Goal: Task Accomplishment & Management: Complete application form

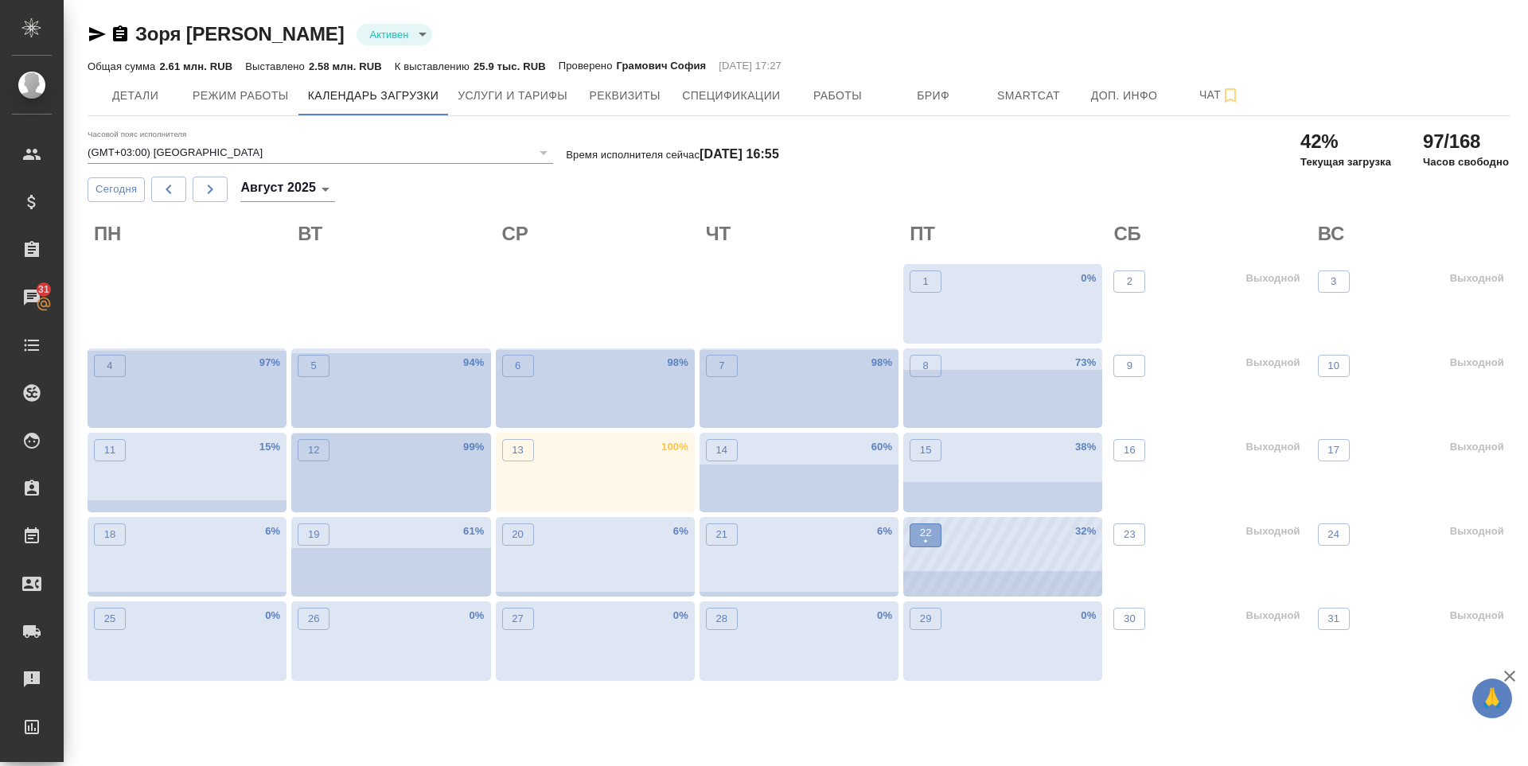
click at [924, 531] on p "22" at bounding box center [926, 533] width 12 height 16
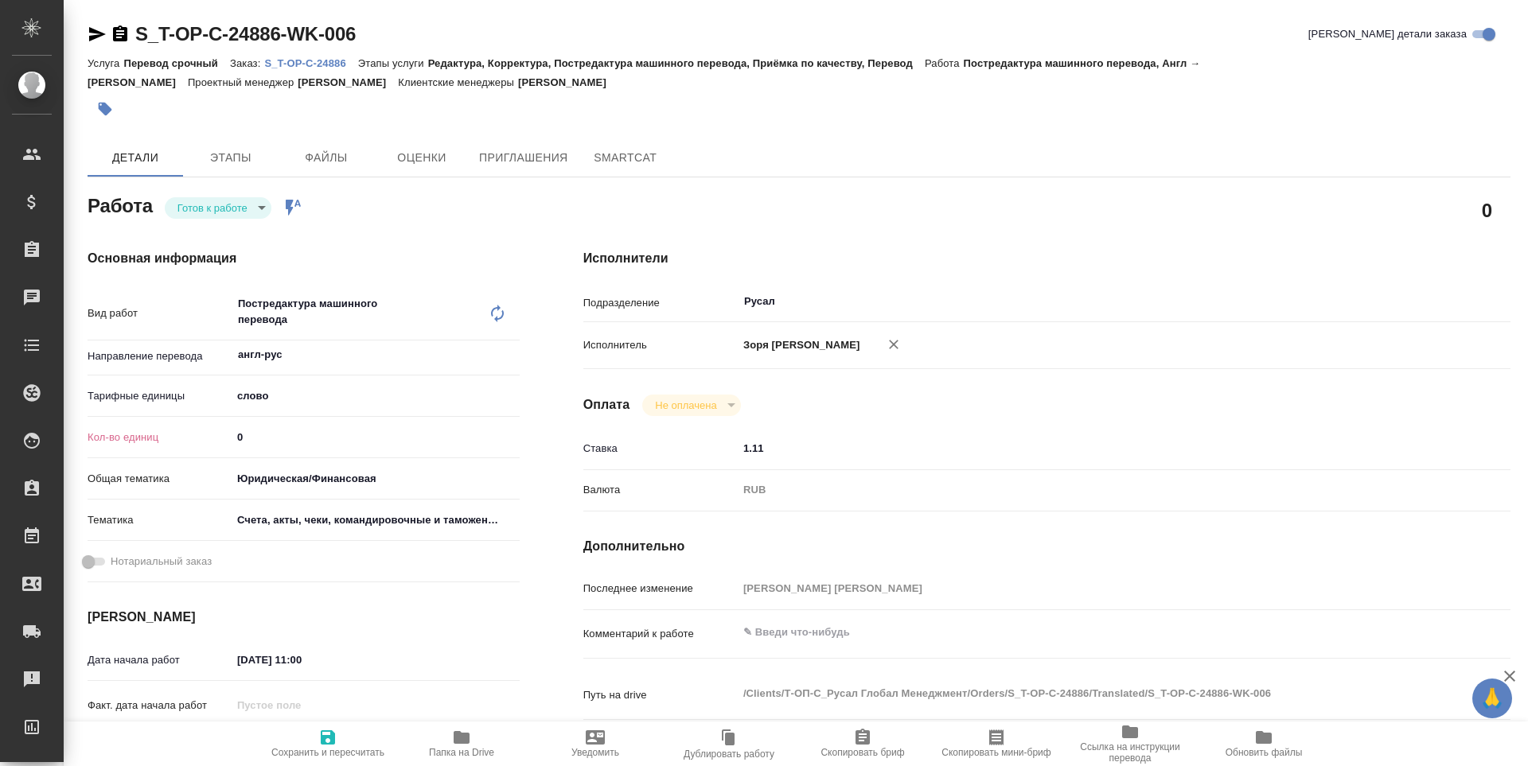
type textarea "x"
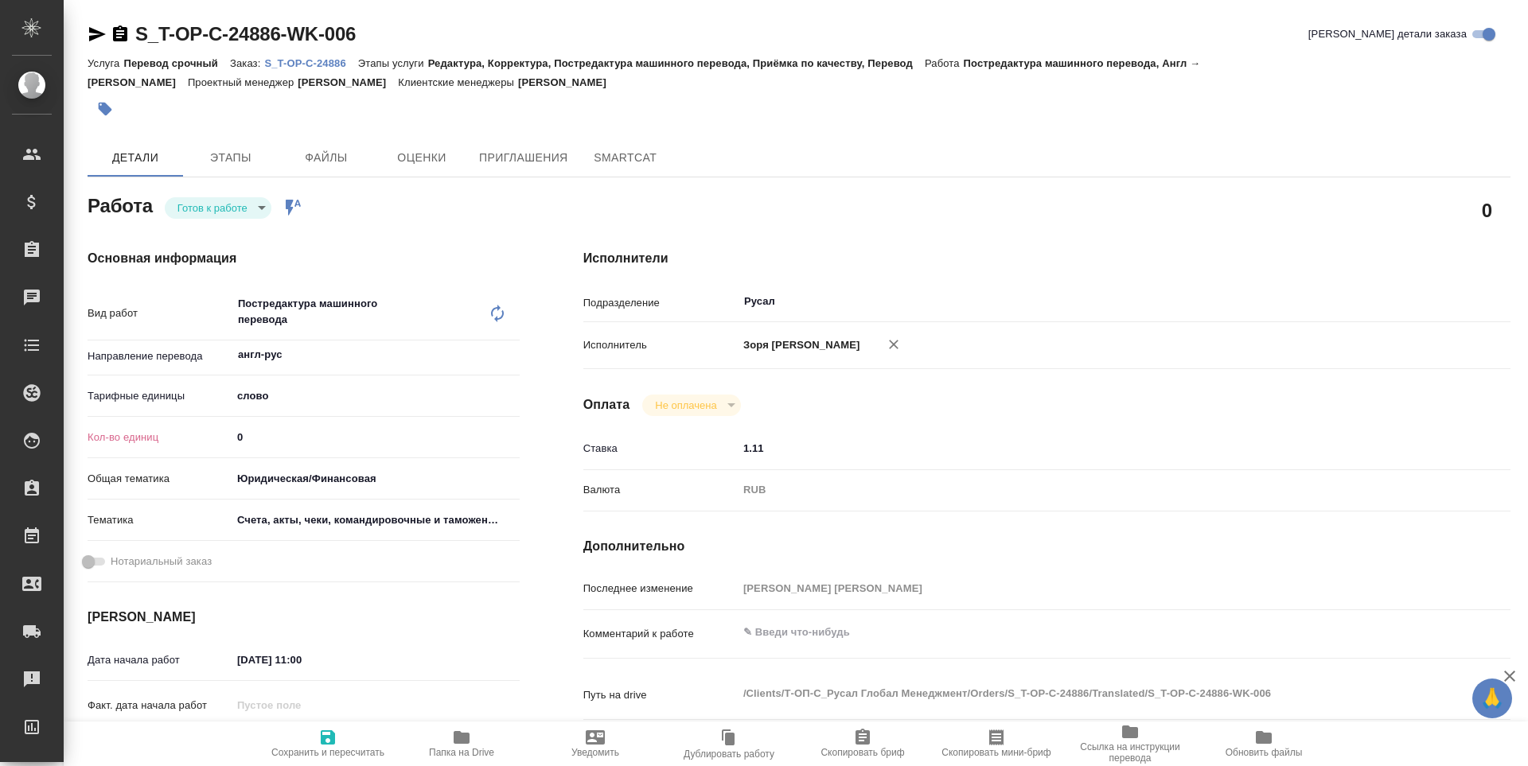
type textarea "x"
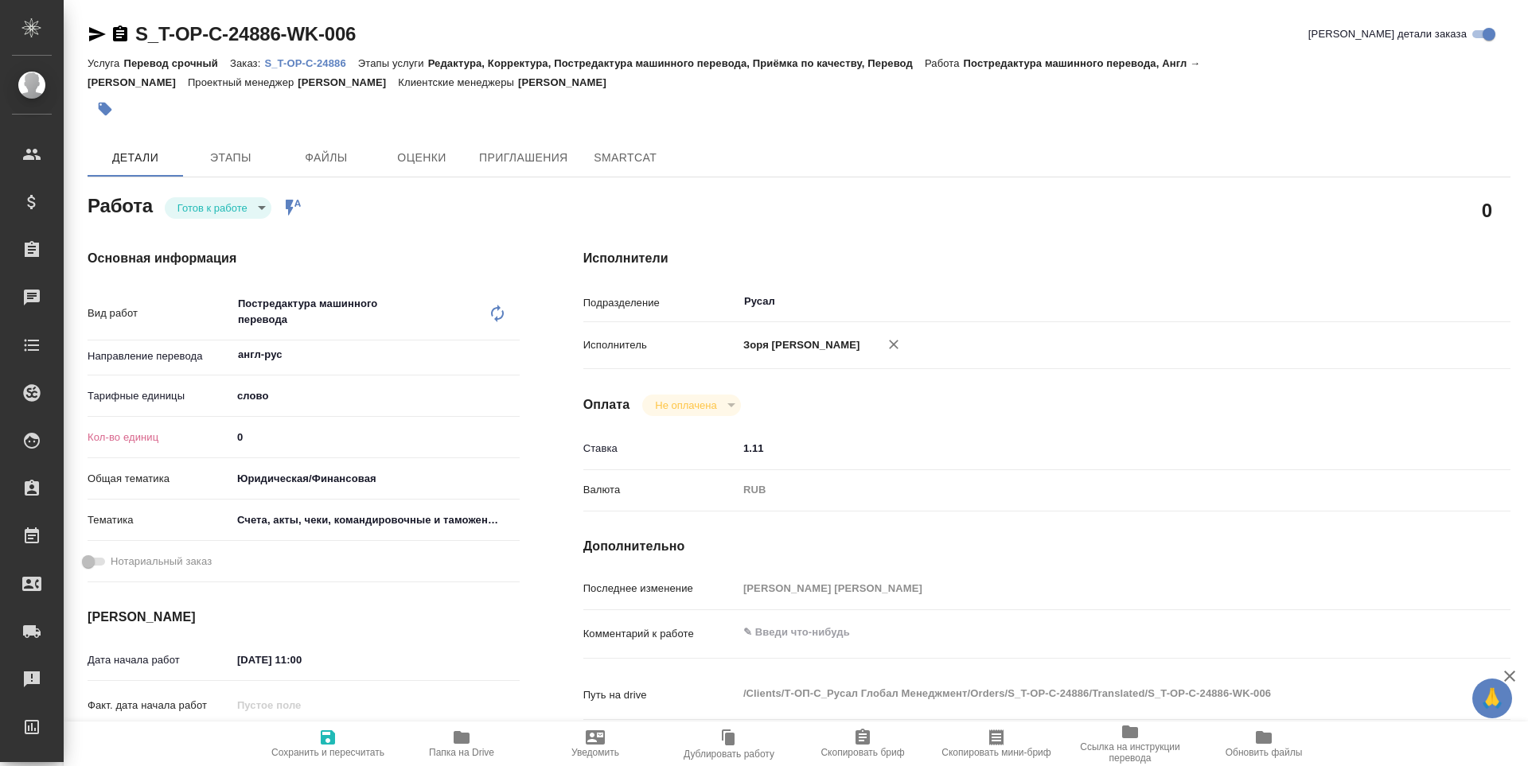
type textarea "x"
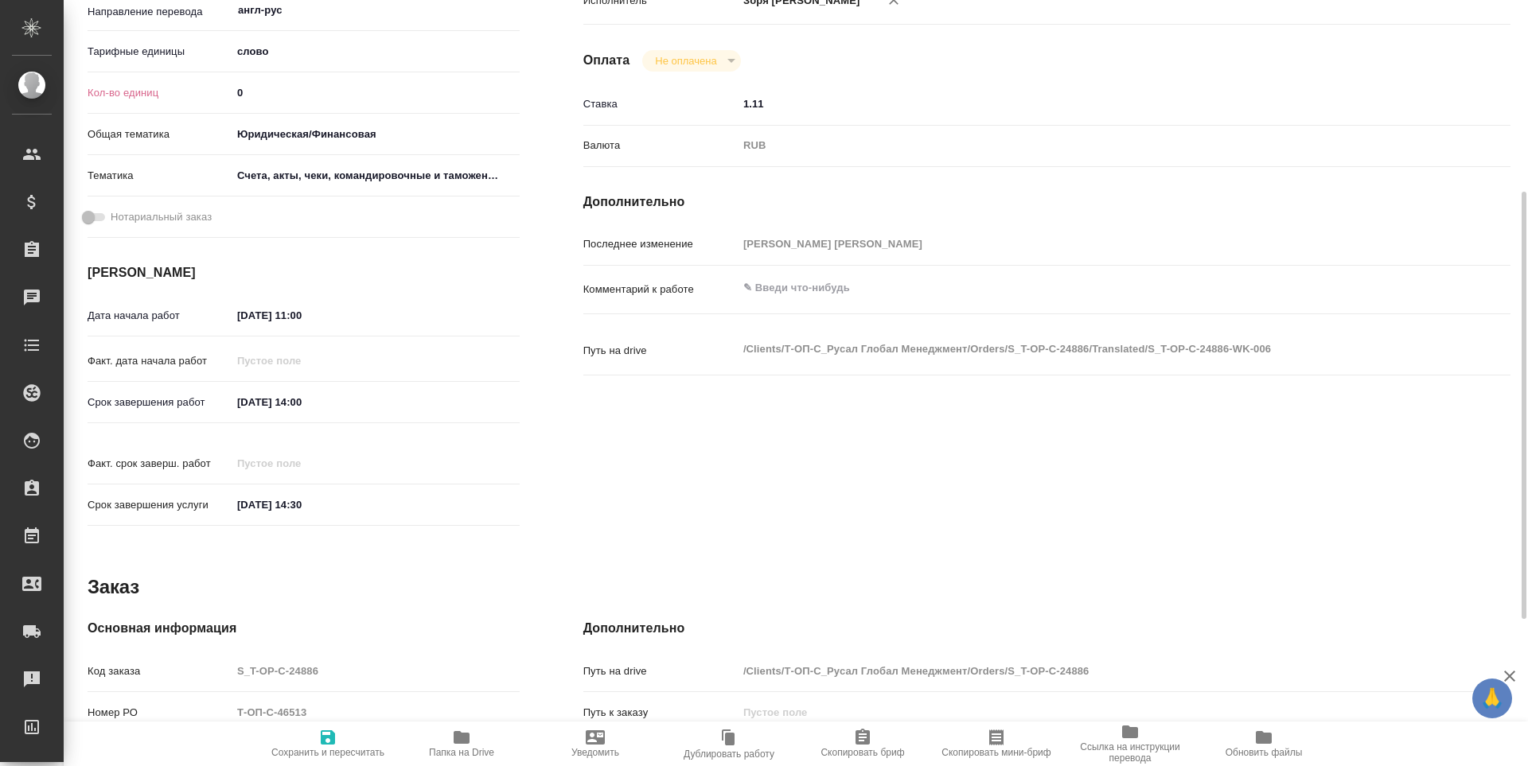
scroll to position [607, 0]
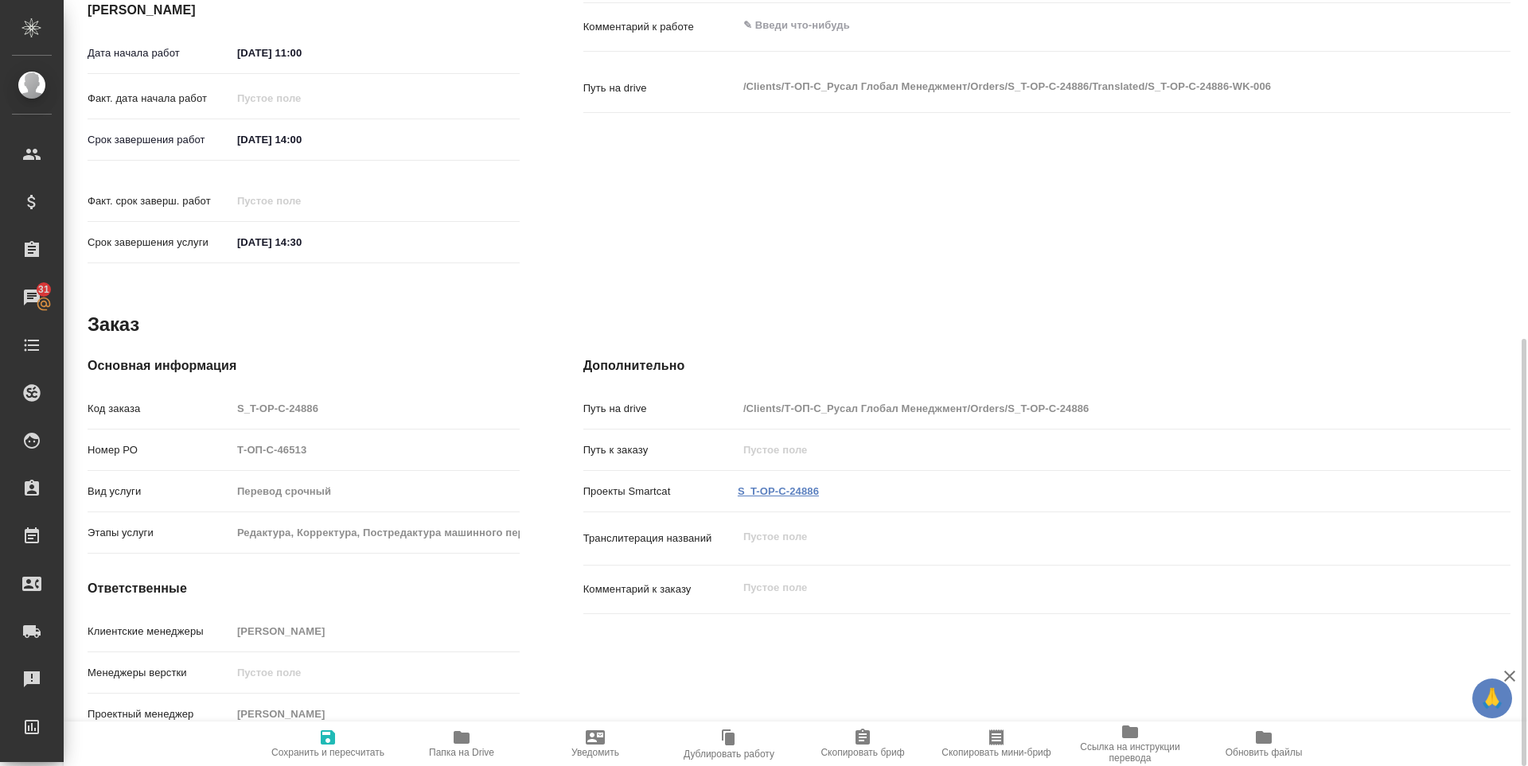
click at [792, 485] on link "S_T-OP-C-24886" at bounding box center [778, 491] width 81 height 12
click at [324, 742] on icon "button" at bounding box center [328, 737] width 14 height 14
type textarea "x"
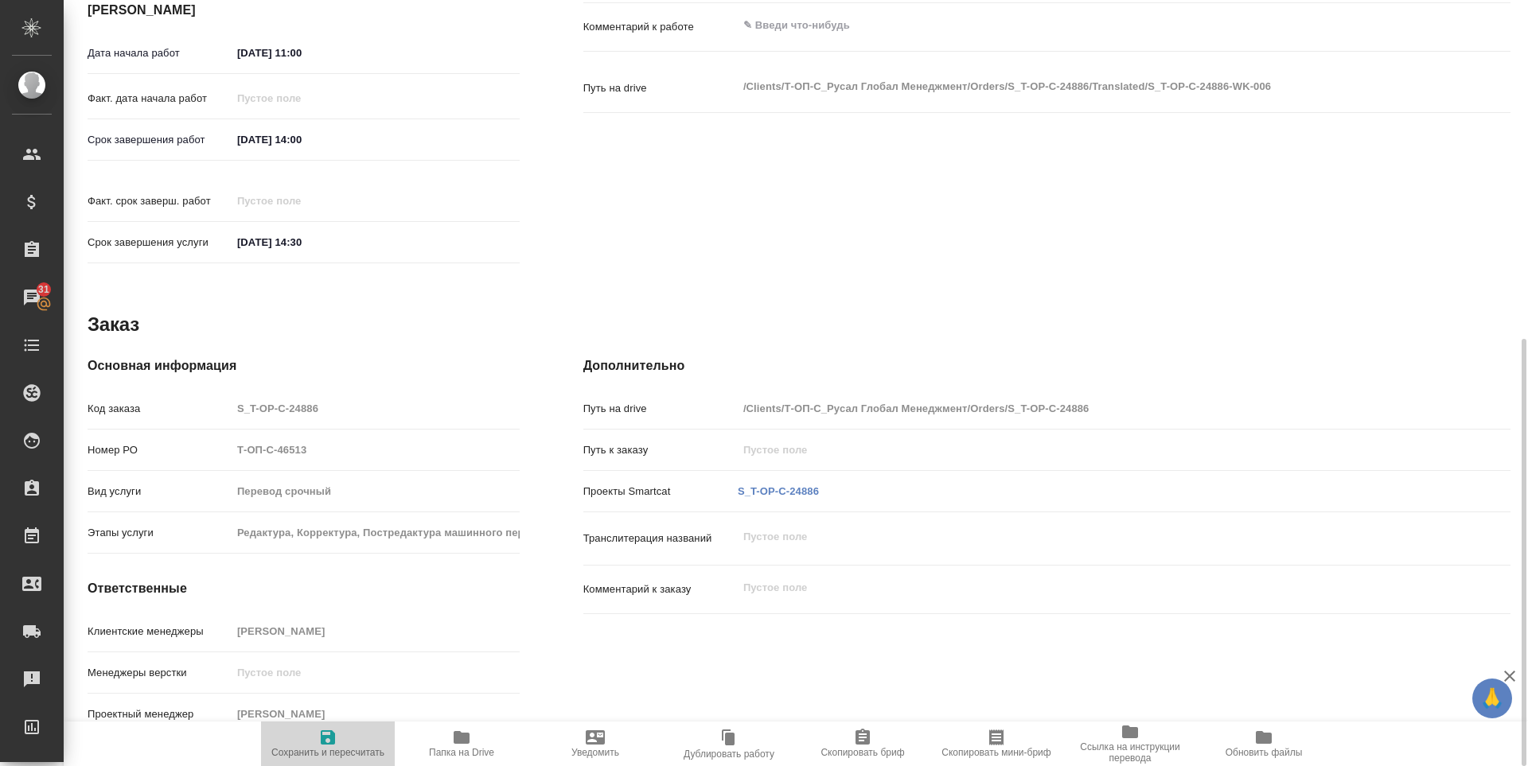
type textarea "x"
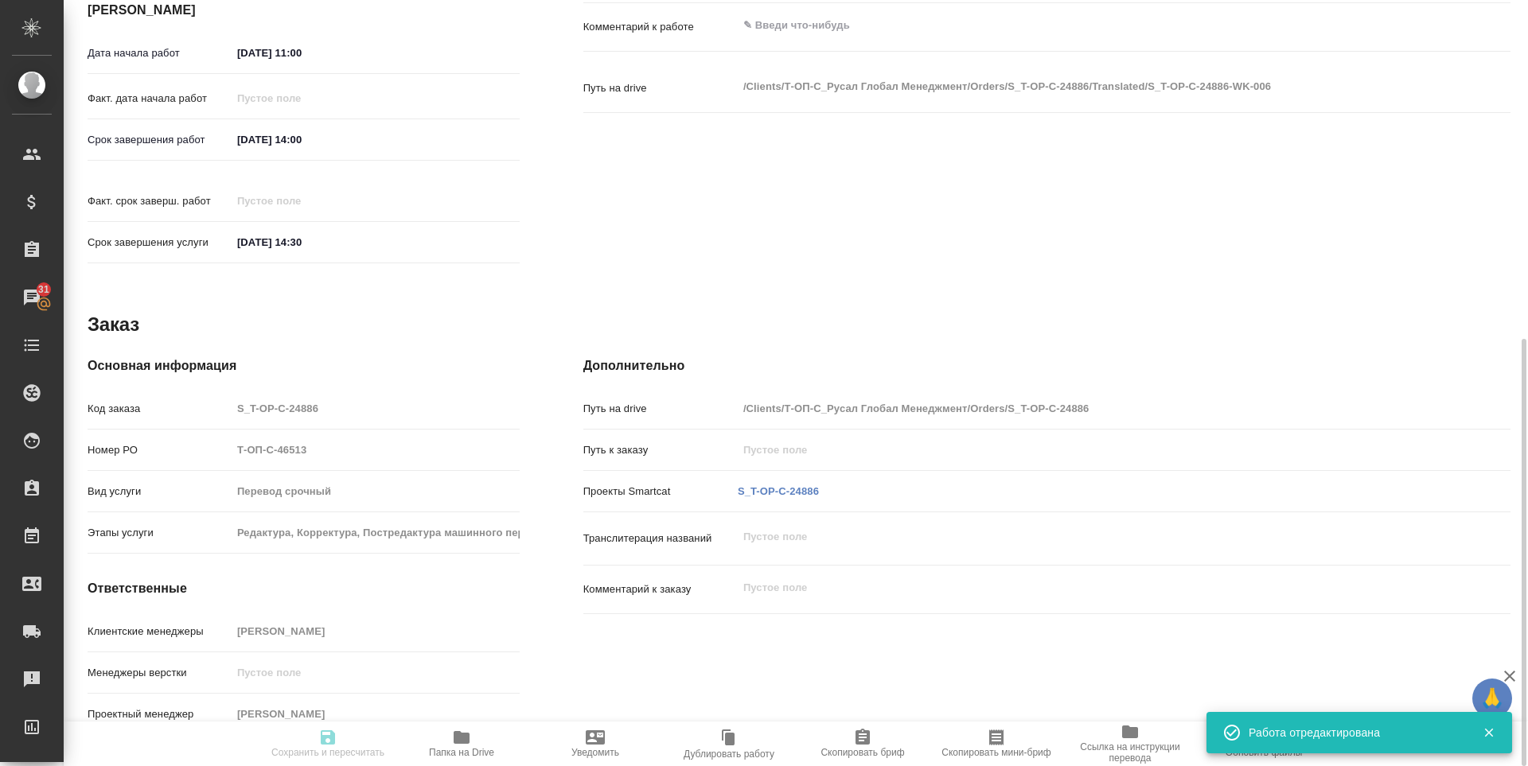
type textarea "x"
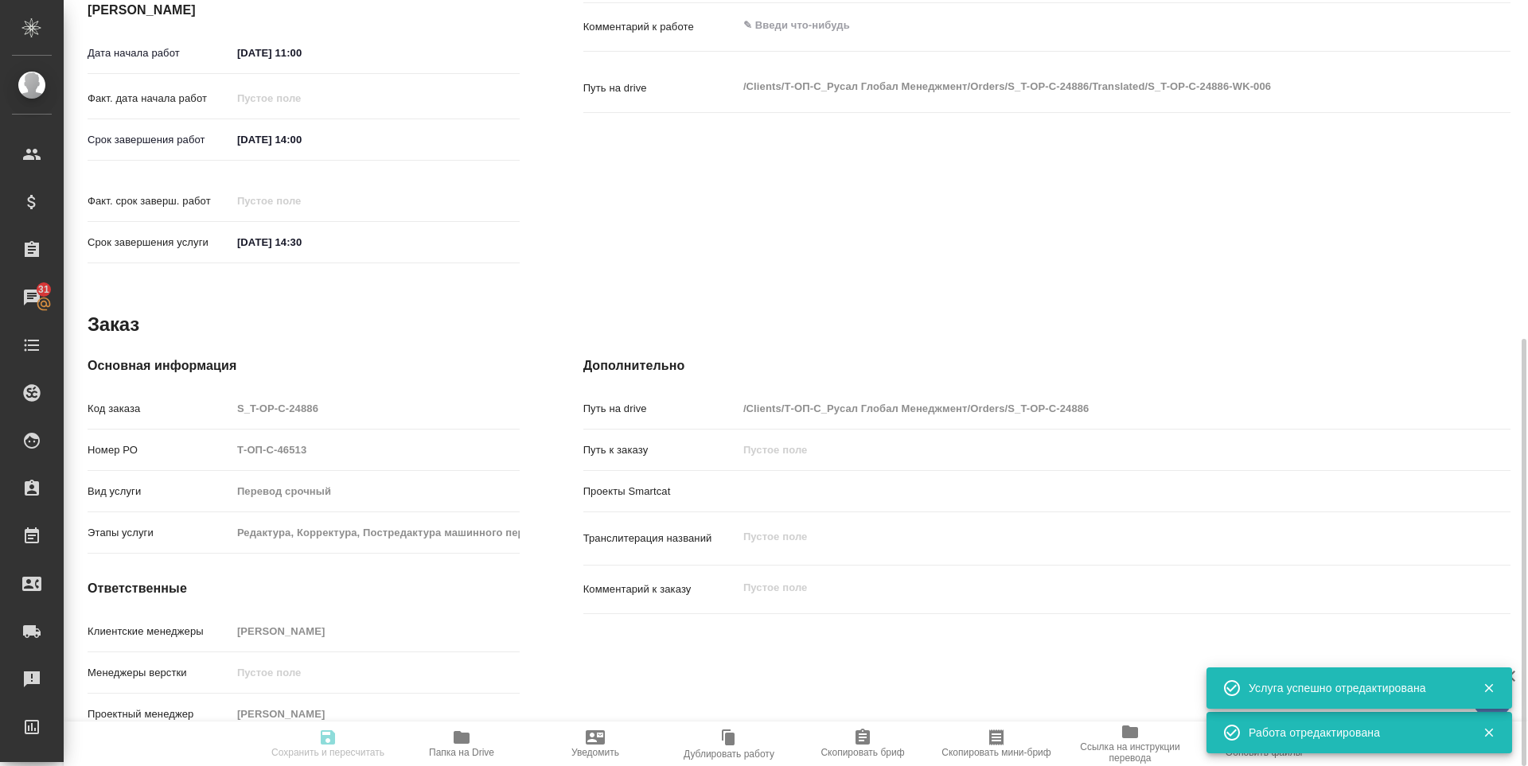
type input "readyForWork"
type textarea "Постредактура машинного перевода"
type textarea "x"
type input "англ-рус"
type input "5a8b1489cc6b4906c91bfd90"
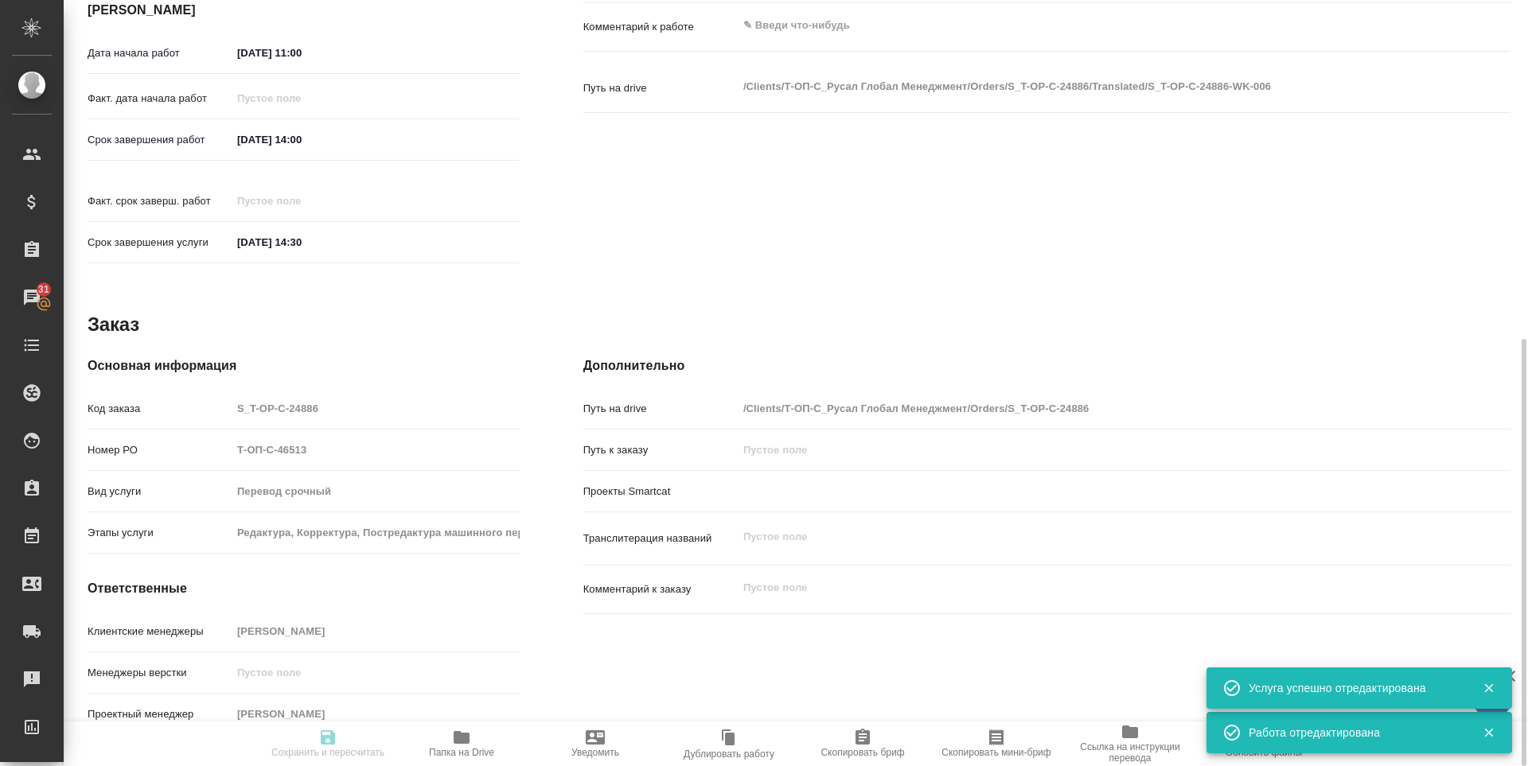
type input "0"
type input "yr-fn"
type input "5f647205b73bc97568ca66c0"
type input "22.08.2025 11:00"
type input "22.08.2025 14:00"
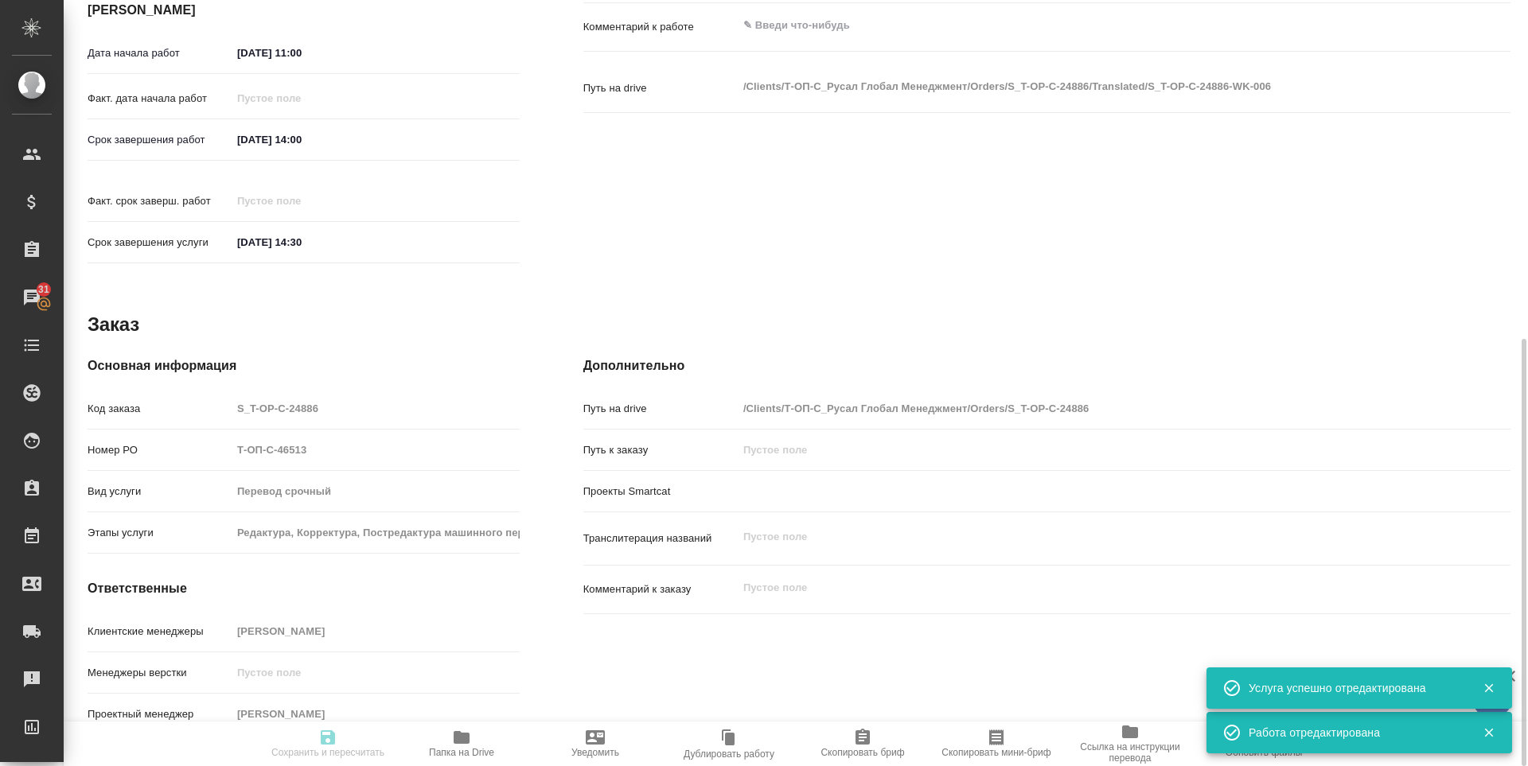
type input "22.08.2025 14:30"
type input "Русал"
type input "notPayed"
type input "1.11"
type input "RUB"
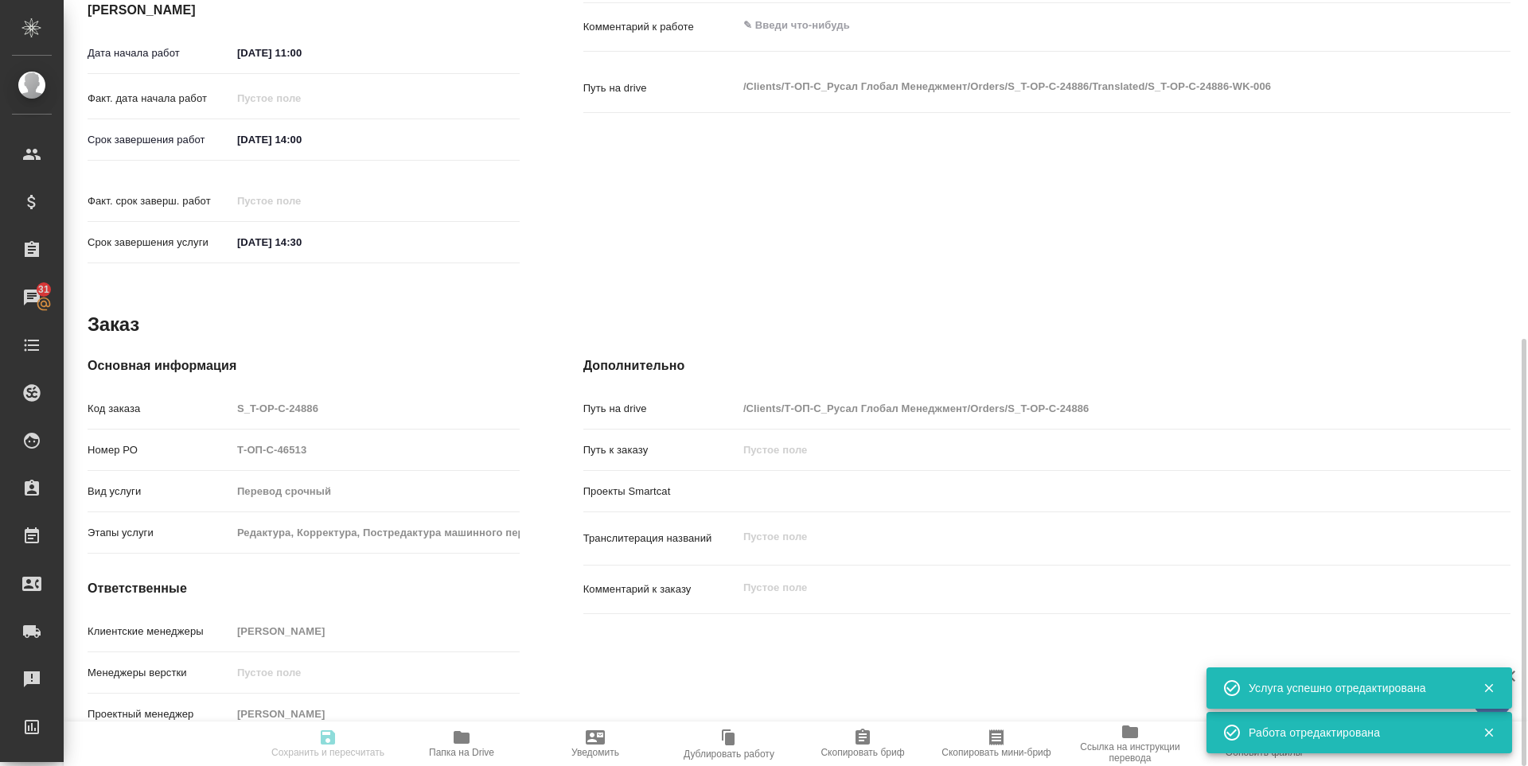
type input "[PERSON_NAME] [PERSON_NAME]"
type textarea "x"
type textarea "/Clients/Т-ОП-С_Русал Глобал Менеджмент/Orders/S_T-OP-C-24886/Translated/S_T-OP…"
type textarea "x"
type input "S_T-OP-C-24886"
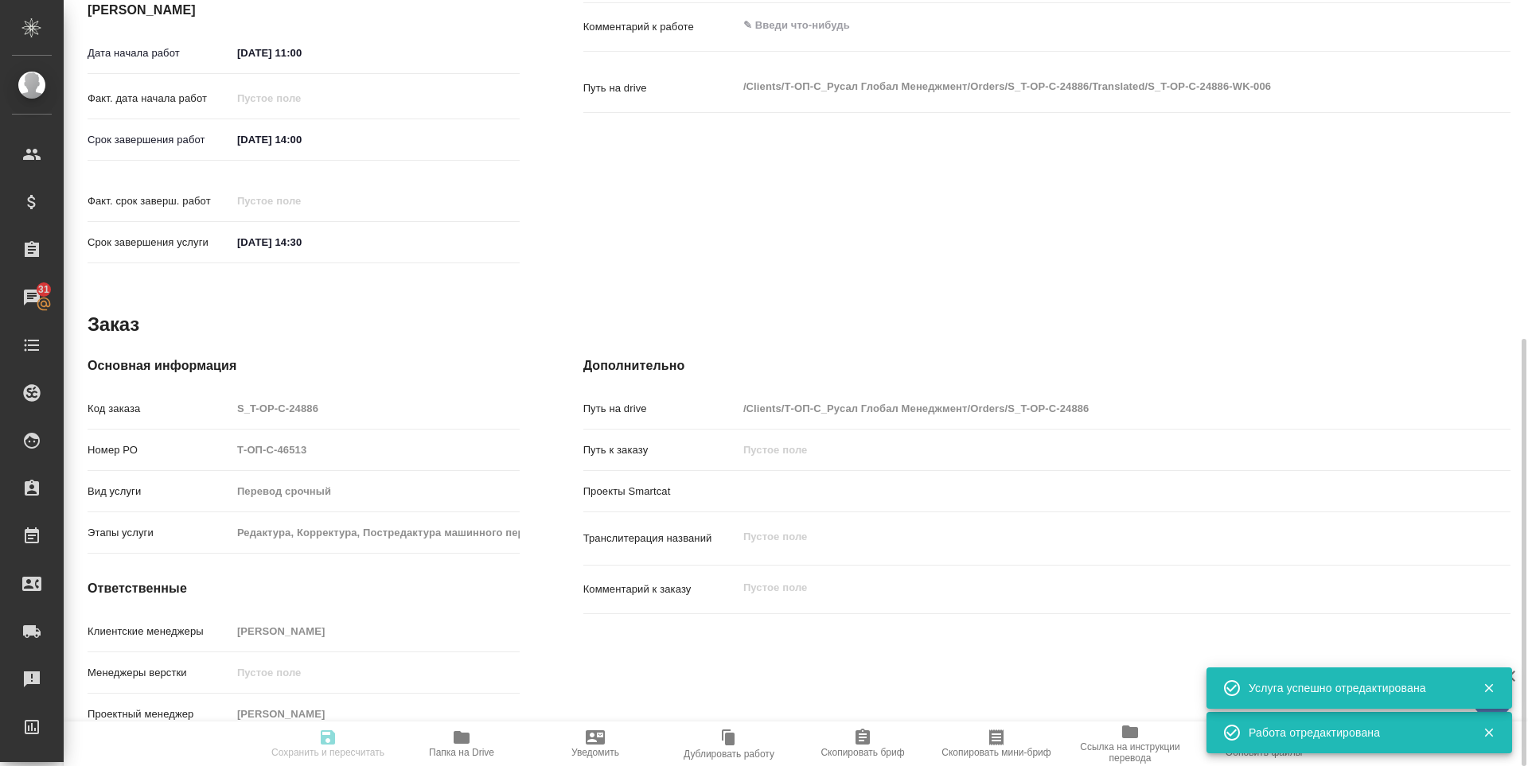
type input "Т-ОП-С-46513"
type input "Перевод срочный"
type input "Редактура, Корректура, Постредактура машинного перевода, Приёмка по качеству, П…"
type input "[PERSON_NAME]"
type input "/Clients/Т-ОП-С_Русал Глобал Менеджмент/Orders/S_T-OP-C-24886"
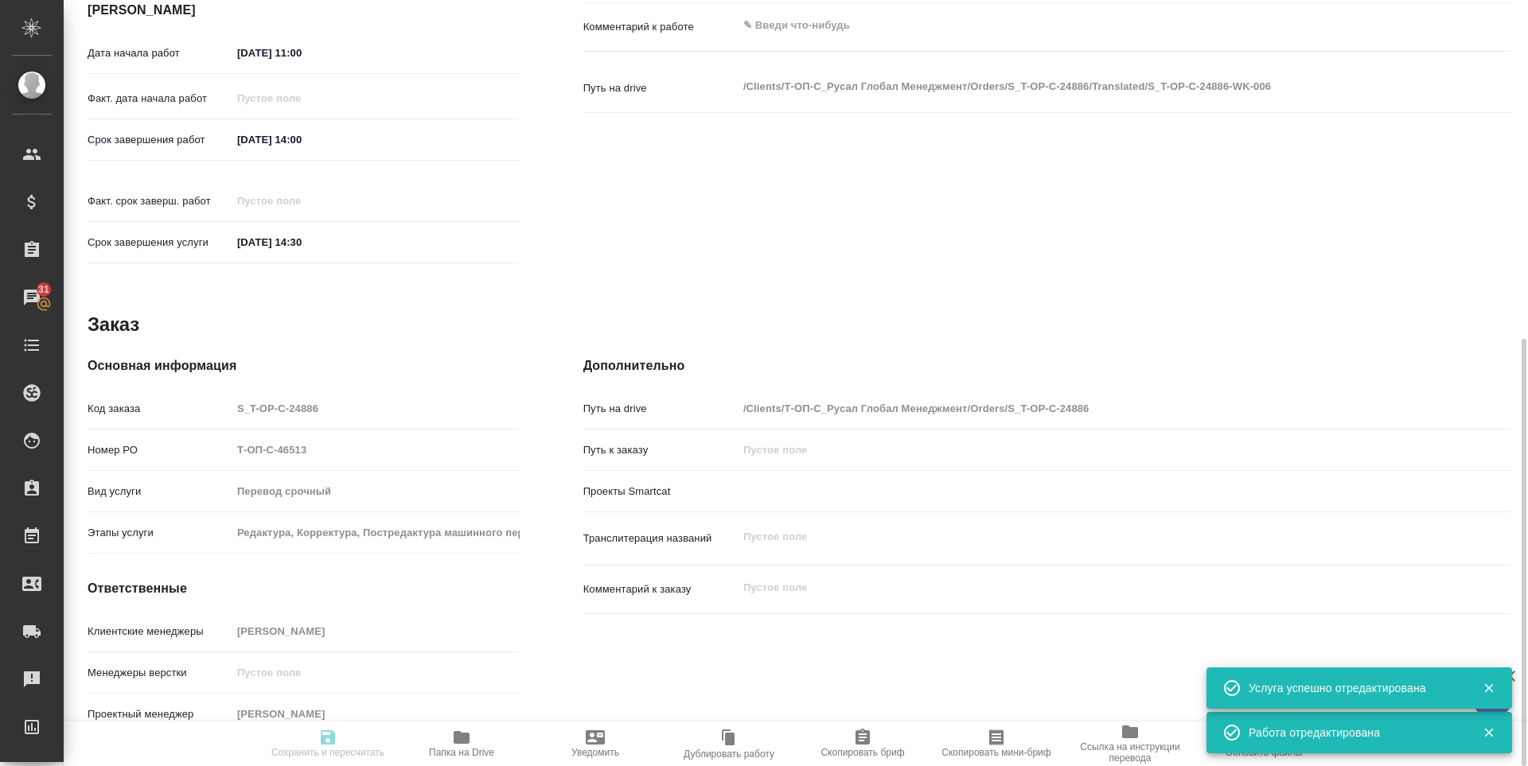
type textarea "x"
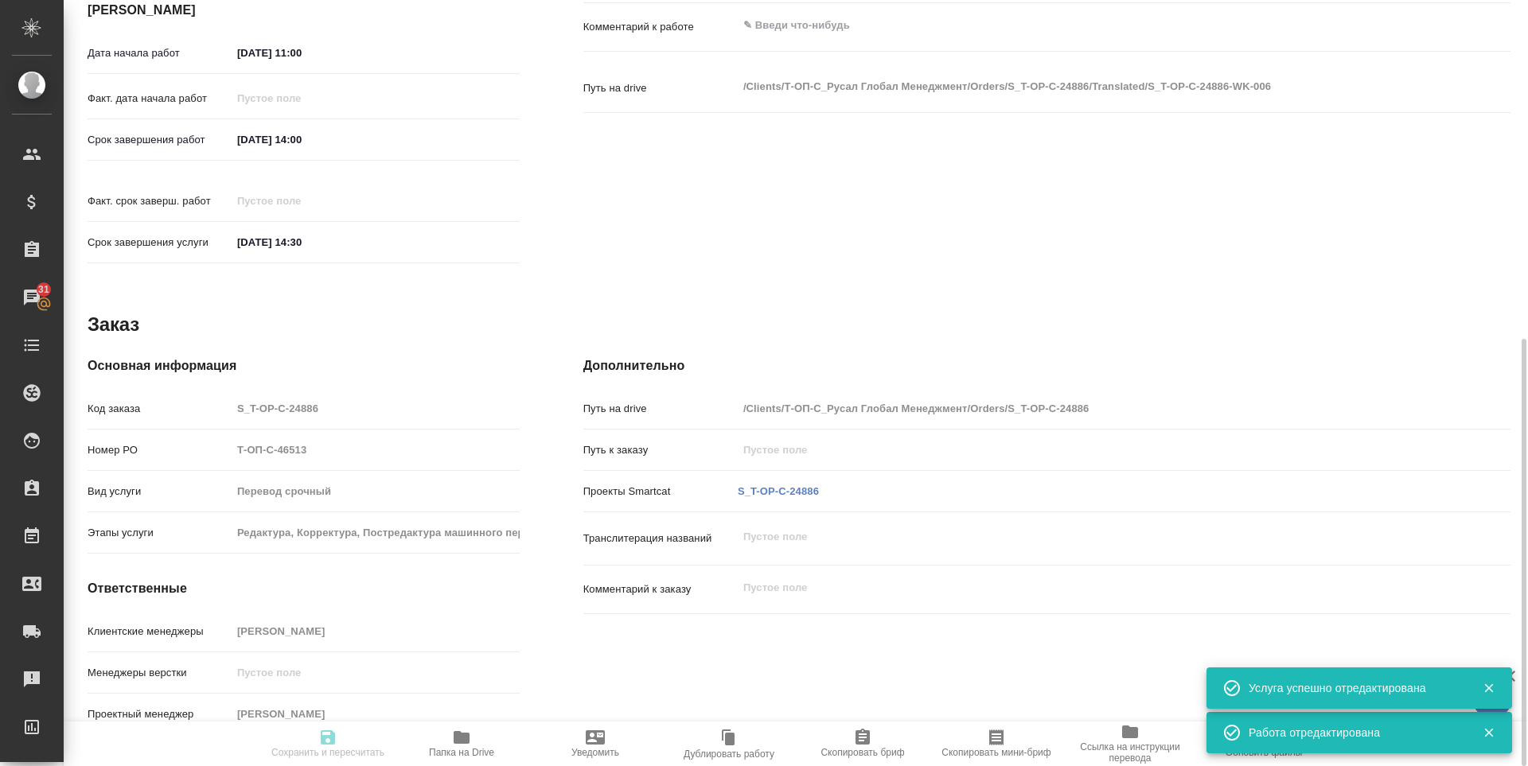
type textarea "x"
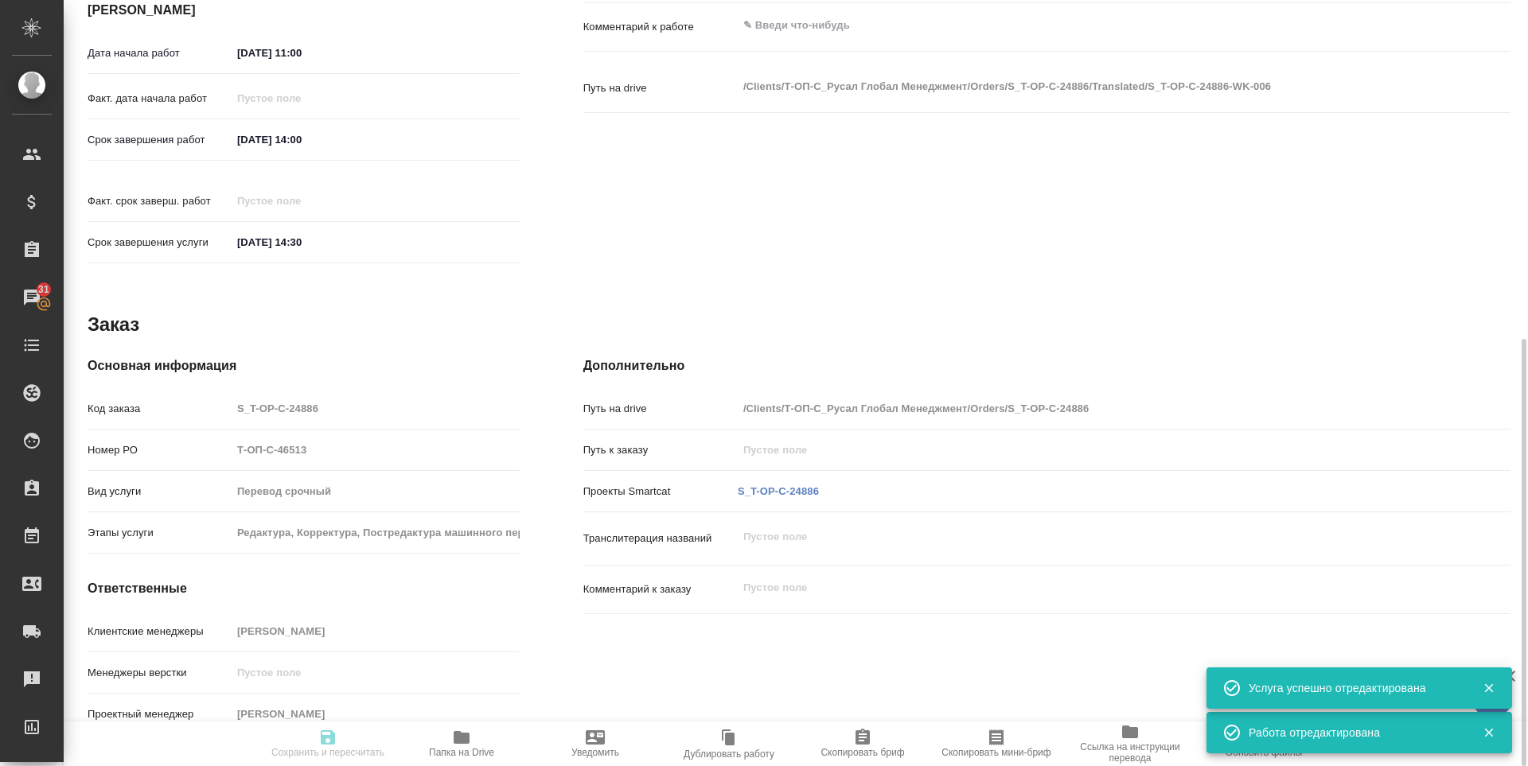
type textarea "x"
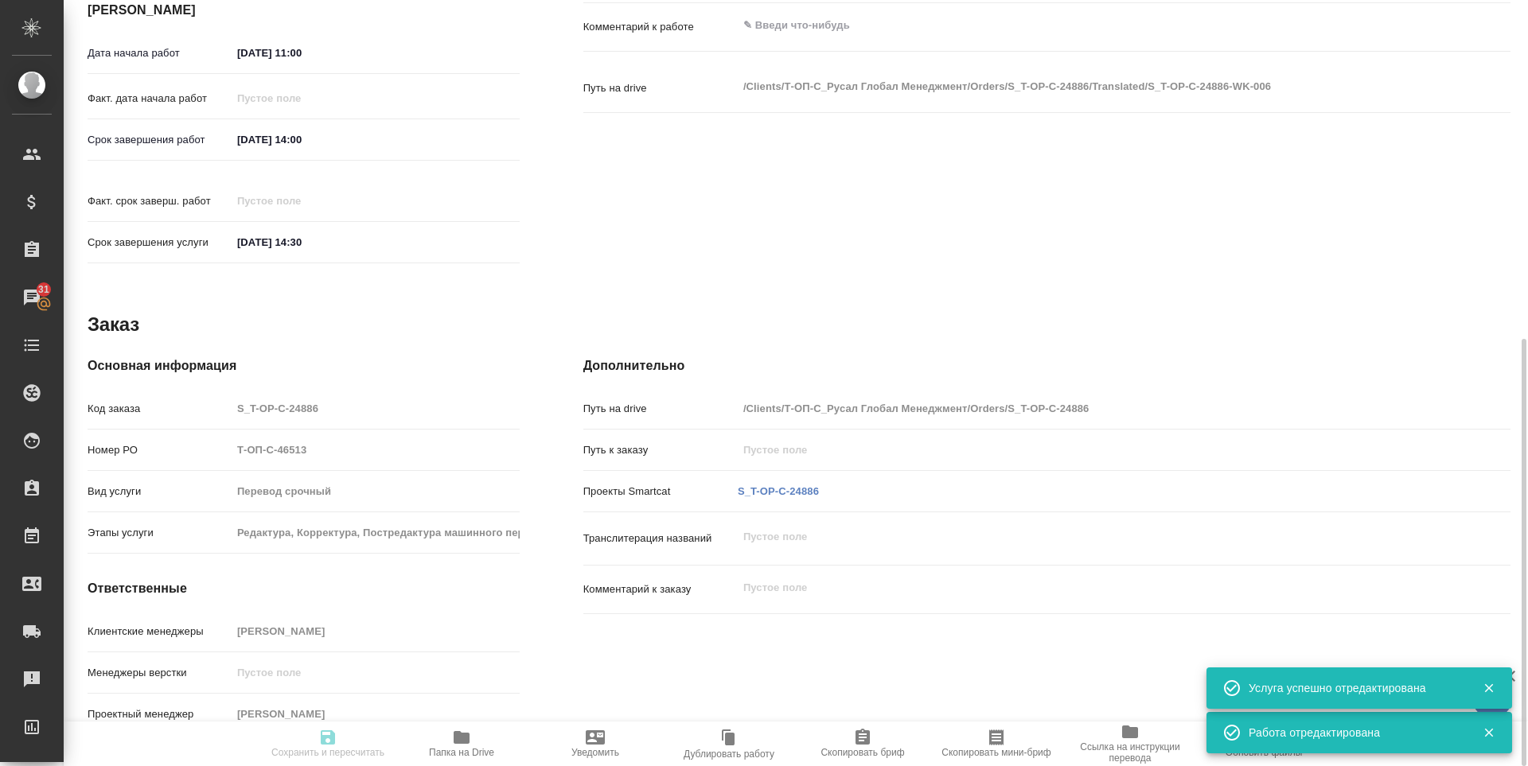
type textarea "x"
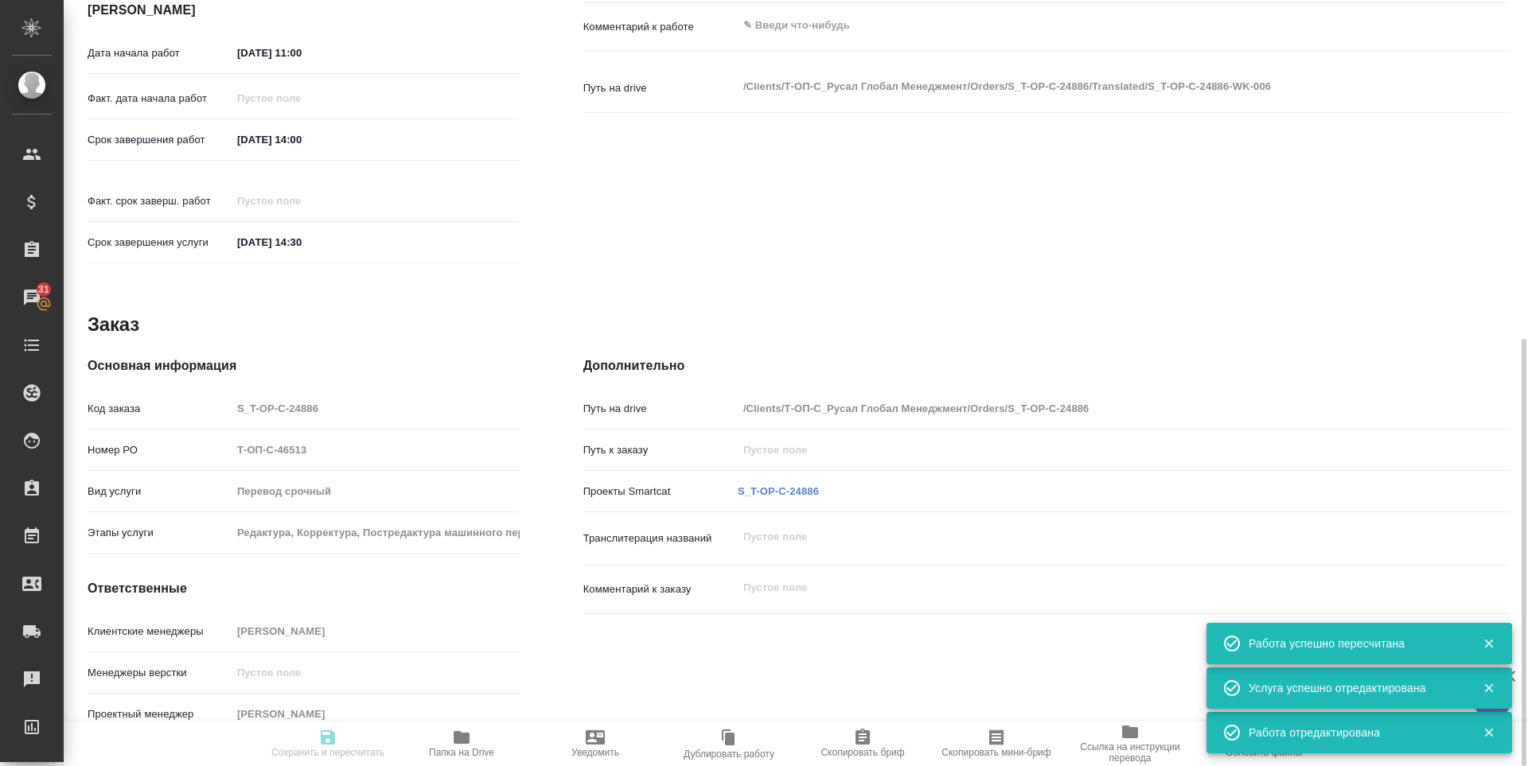
type textarea "x"
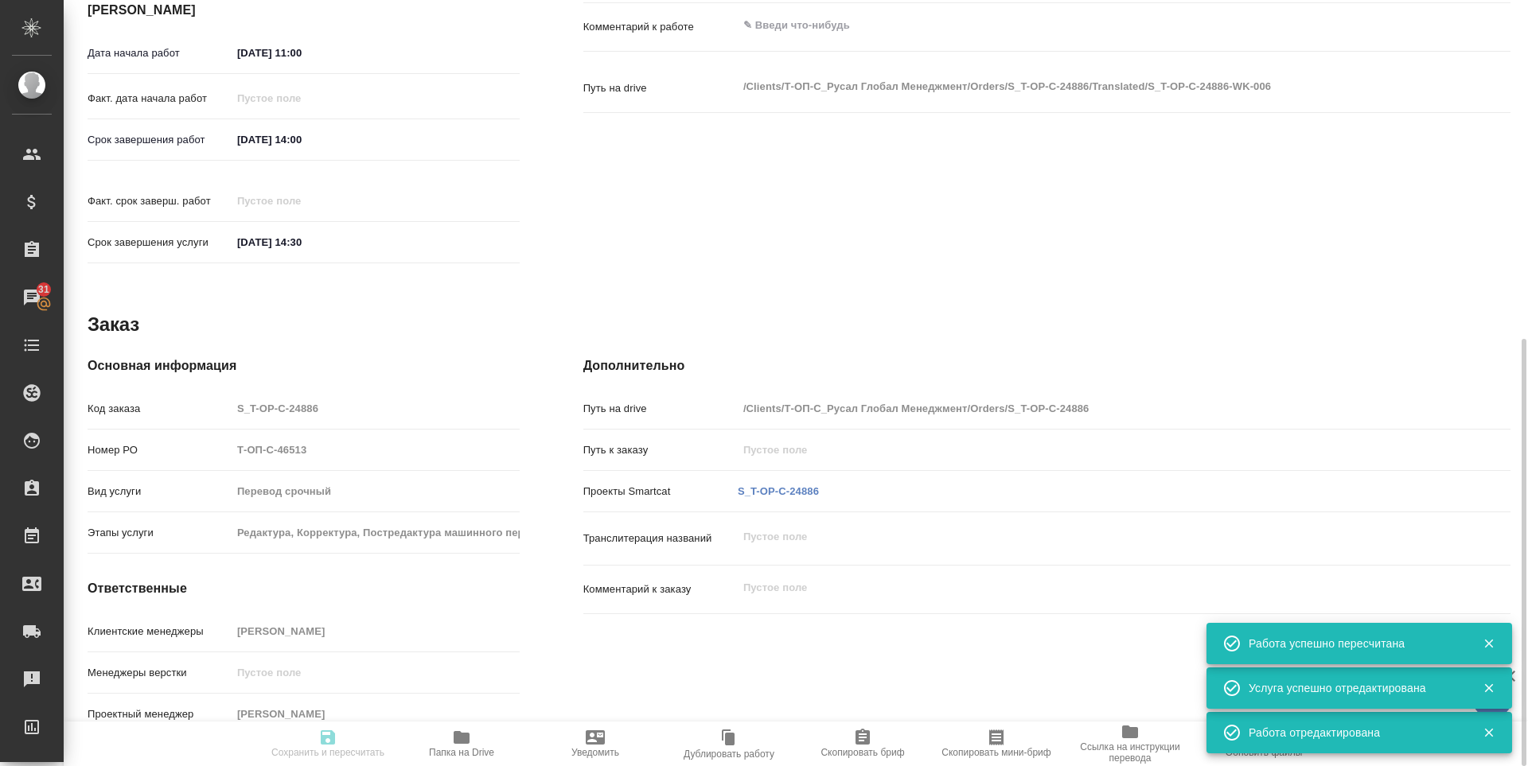
type input "readyForWork"
type textarea "Постредактура машинного перевода"
type textarea "x"
type input "англ-рус"
type input "5a8b1489cc6b4906c91bfd90"
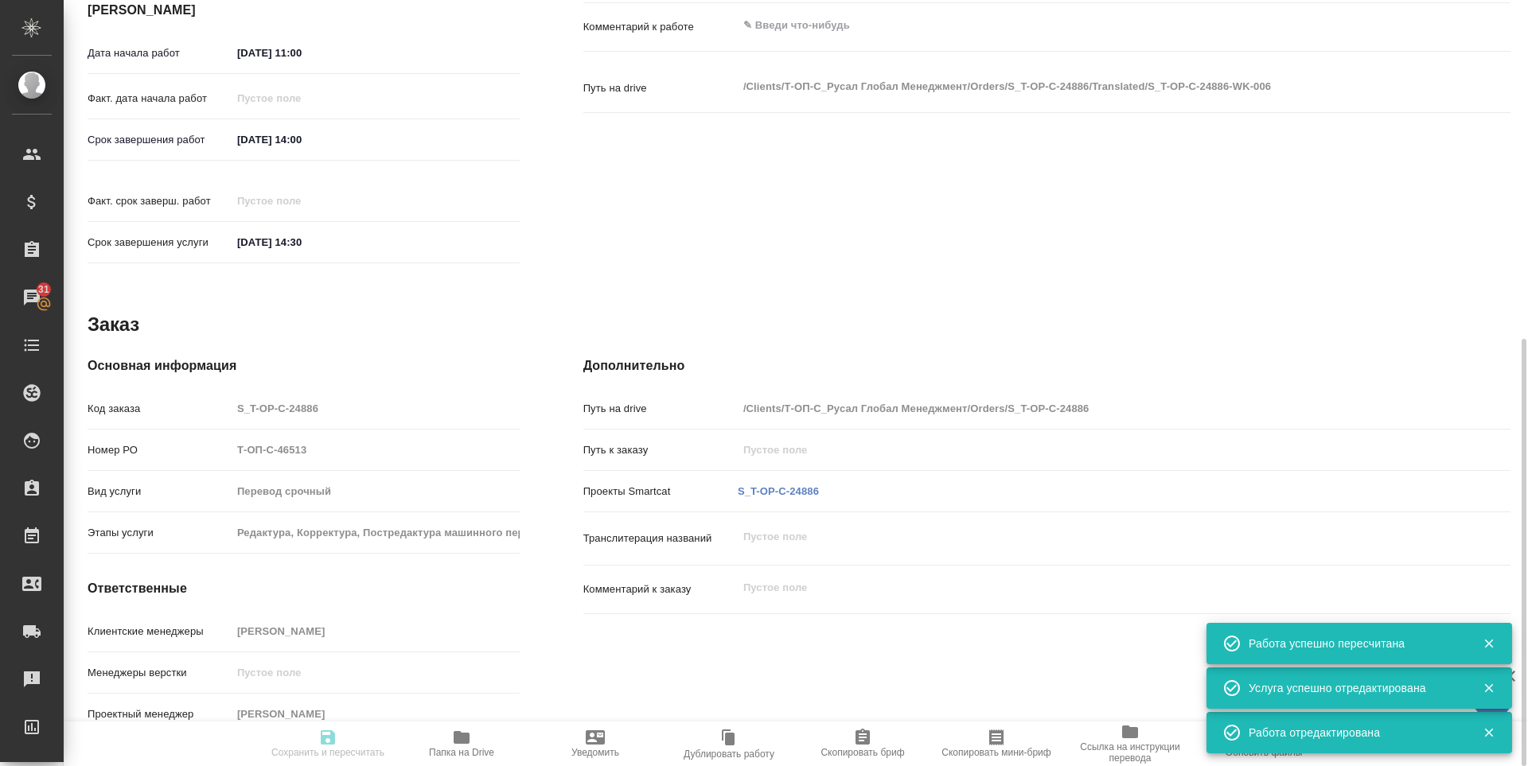
type input "130.65"
type input "yr-fn"
type input "5f647205b73bc97568ca66c0"
type input "22.08.2025 11:00"
type input "22.08.2025 14:00"
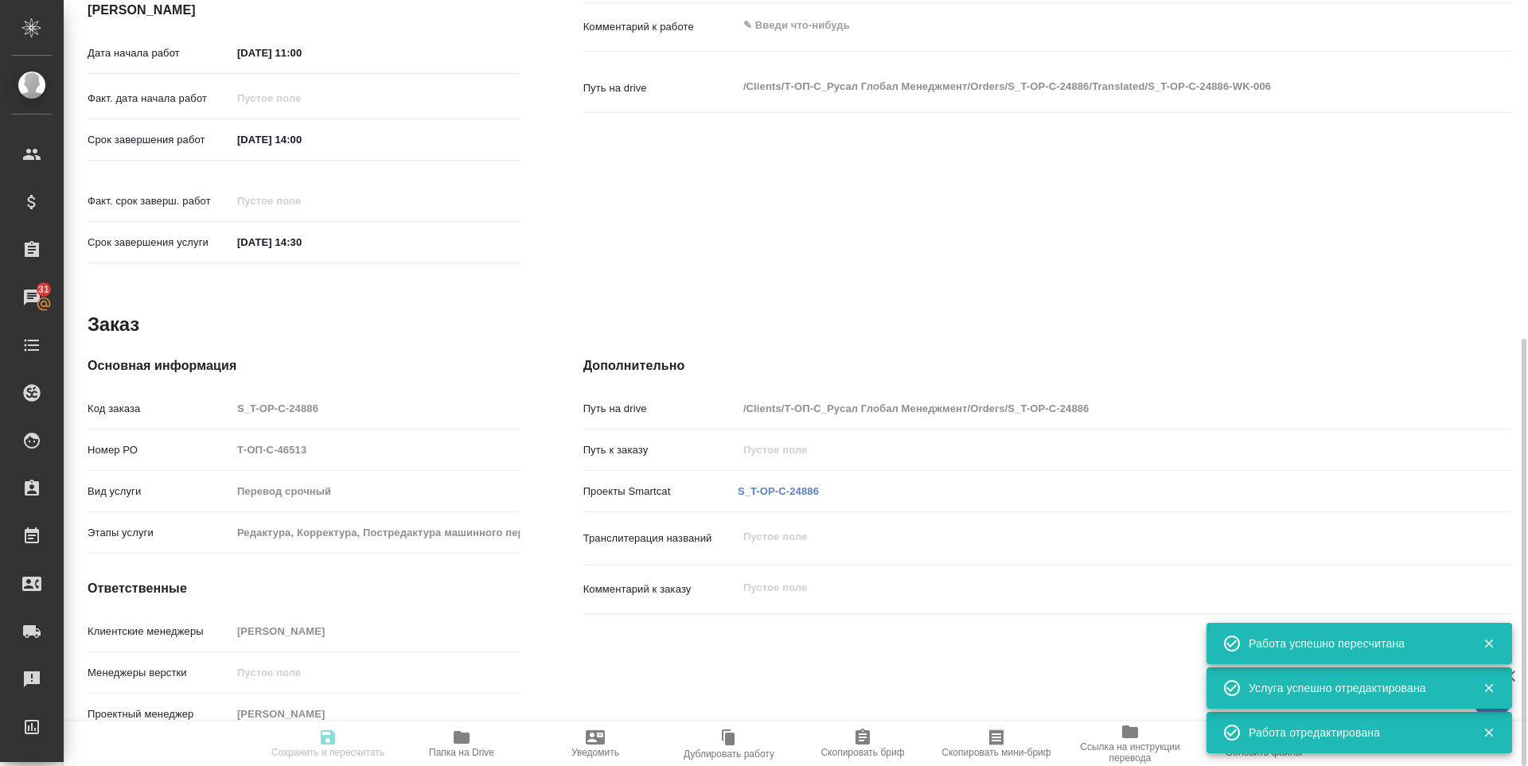
type input "22.08.2025 14:30"
type input "Русал"
type input "notPayed"
type input "1.11"
type input "RUB"
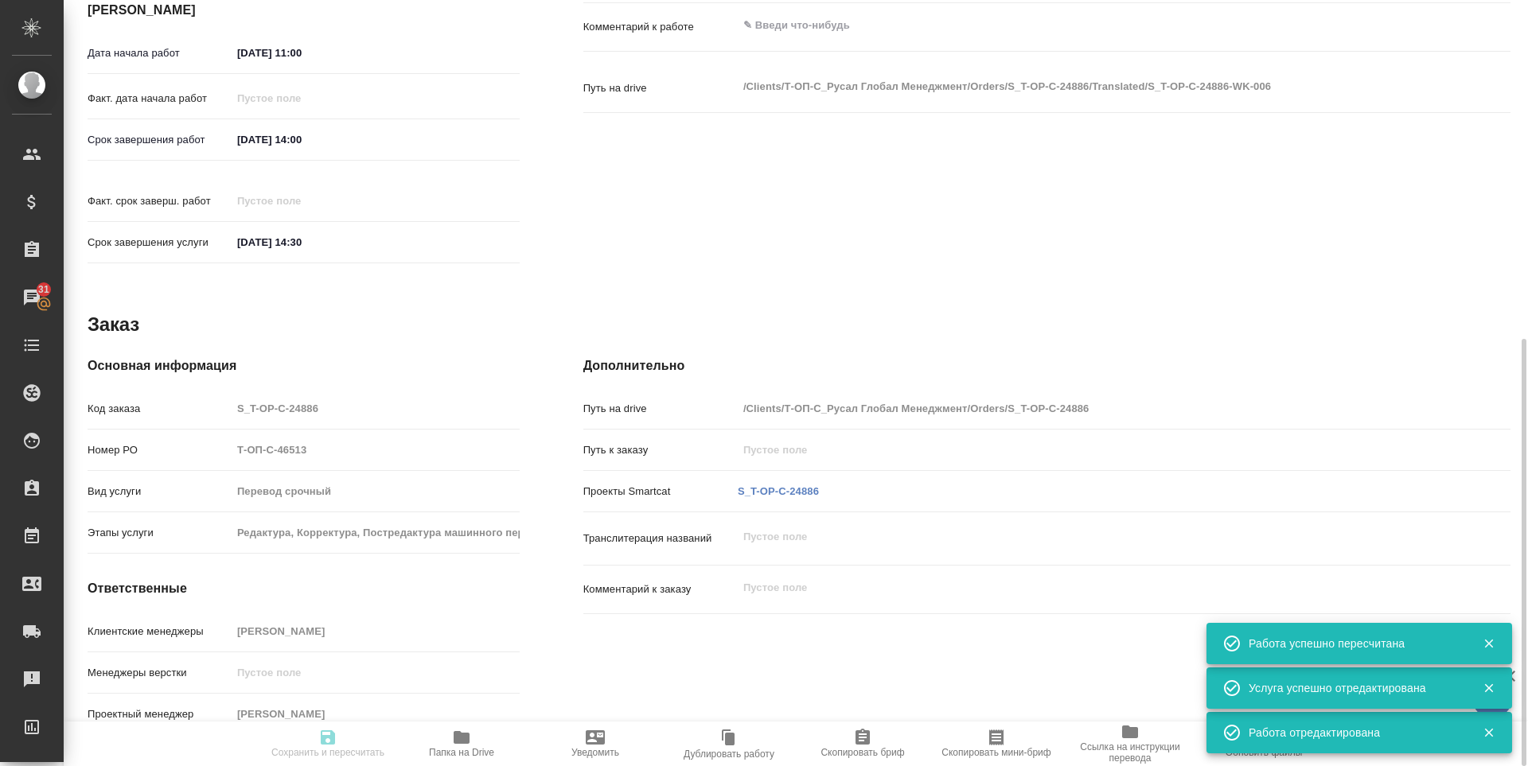
type input "[PERSON_NAME] [PERSON_NAME]"
type textarea "x"
type textarea "/Clients/Т-ОП-С_Русал Глобал Менеджмент/Orders/S_T-OP-C-24886/Translated/S_T-OP…"
type textarea "x"
type input "S_T-OP-C-24886"
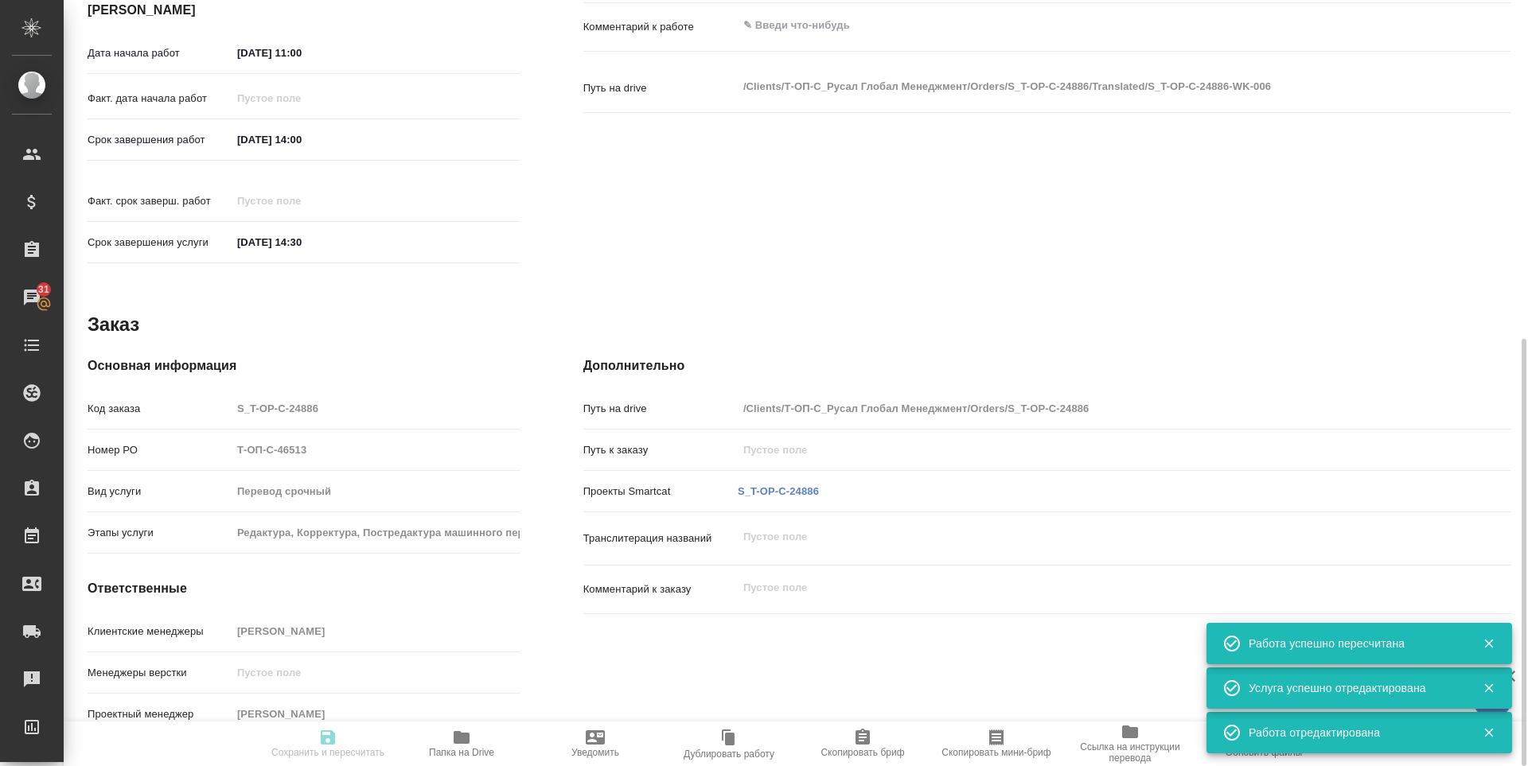
type input "Т-ОП-С-46513"
type input "Перевод срочный"
type input "Редактура, Корректура, Постредактура машинного перевода, Приёмка по качеству, П…"
type input "[PERSON_NAME]"
type input "/Clients/Т-ОП-С_Русал Глобал Менеджмент/Orders/S_T-OP-C-24886"
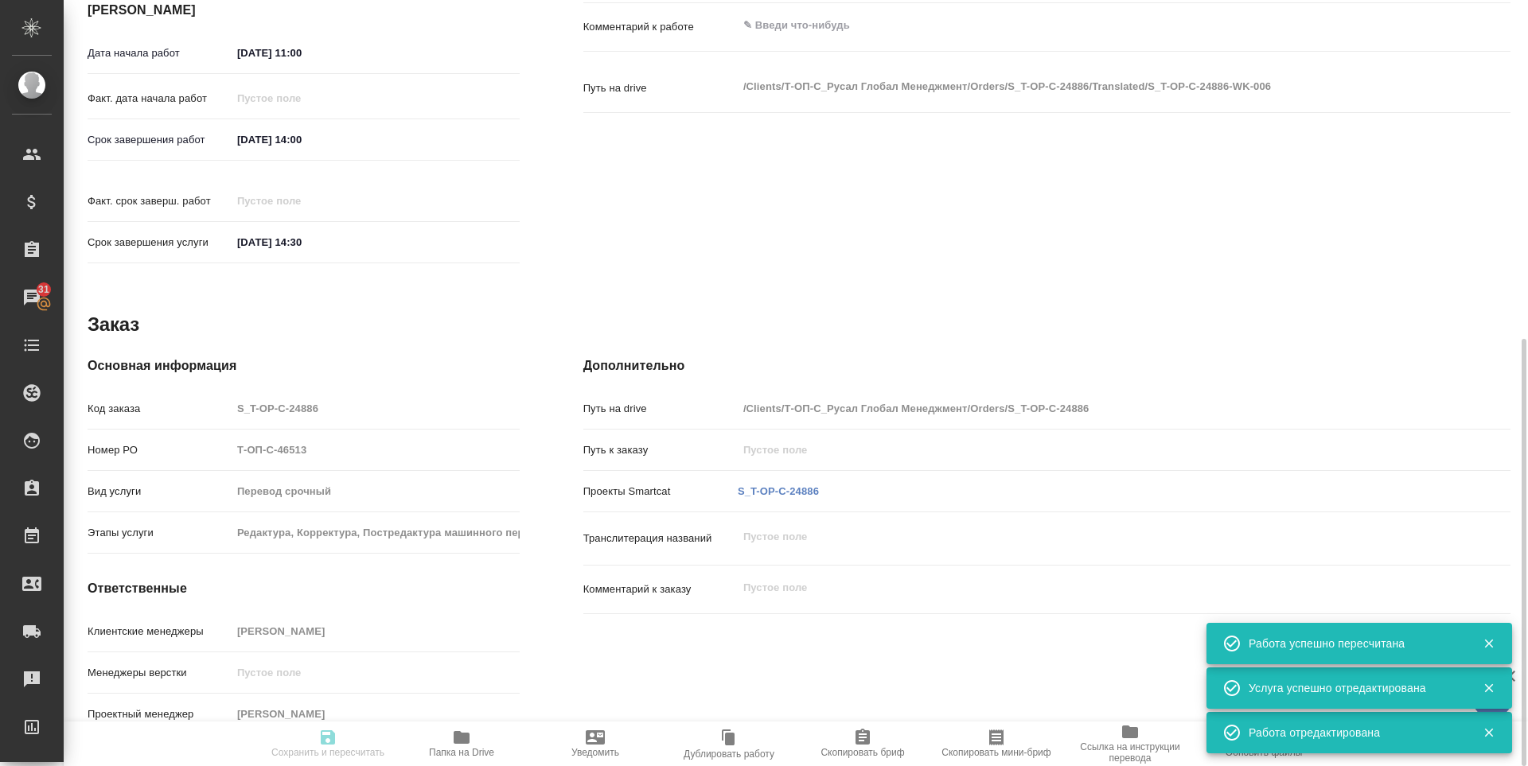
type textarea "x"
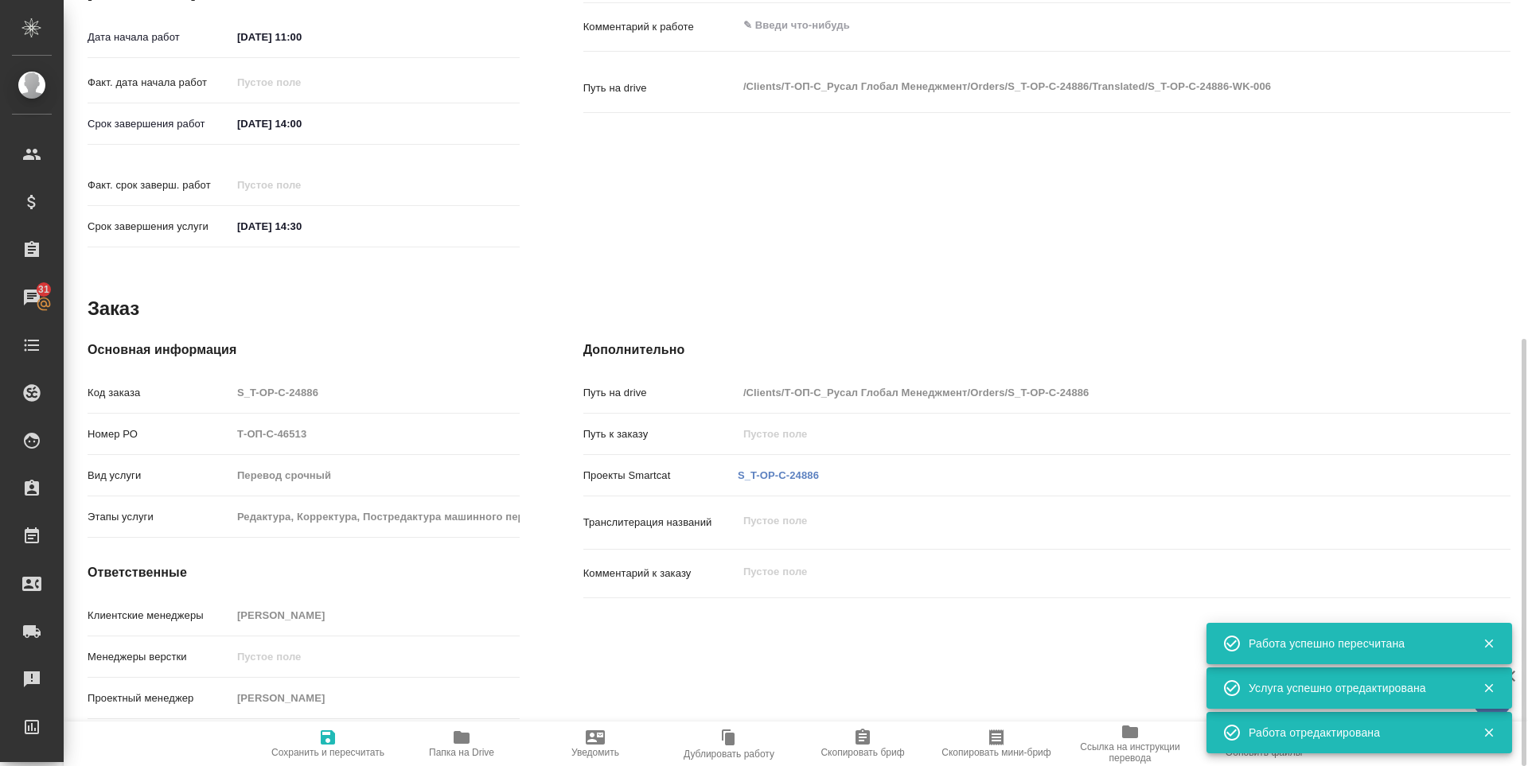
type textarea "x"
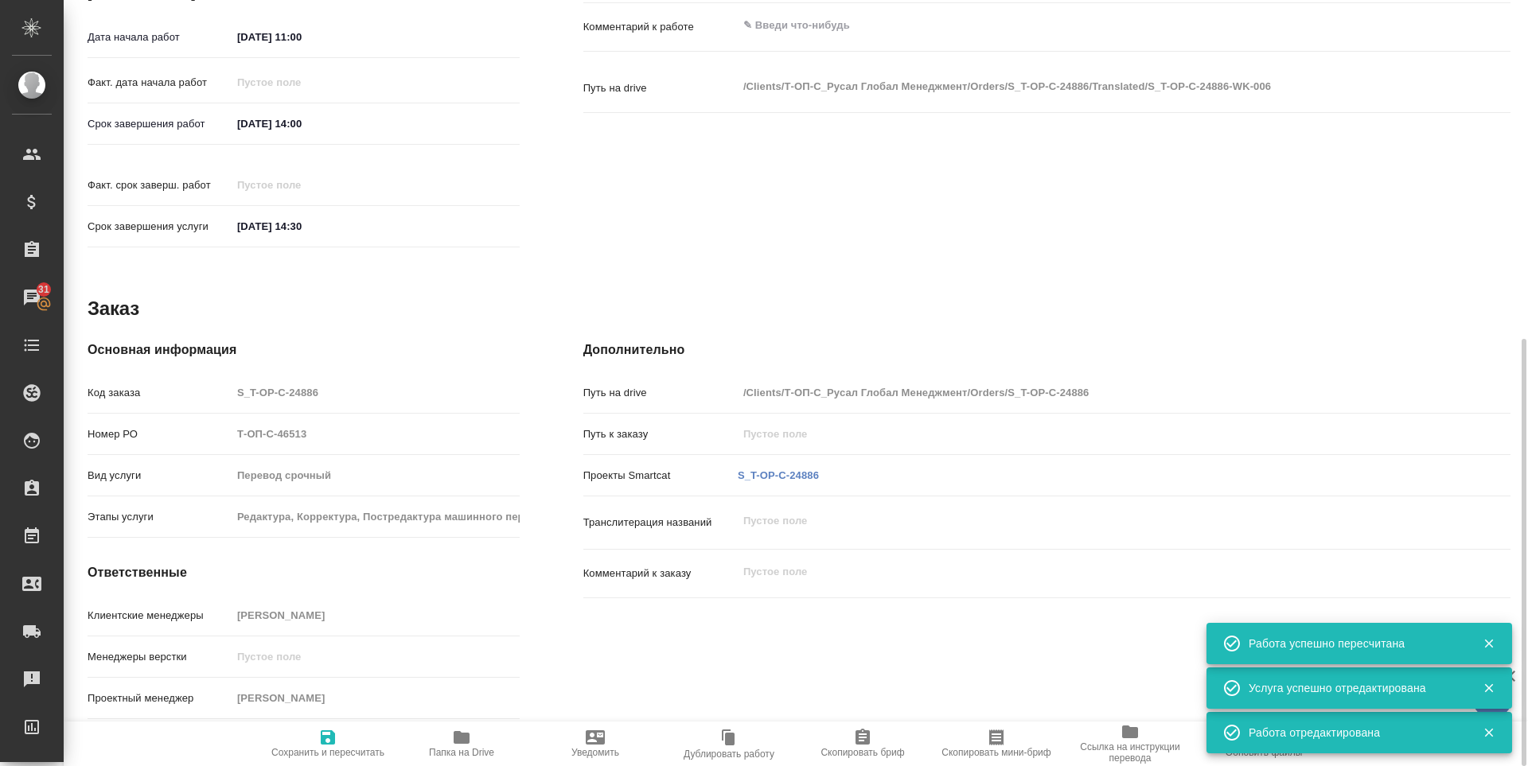
type textarea "x"
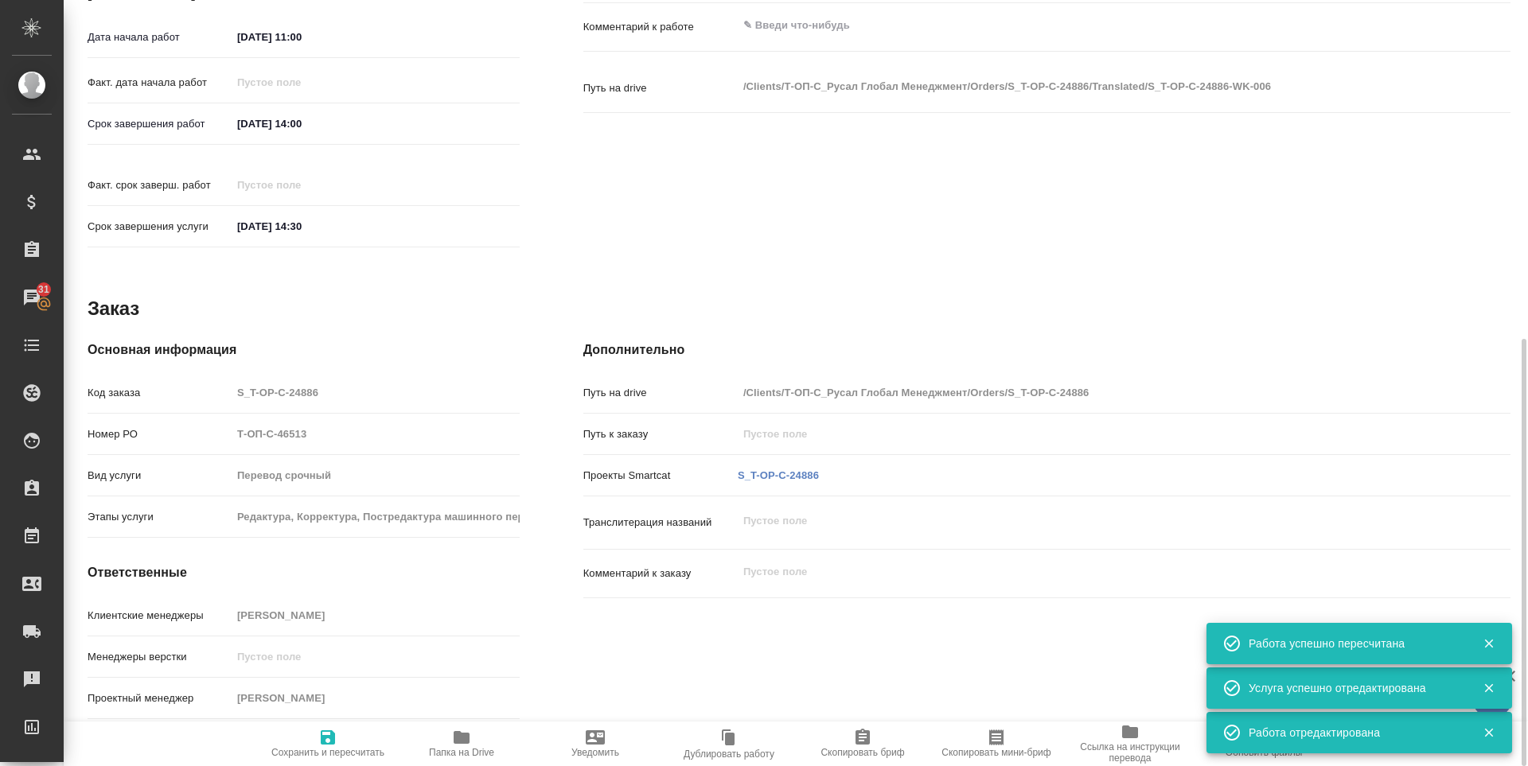
type textarea "x"
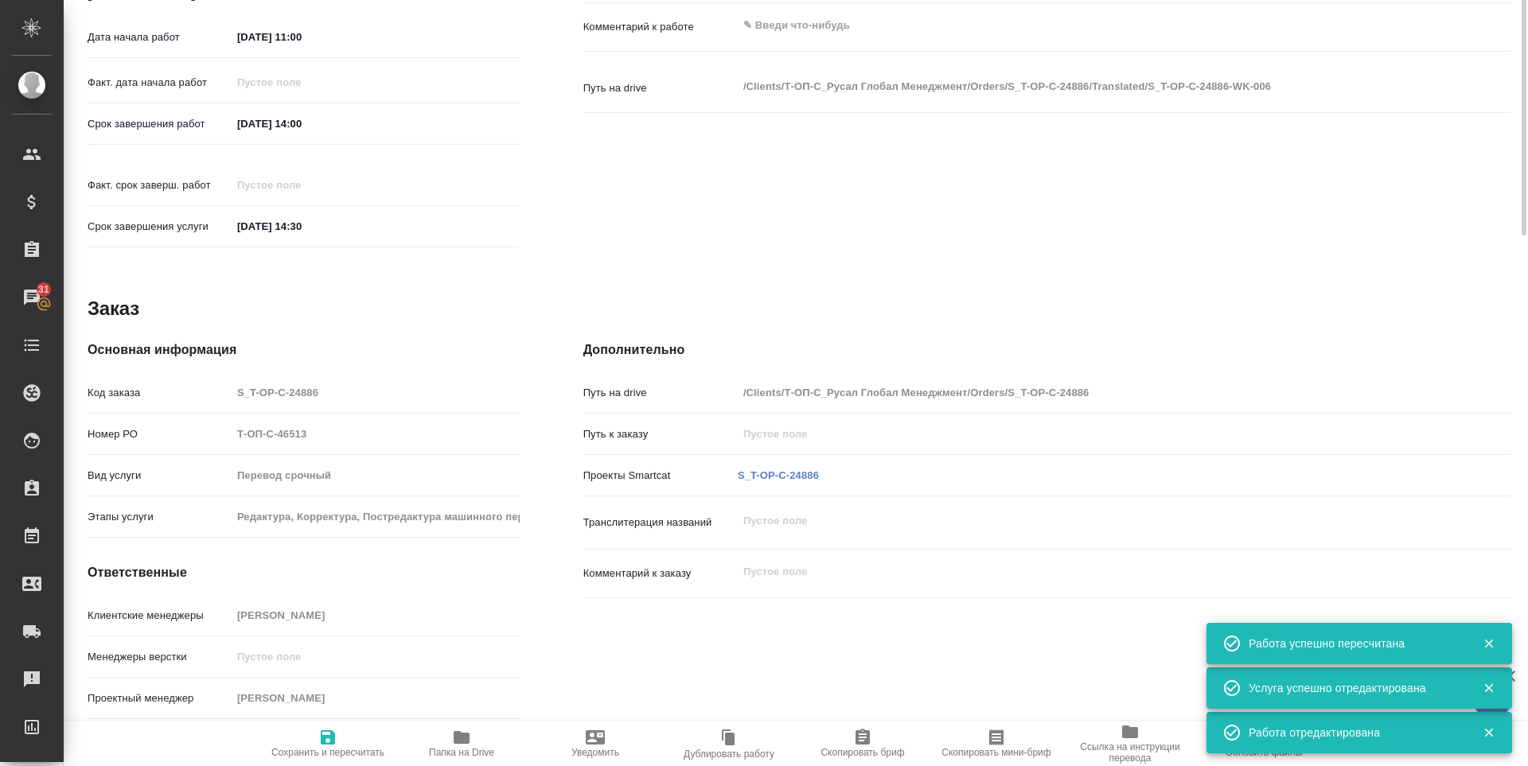
scroll to position [263, 0]
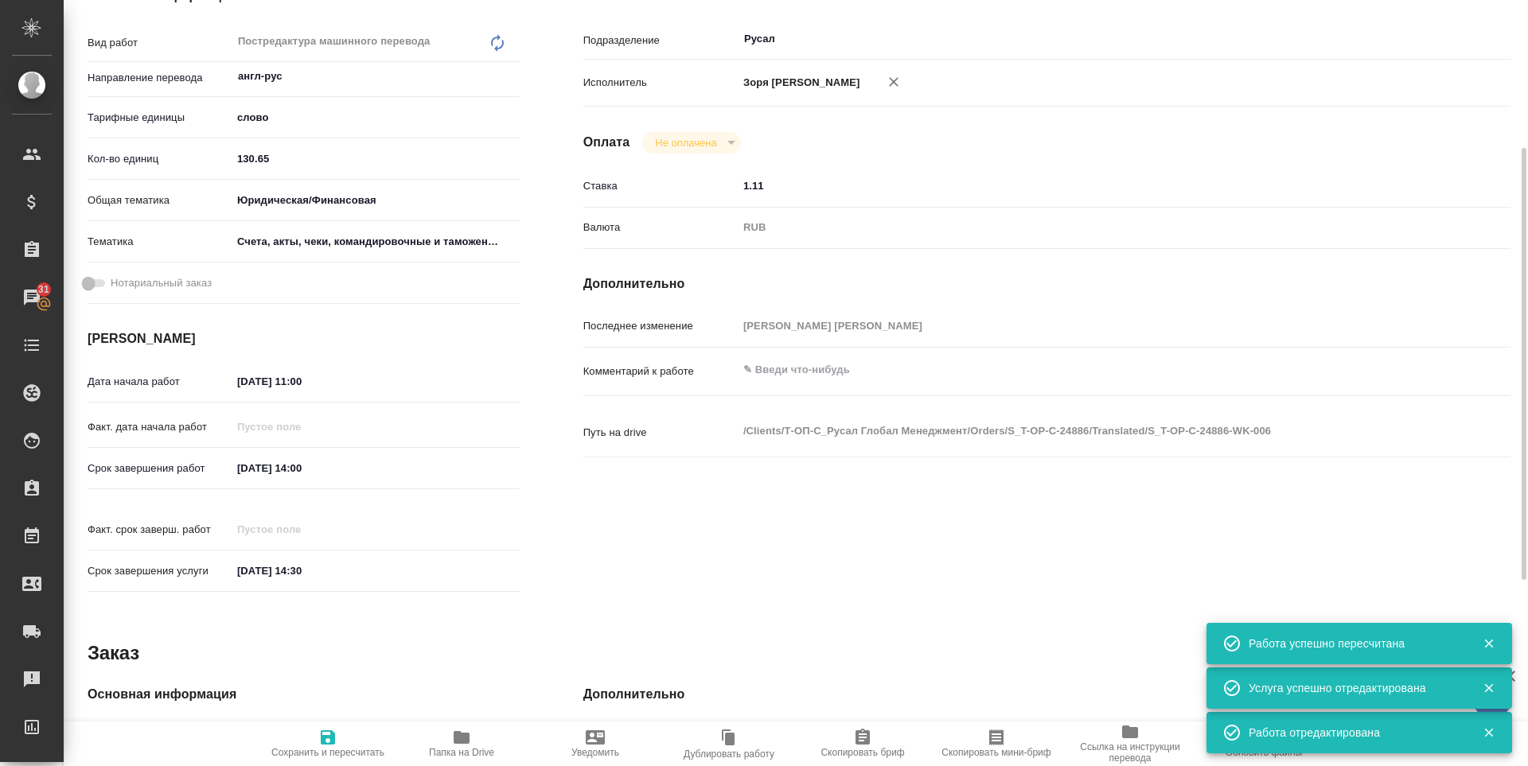
type textarea "x"
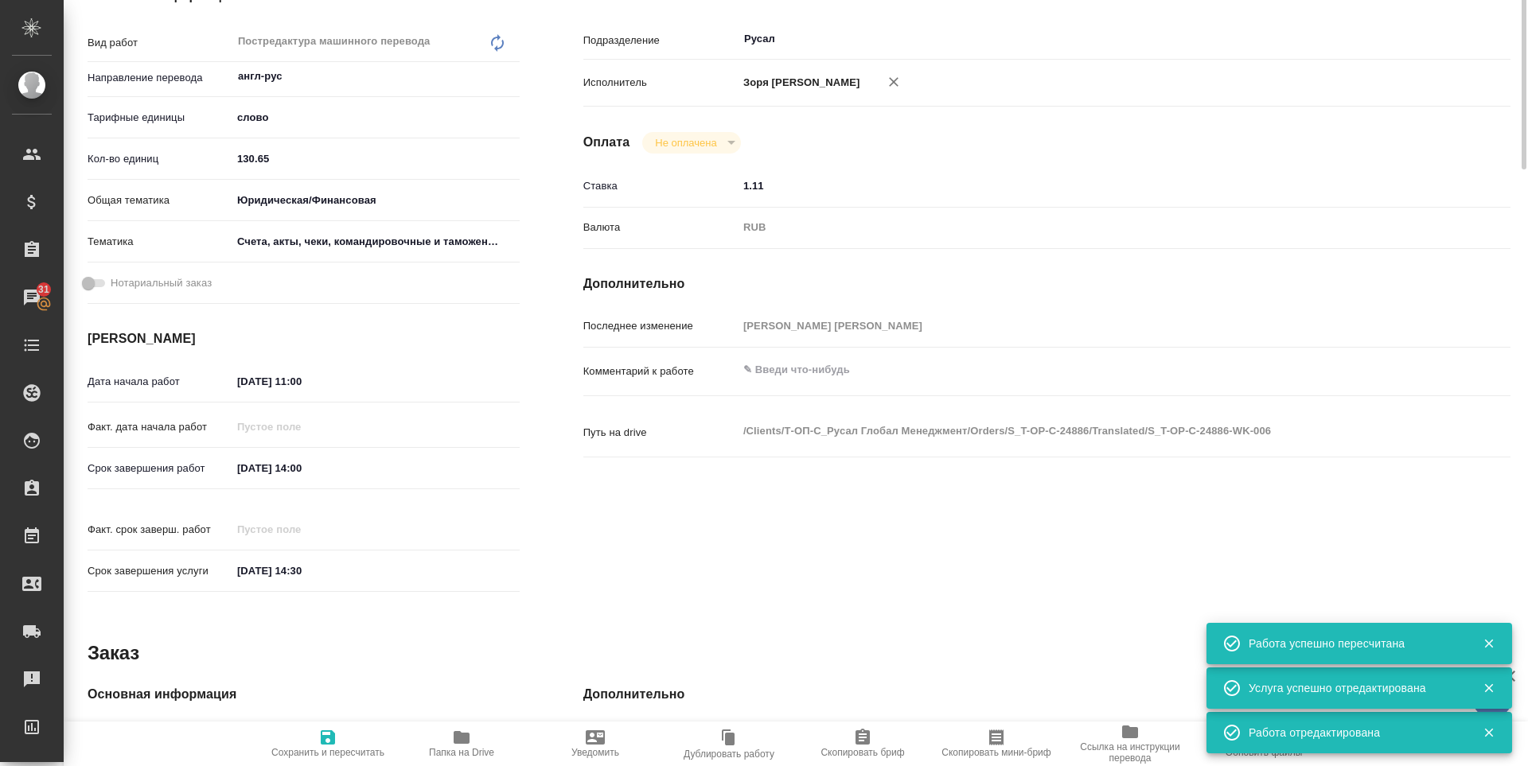
scroll to position [0, 0]
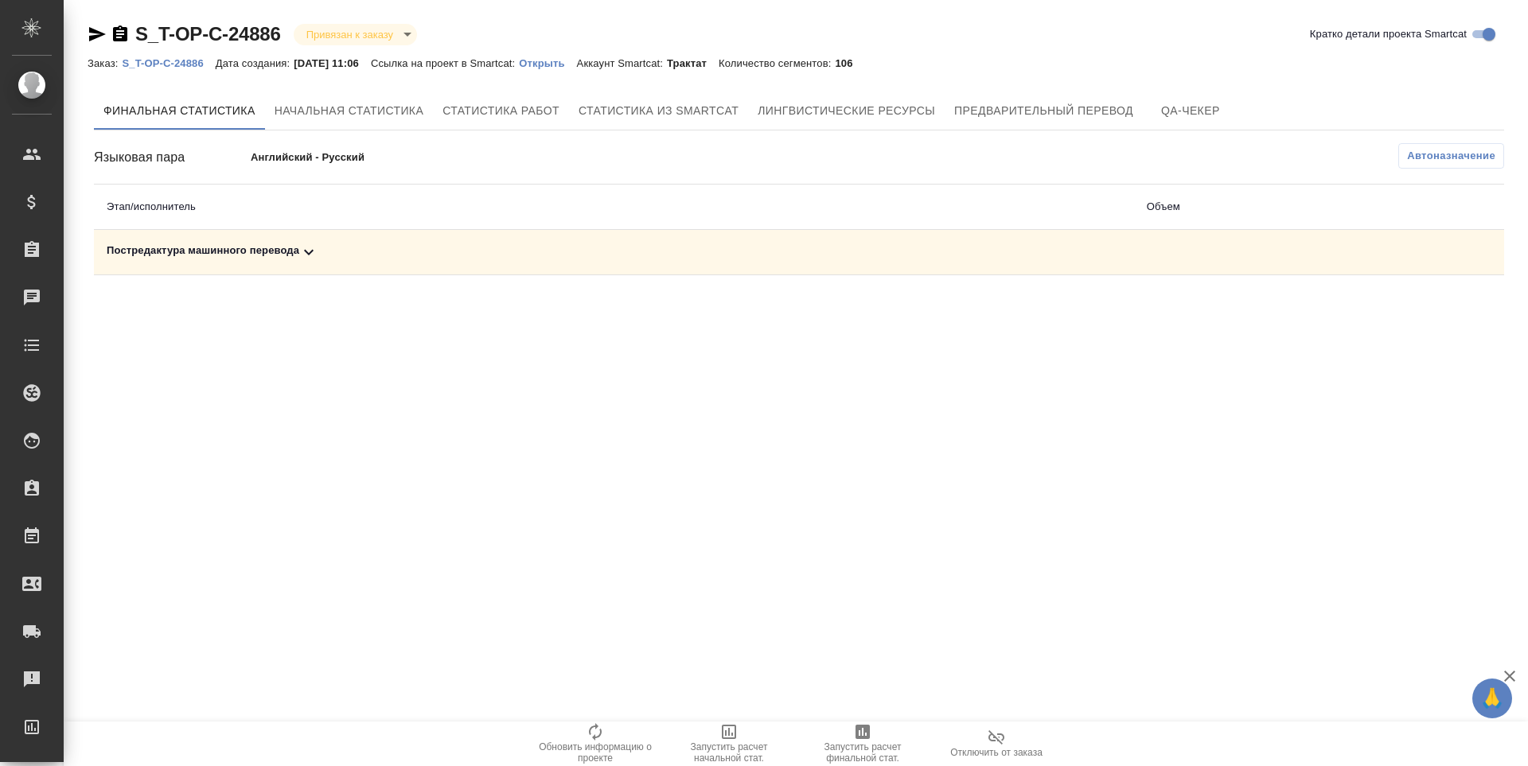
click at [263, 243] on div "Постредактура машинного перевода" at bounding box center [614, 252] width 1014 height 19
click at [874, 746] on span "Запустить расчет финальной стат." at bounding box center [862, 753] width 115 height 22
click at [250, 252] on div "Постредактура машинного перевода" at bounding box center [614, 252] width 1014 height 19
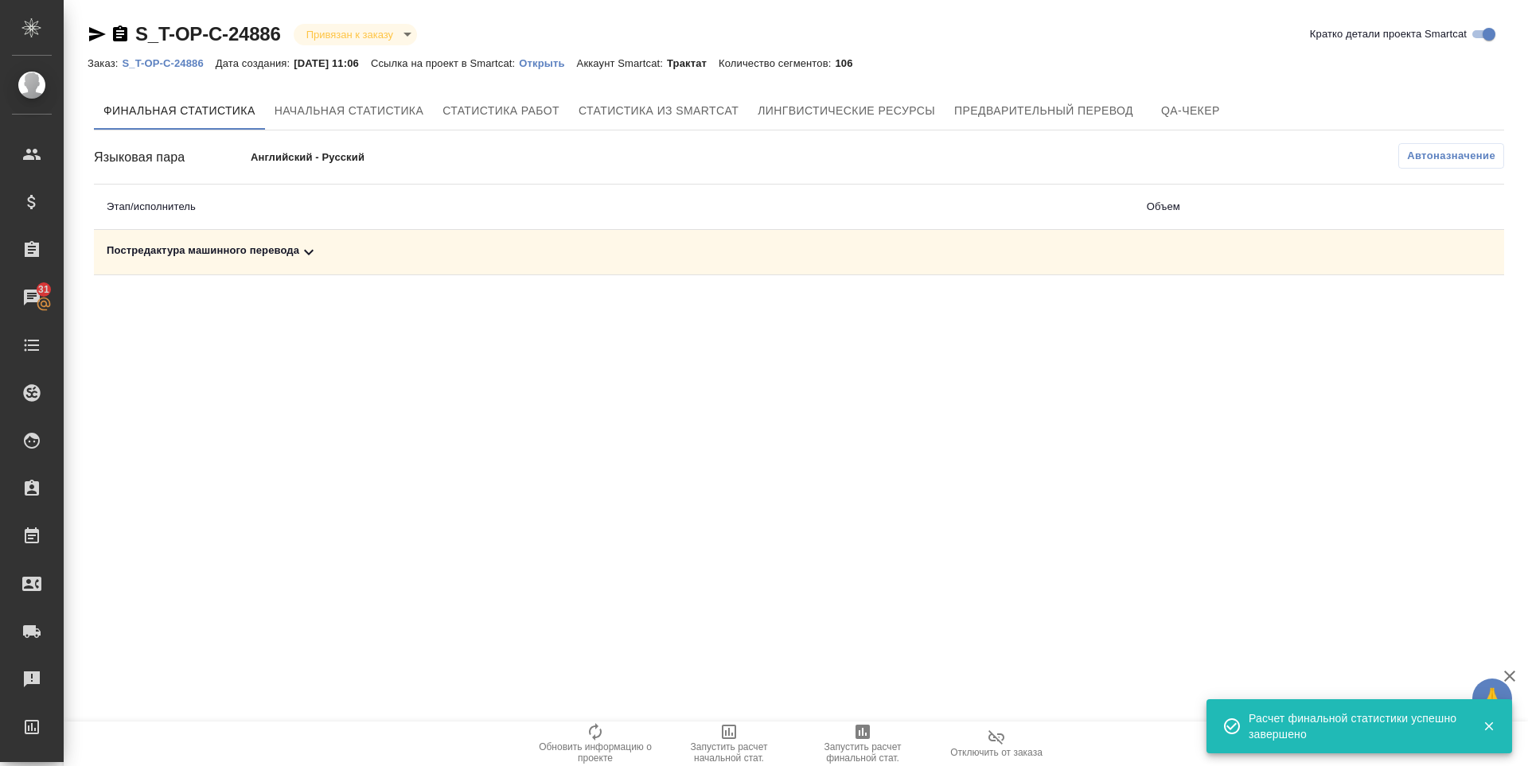
click at [284, 244] on div "Постредактура машинного перевода" at bounding box center [614, 252] width 1014 height 19
click at [1428, 310] on icon "button" at bounding box center [1435, 308] width 16 height 14
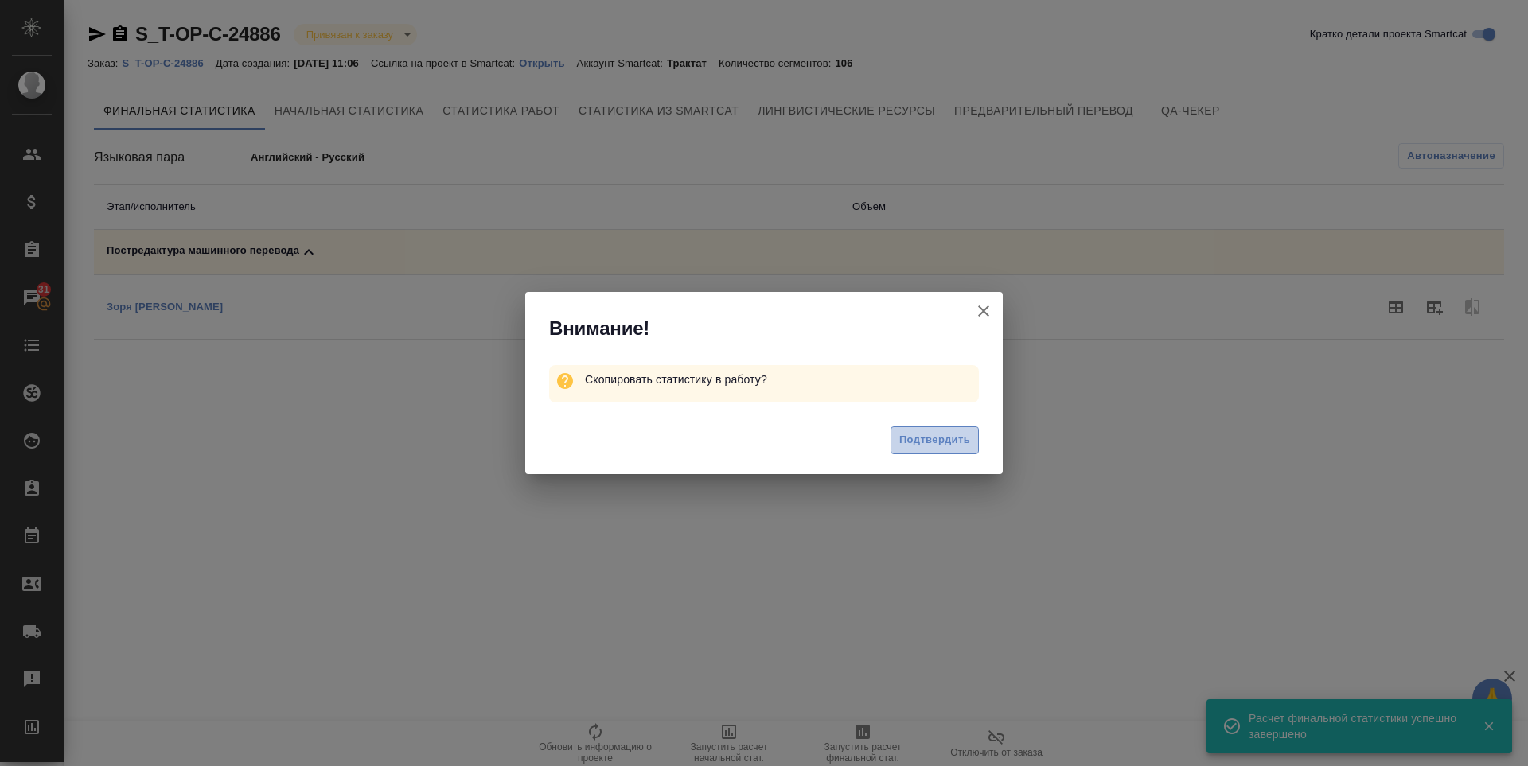
click at [944, 439] on span "Подтвердить" at bounding box center [934, 440] width 71 height 18
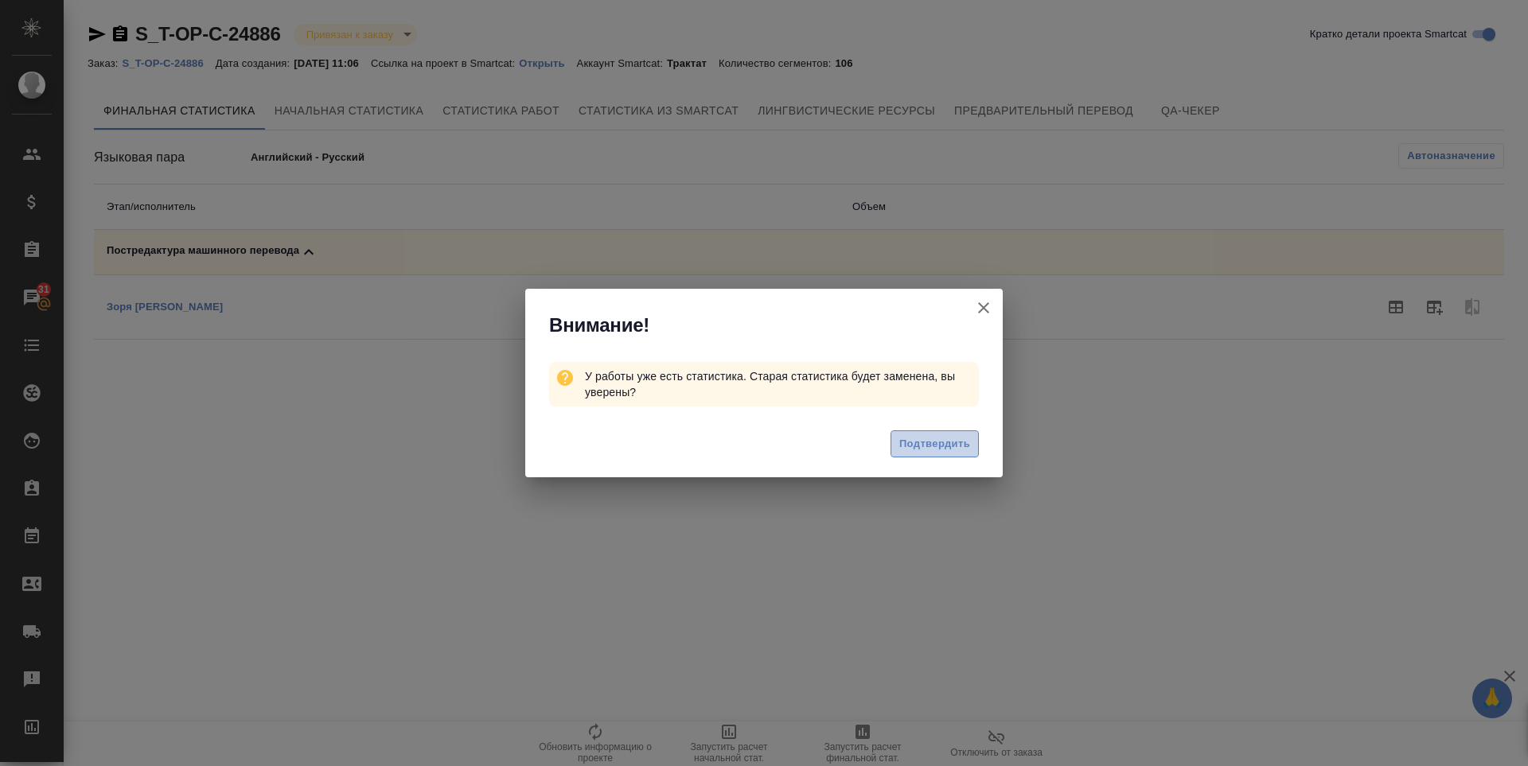
click at [944, 439] on span "Подтвердить" at bounding box center [934, 444] width 71 height 18
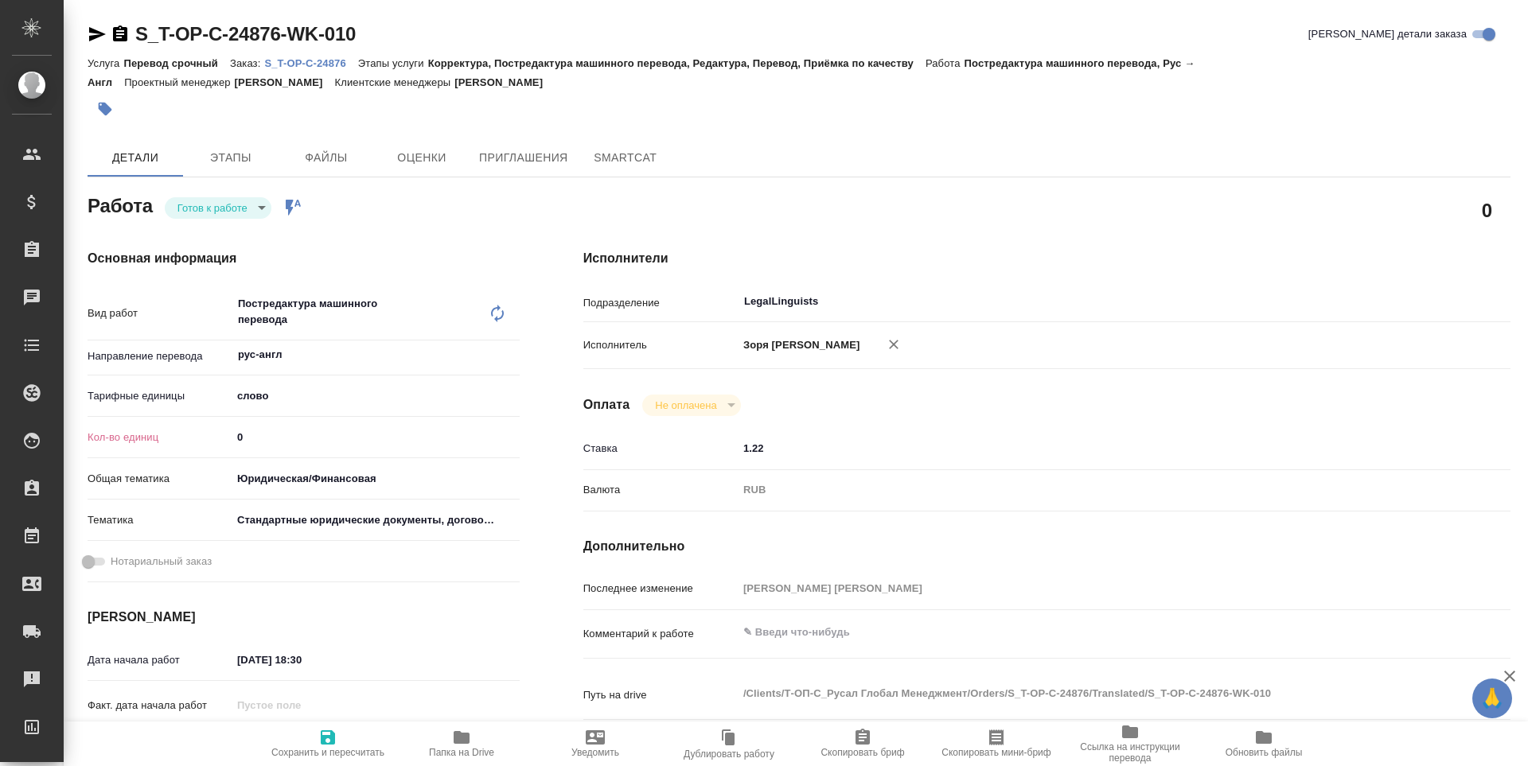
type textarea "x"
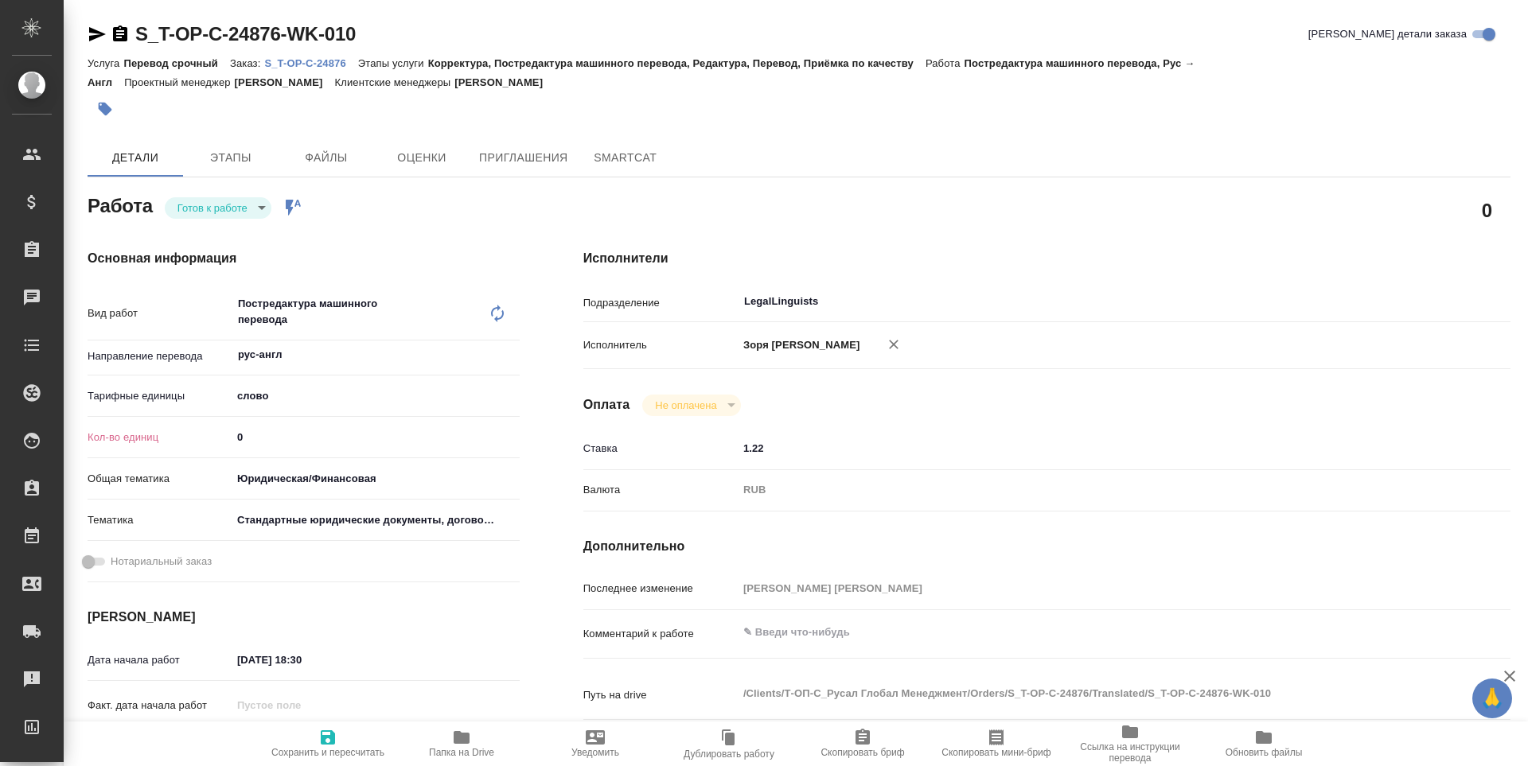
type textarea "x"
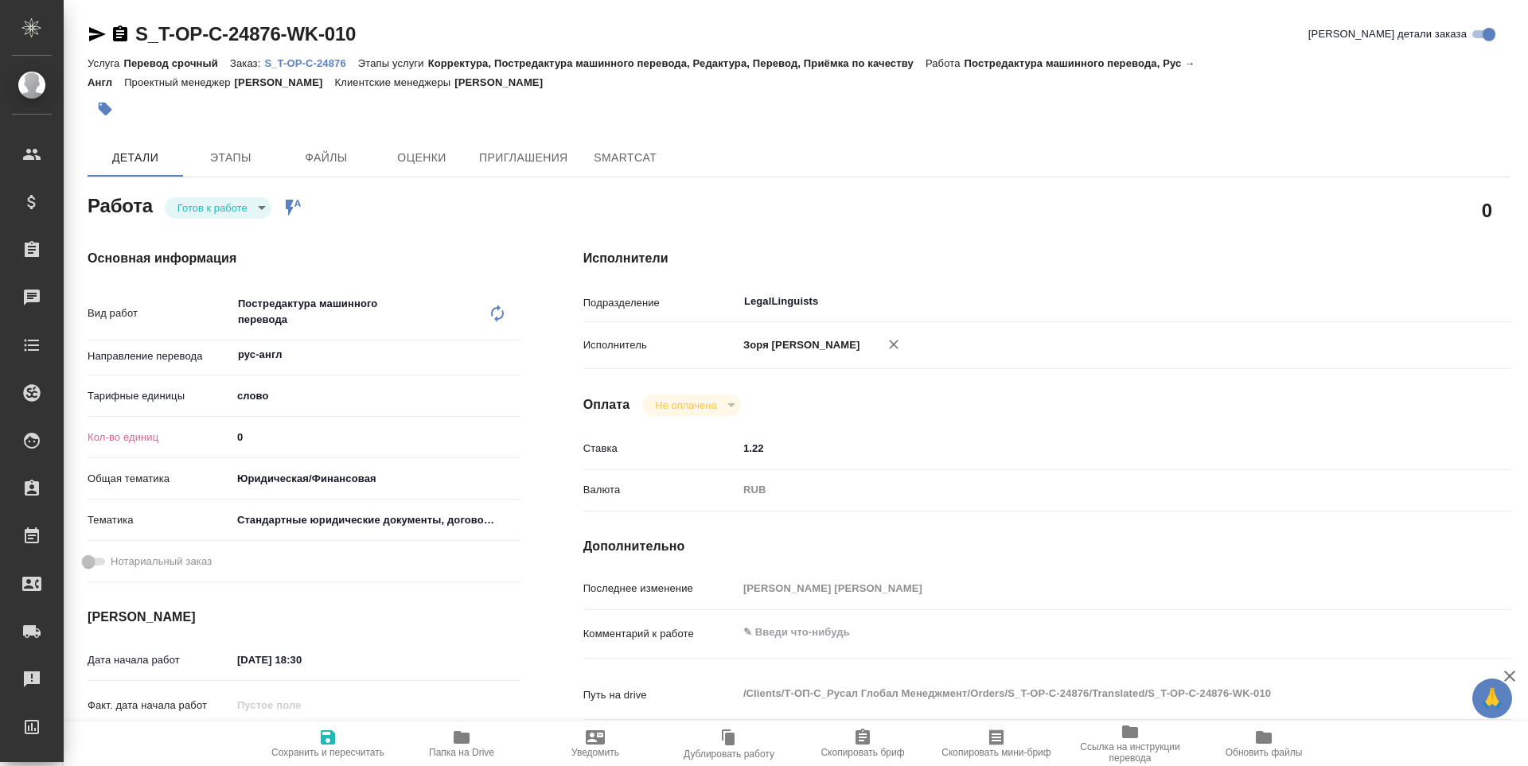
type textarea "x"
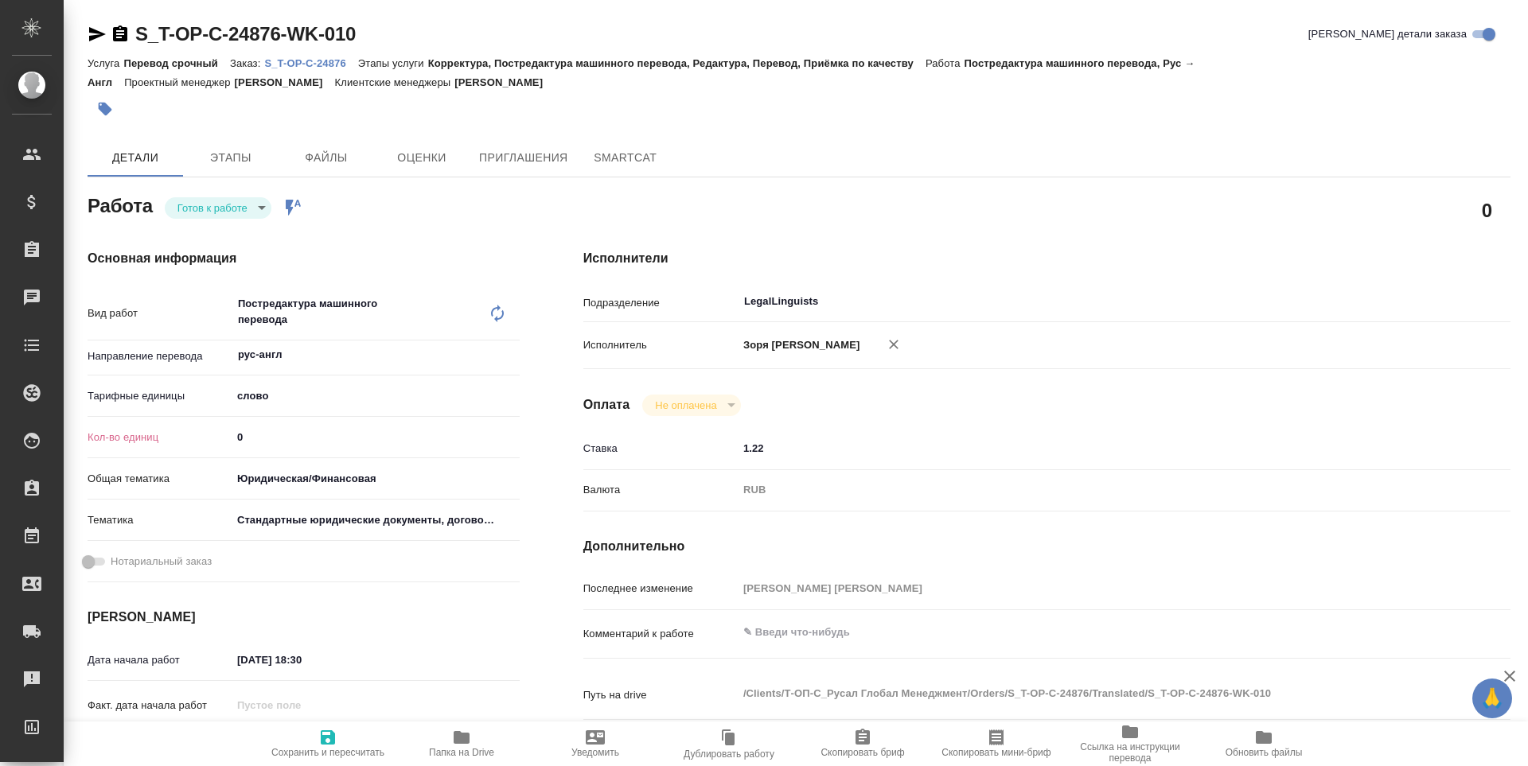
type textarea "x"
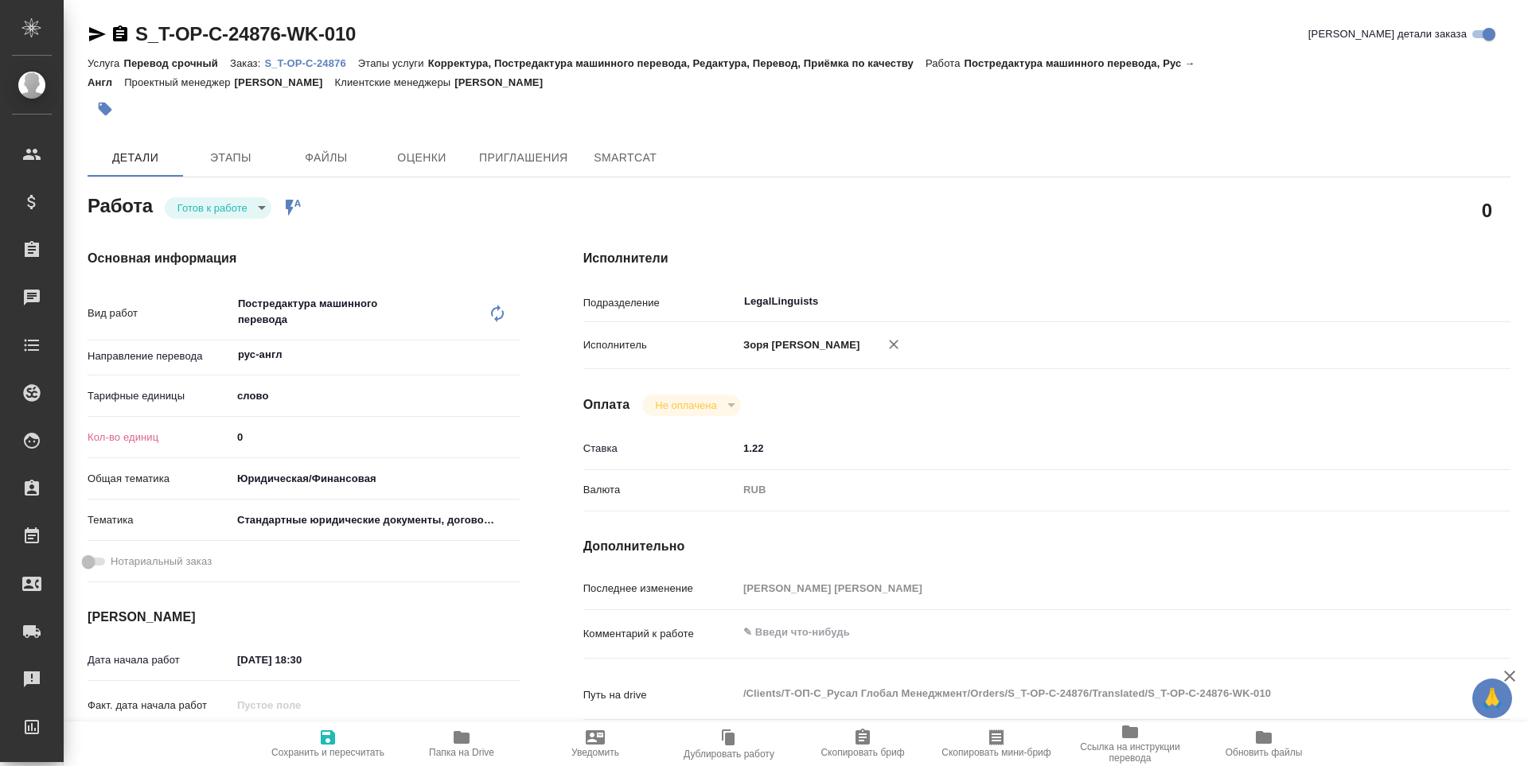
type textarea "x"
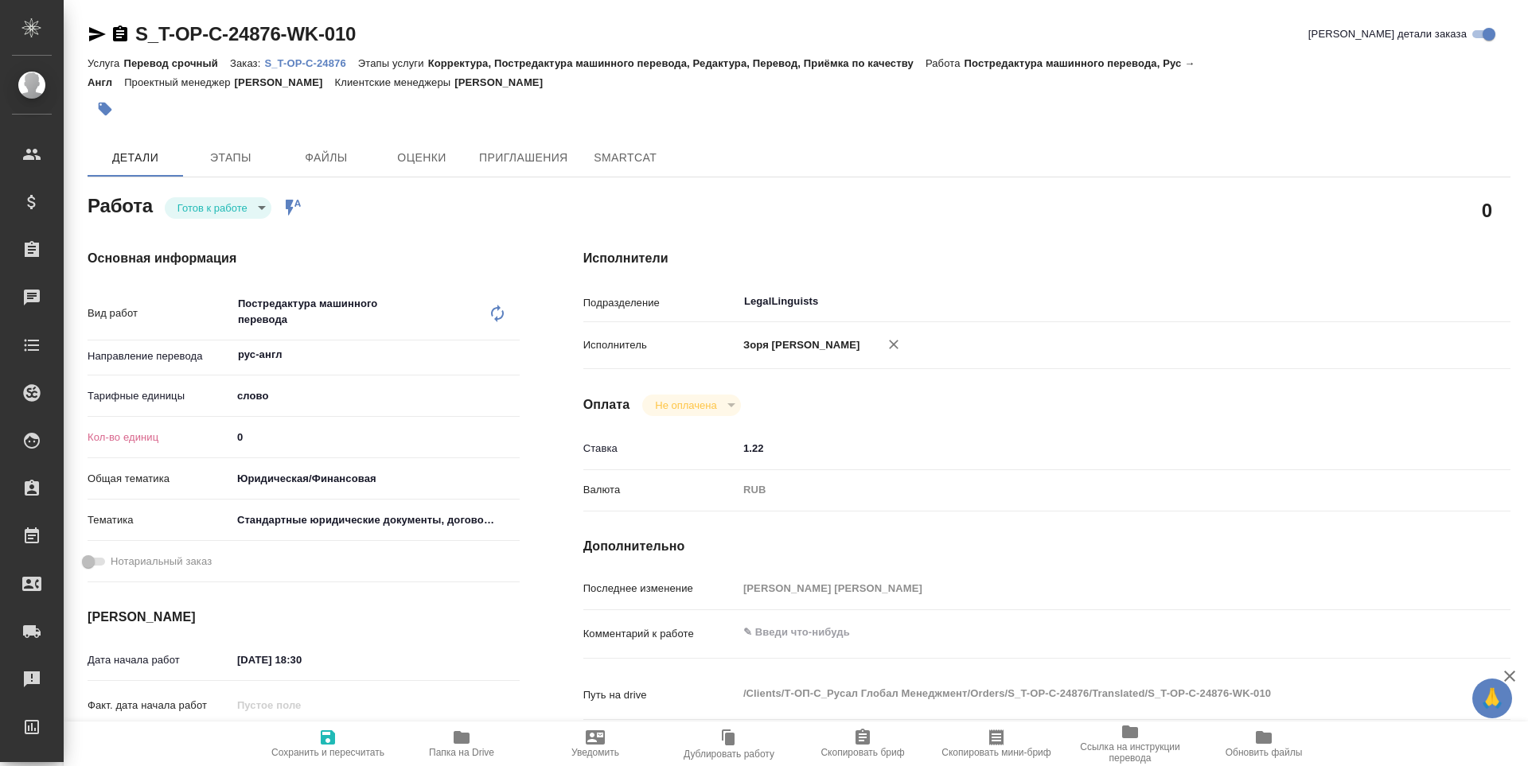
type textarea "x"
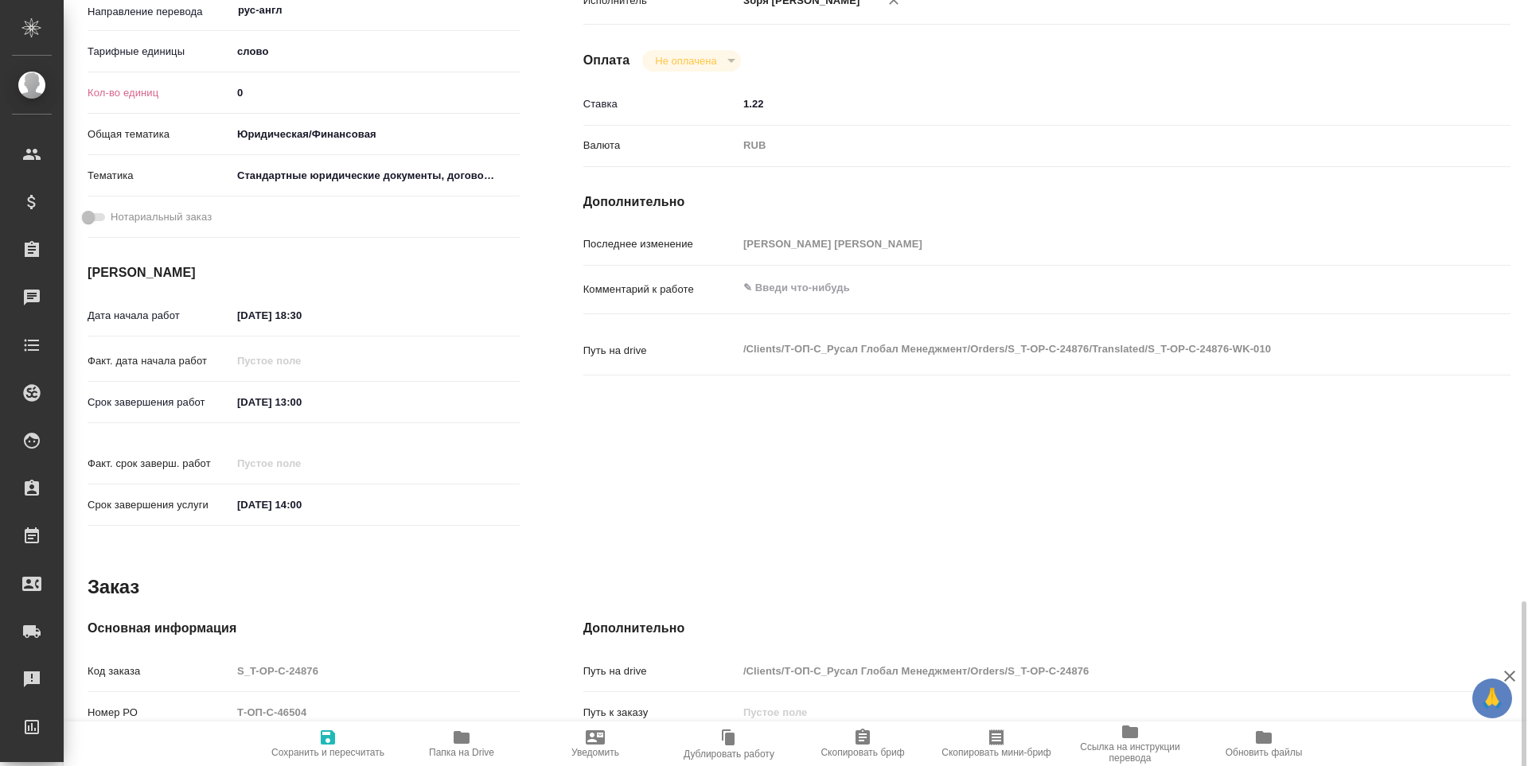
scroll to position [607, 0]
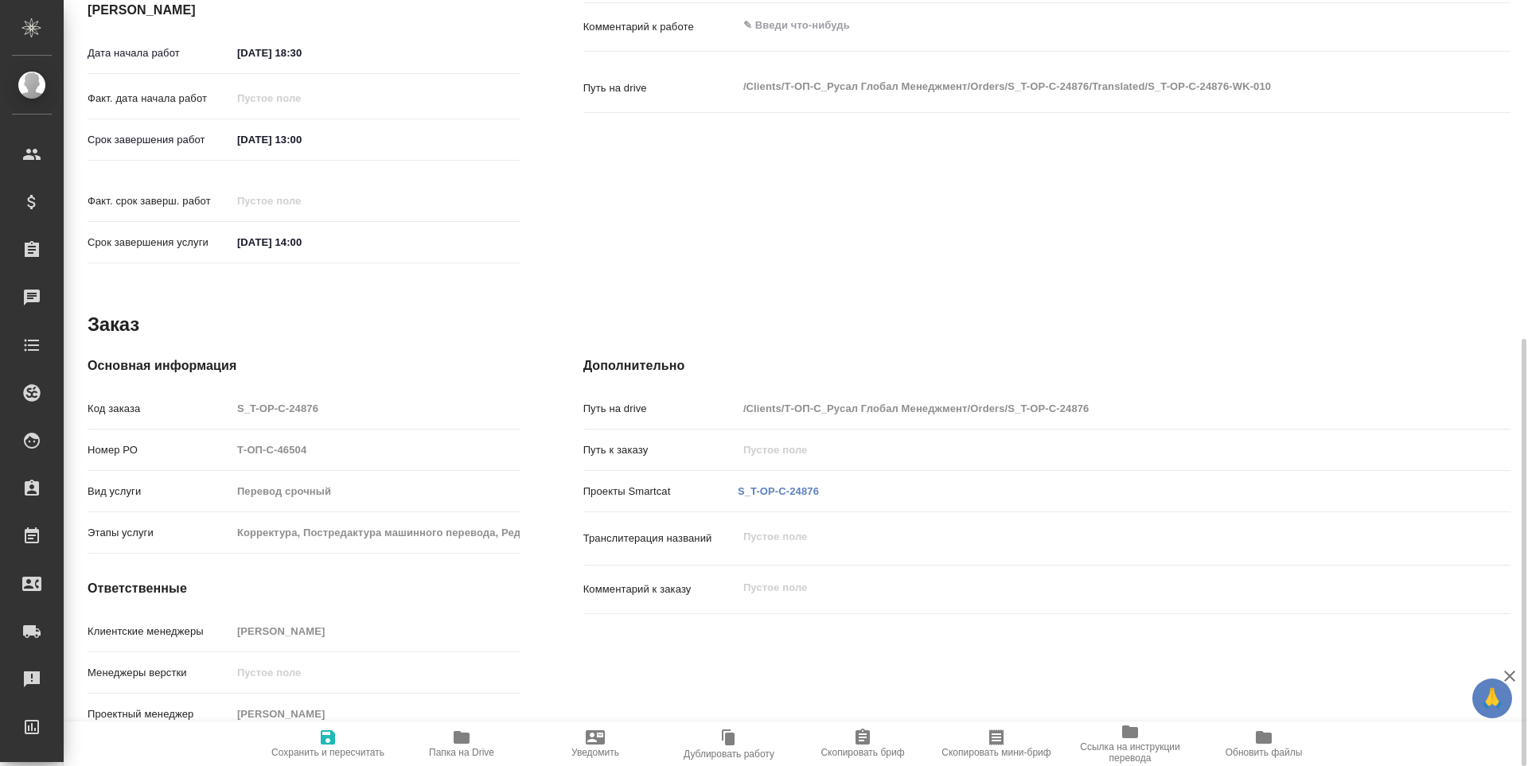
type textarea "x"
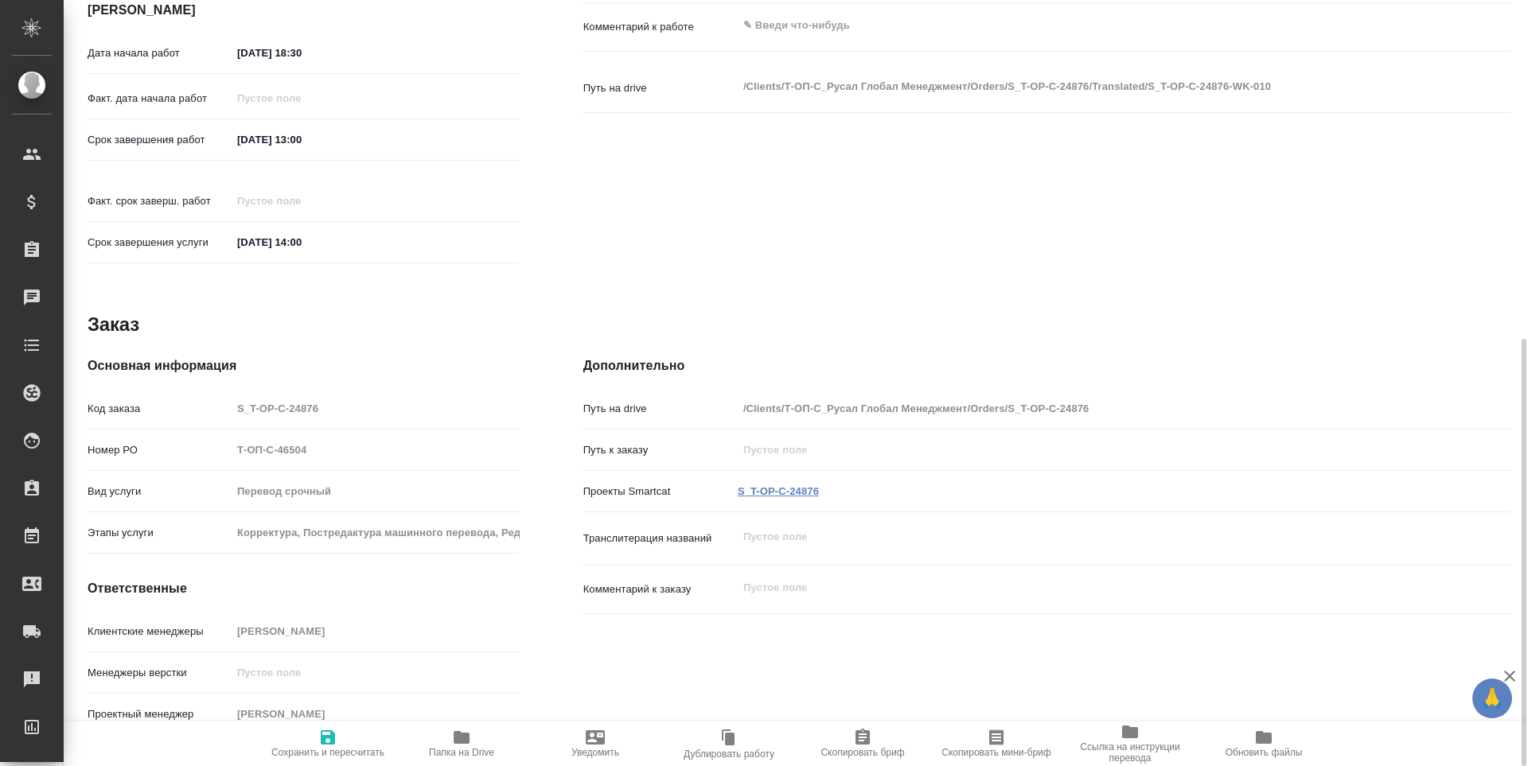
click at [777, 485] on link "S_T-OP-C-24876" at bounding box center [778, 491] width 81 height 12
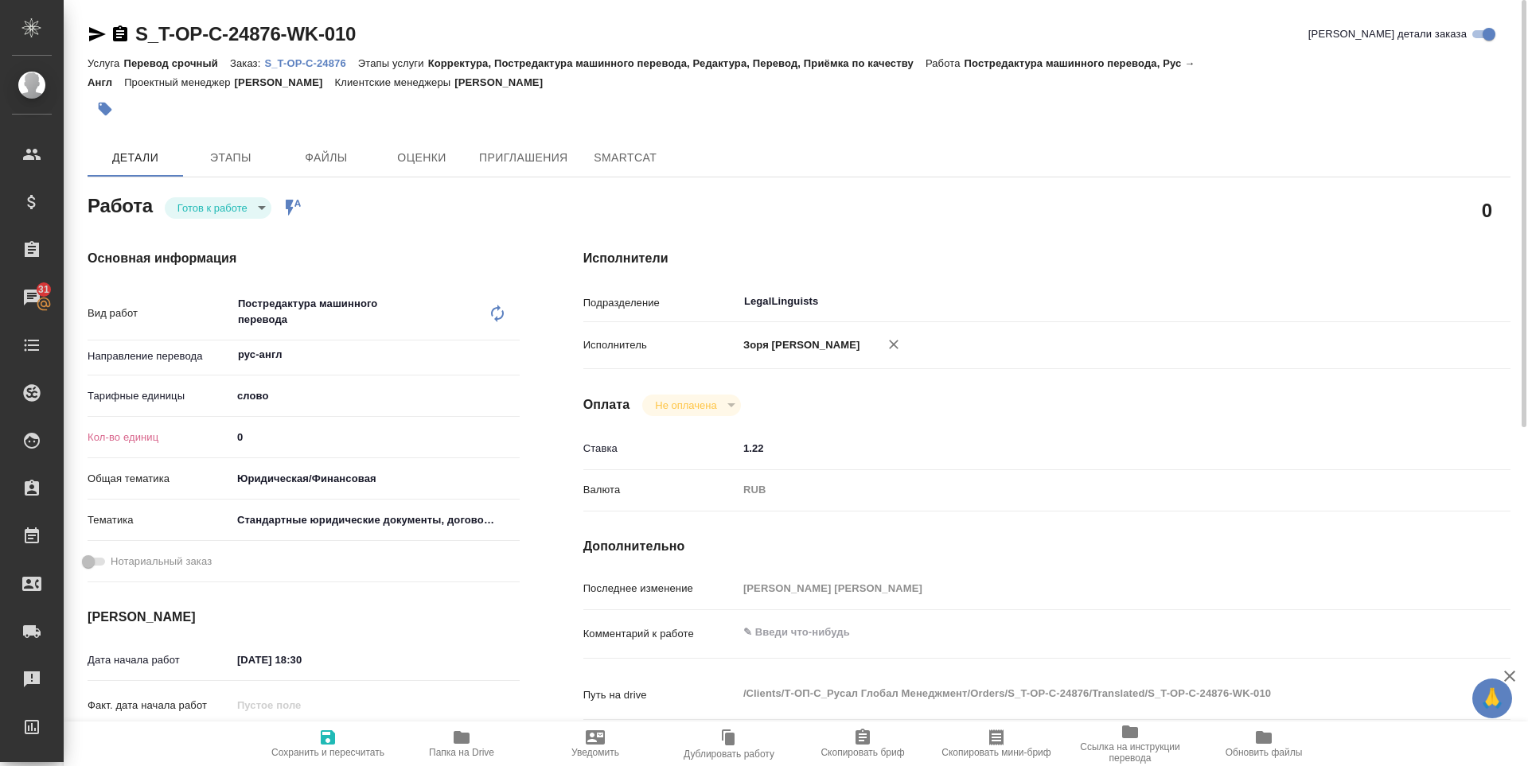
click at [344, 749] on span "Сохранить и пересчитать" at bounding box center [327, 752] width 113 height 11
type textarea "x"
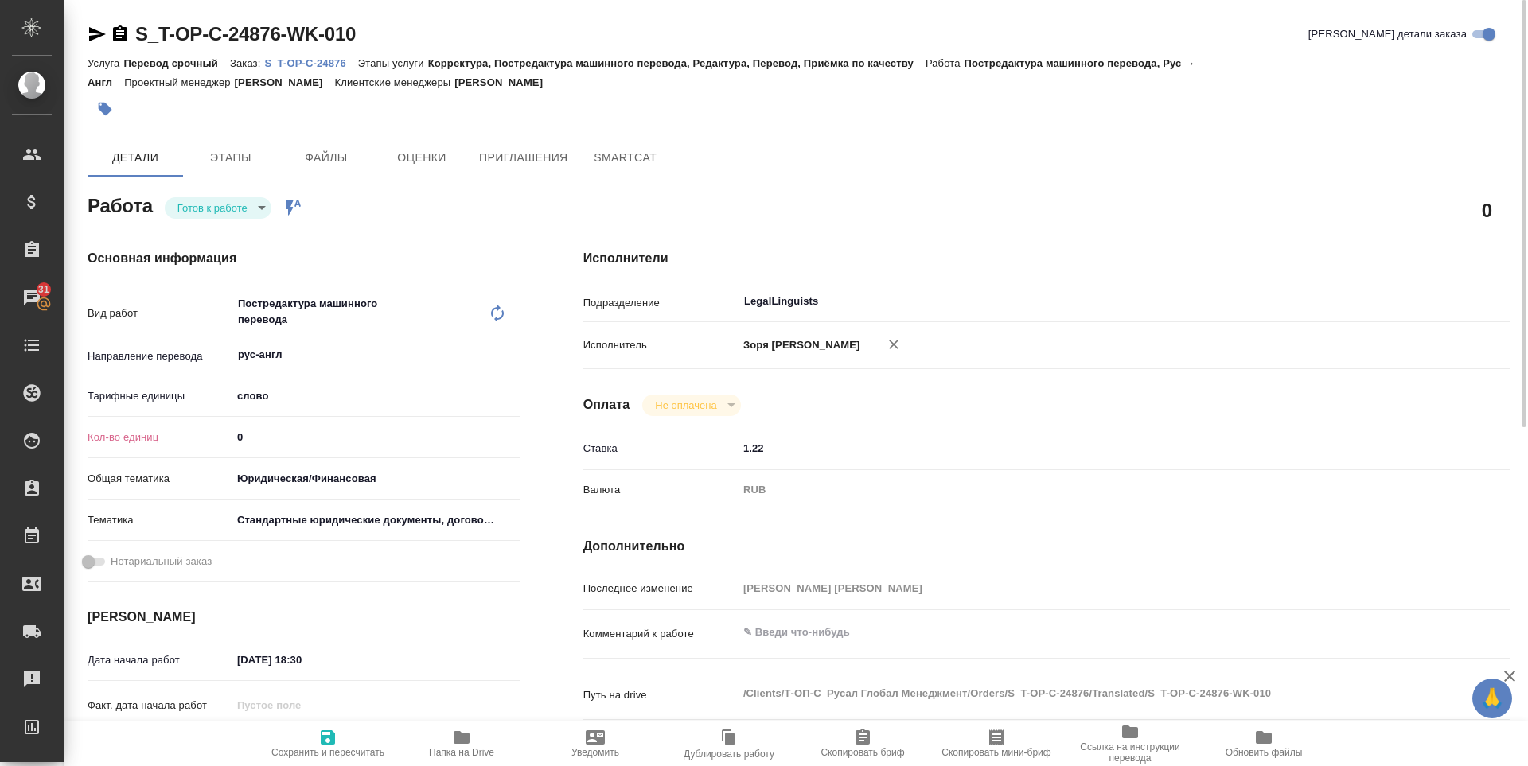
type textarea "x"
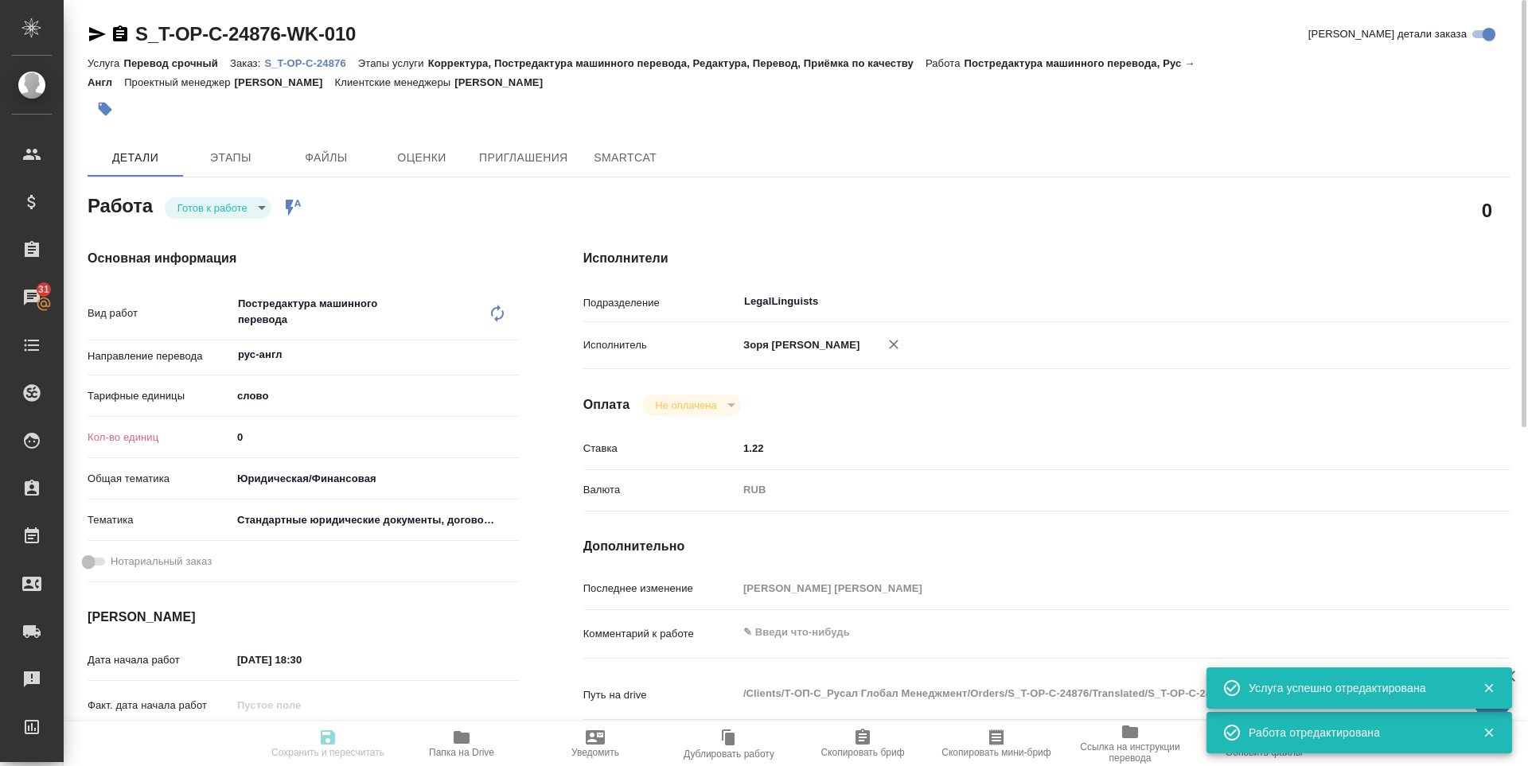
type input "readyForWork"
type textarea "Постредактура машинного перевода"
type textarea "x"
type input "рус-англ"
type input "5a8b1489cc6b4906c91bfd90"
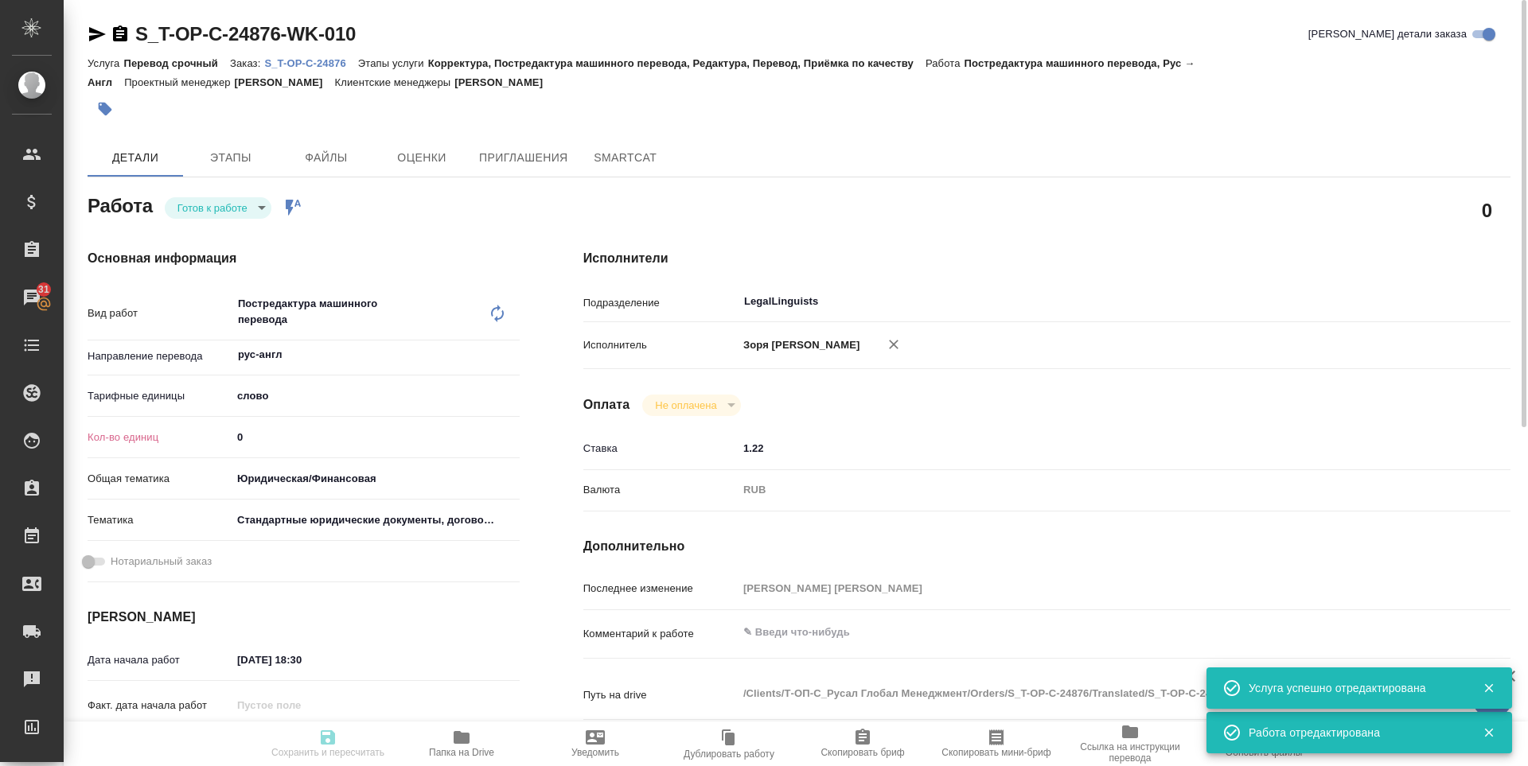
type input "0"
type input "yr-fn"
type input "5f647205b73bc97568ca66bf"
type input "21.08.2025 18:30"
type input "22.08.2025 13:00"
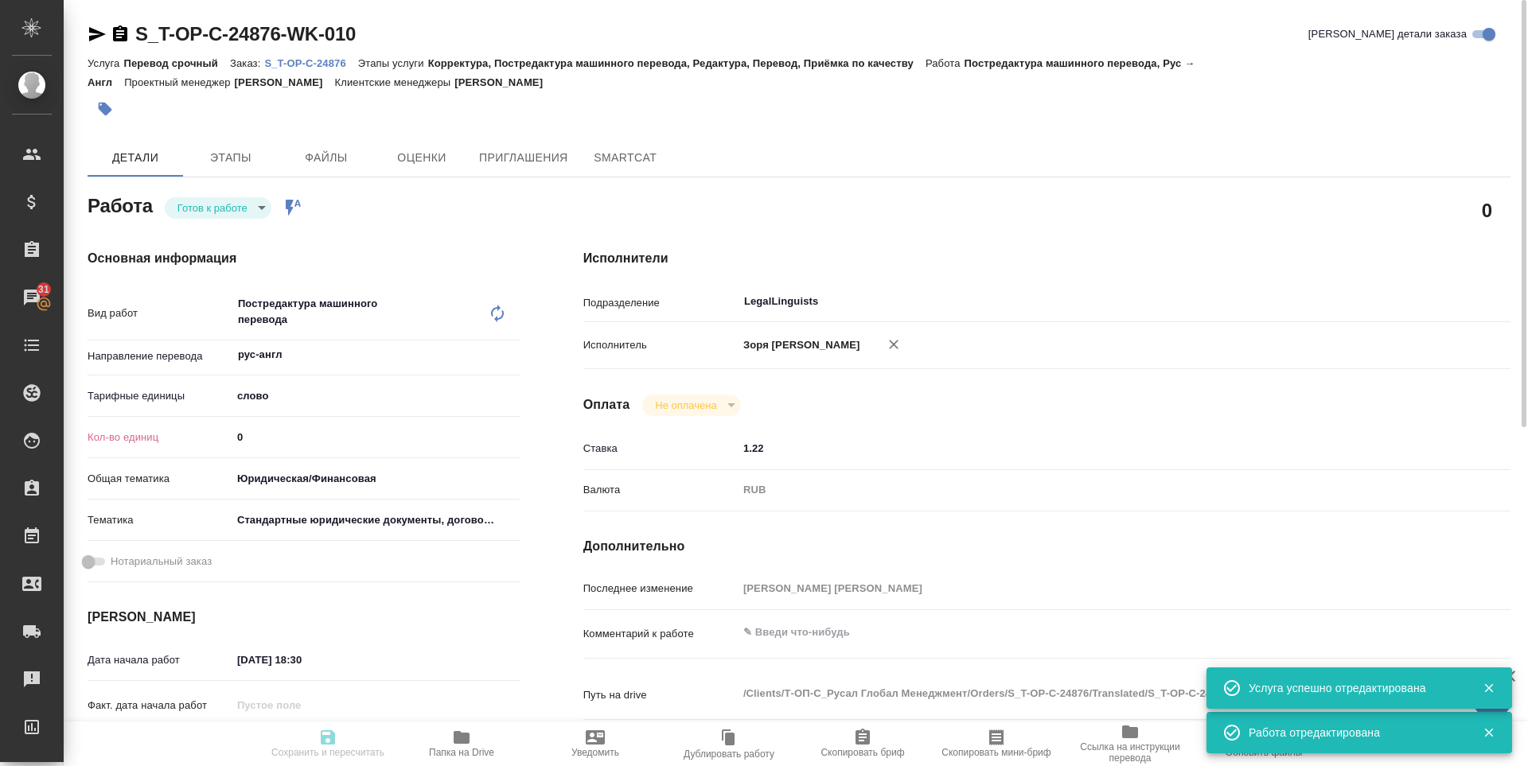
type input "22.08.2025 14:00"
type input "LegalLinguists"
type input "notPayed"
type input "1.22"
type input "RUB"
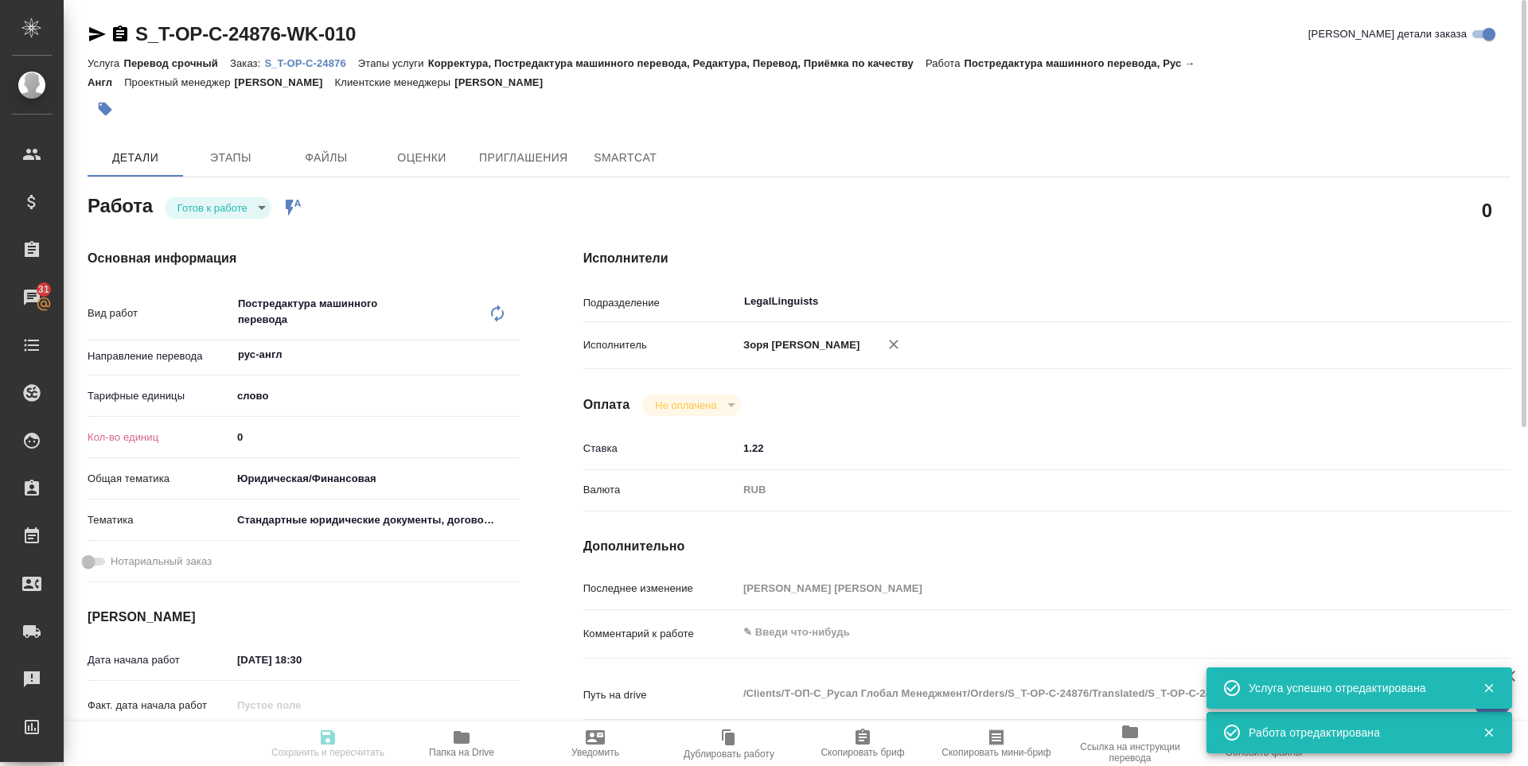
type input "[PERSON_NAME] [PERSON_NAME]"
type textarea "x"
type textarea "/Clients/Т-ОП-С_Русал Глобал Менеджмент/Orders/S_T-OP-C-24876/Translated/S_T-OP…"
type textarea "x"
type input "S_T-OP-C-24876"
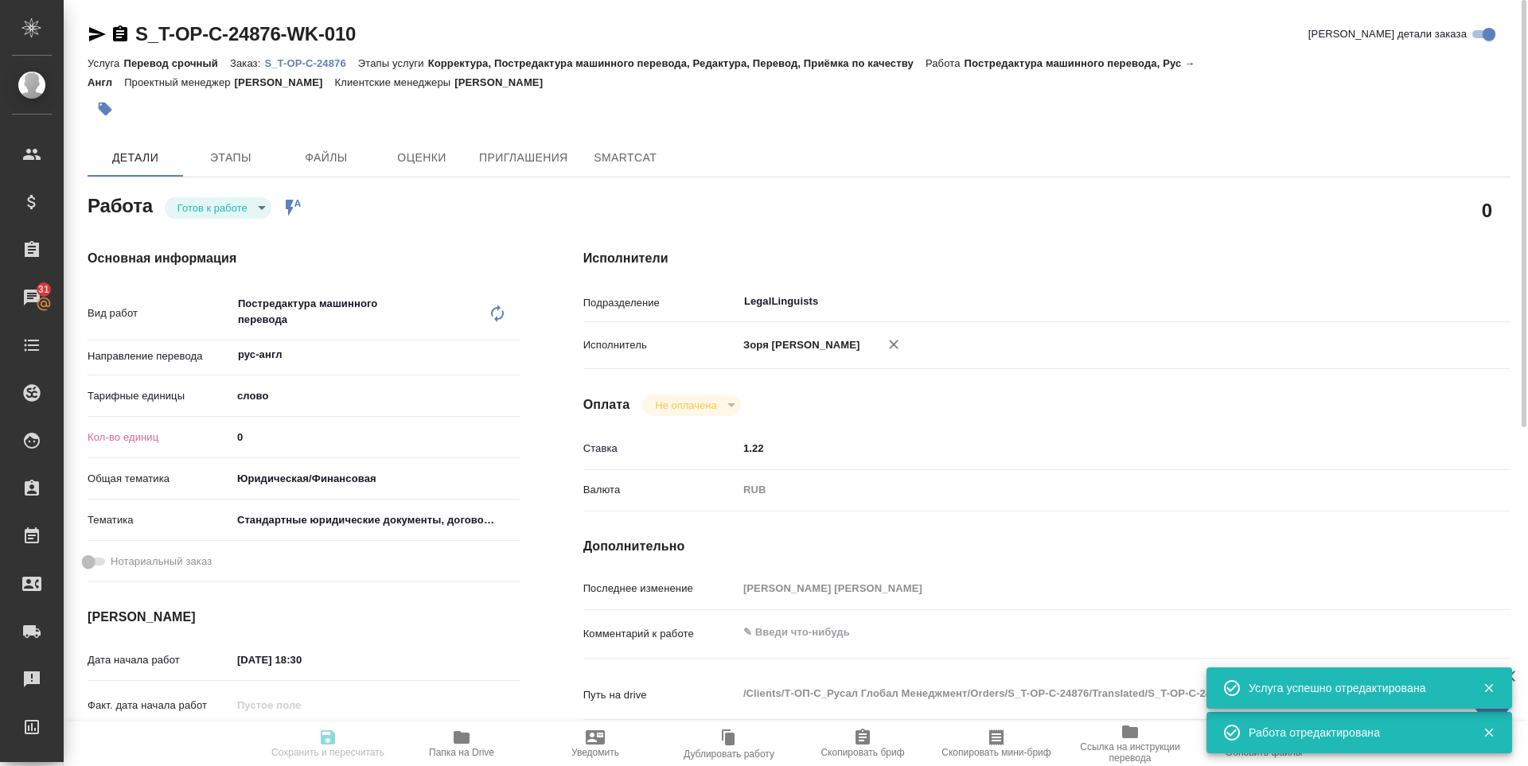
type input "Т-ОП-С-46504"
type input "Перевод срочный"
type input "Корректура, Постредактура машинного перевода, Редактура, Перевод, Приёмка по ка…"
type input "Меньшикова Александра"
type input "/Clients/Т-ОП-С_Русал Глобал Менеджмент/Orders/S_T-OP-C-24876"
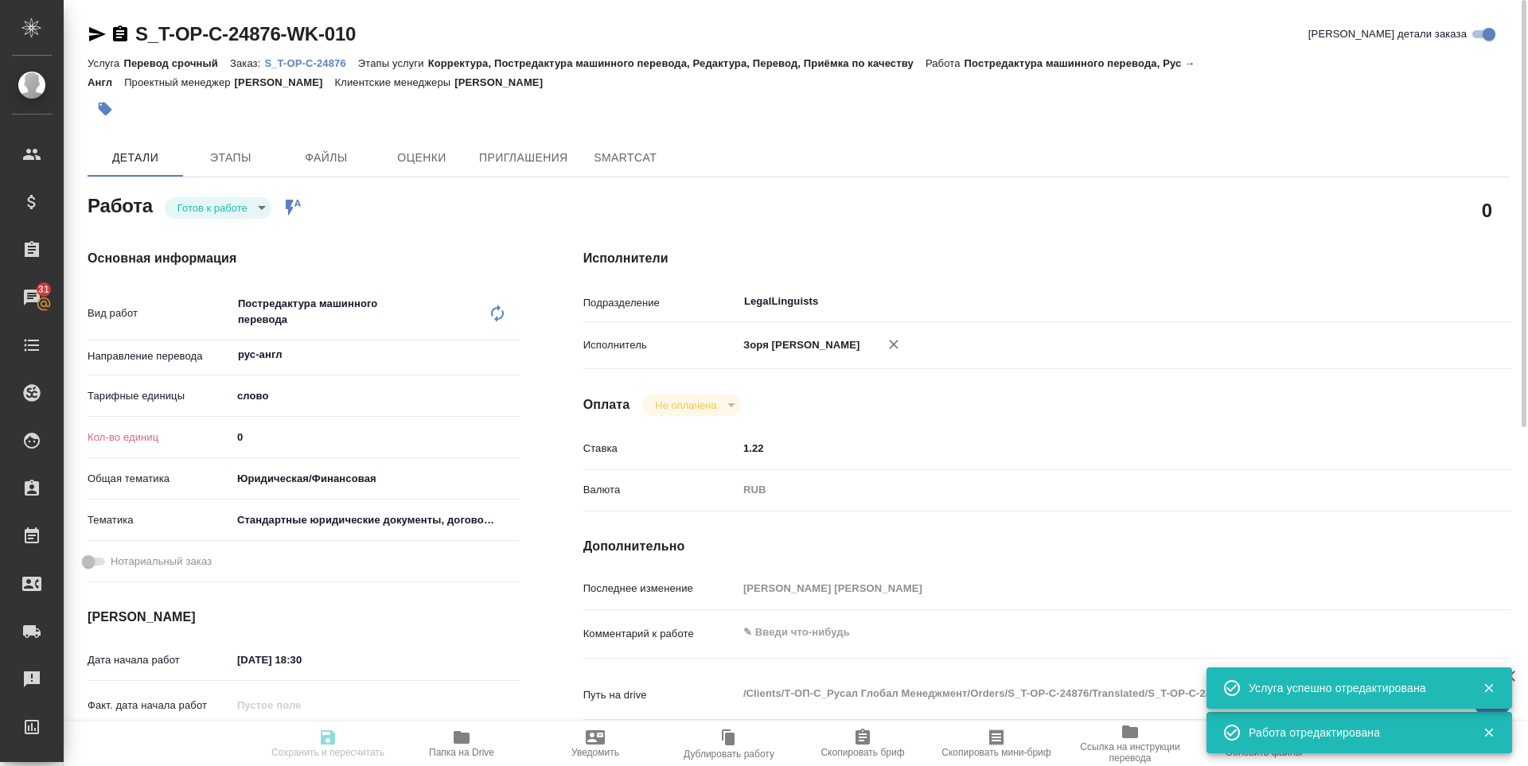
type textarea "x"
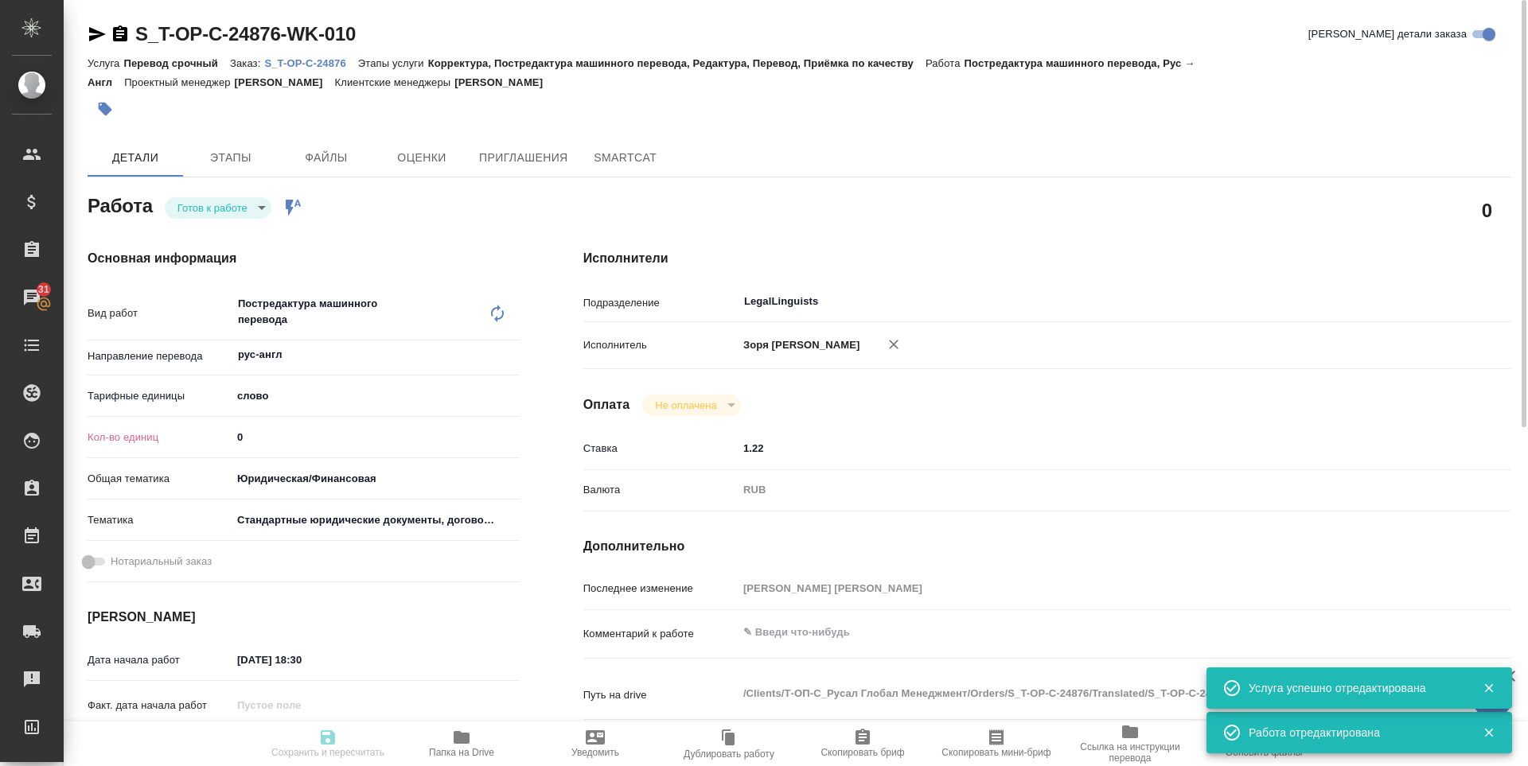
type textarea "x"
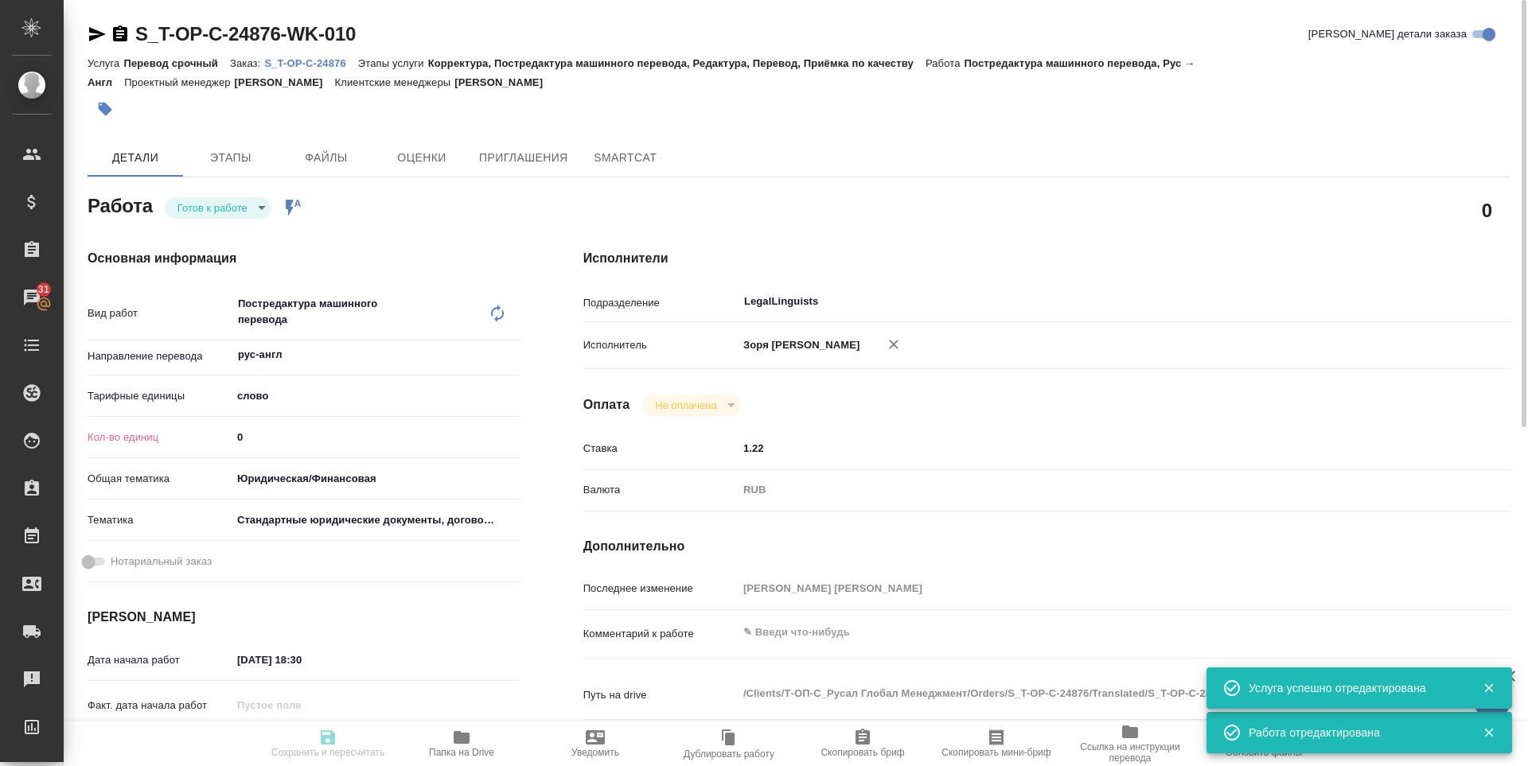
type textarea "x"
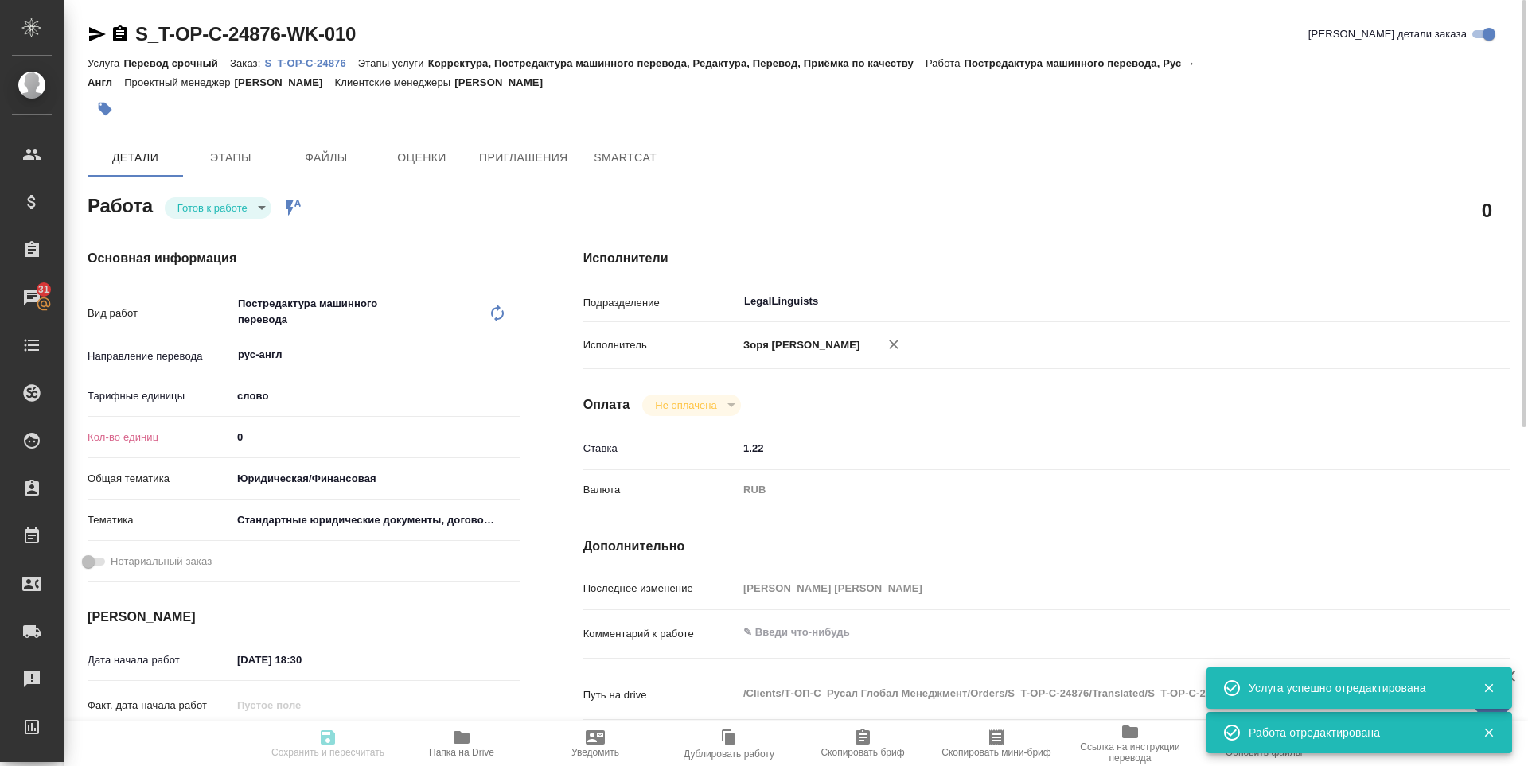
type textarea "x"
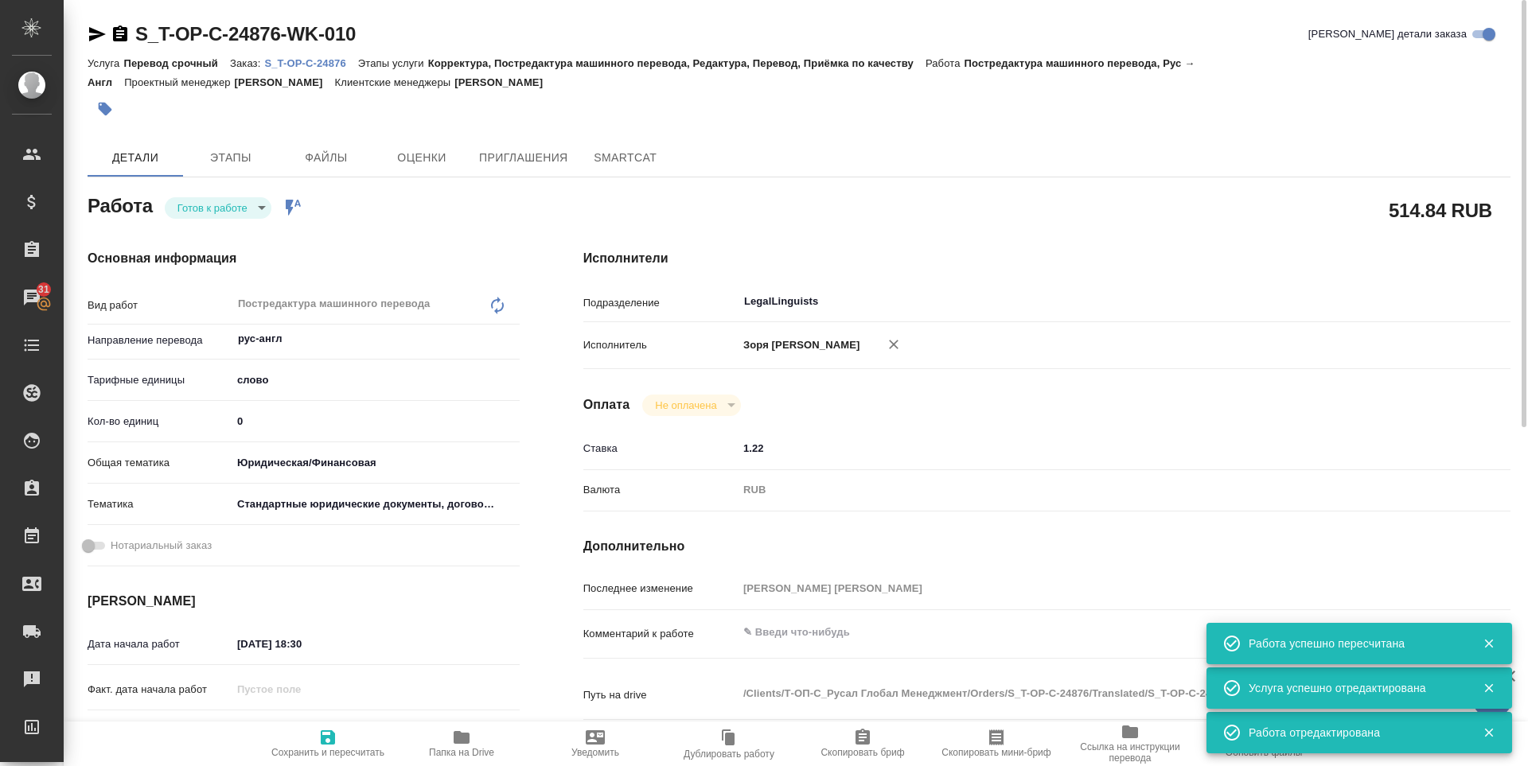
type input "readyForWork"
type textarea "Постредактура машинного перевода"
type textarea "x"
type input "рус-англ"
type input "5a8b1489cc6b4906c91bfd90"
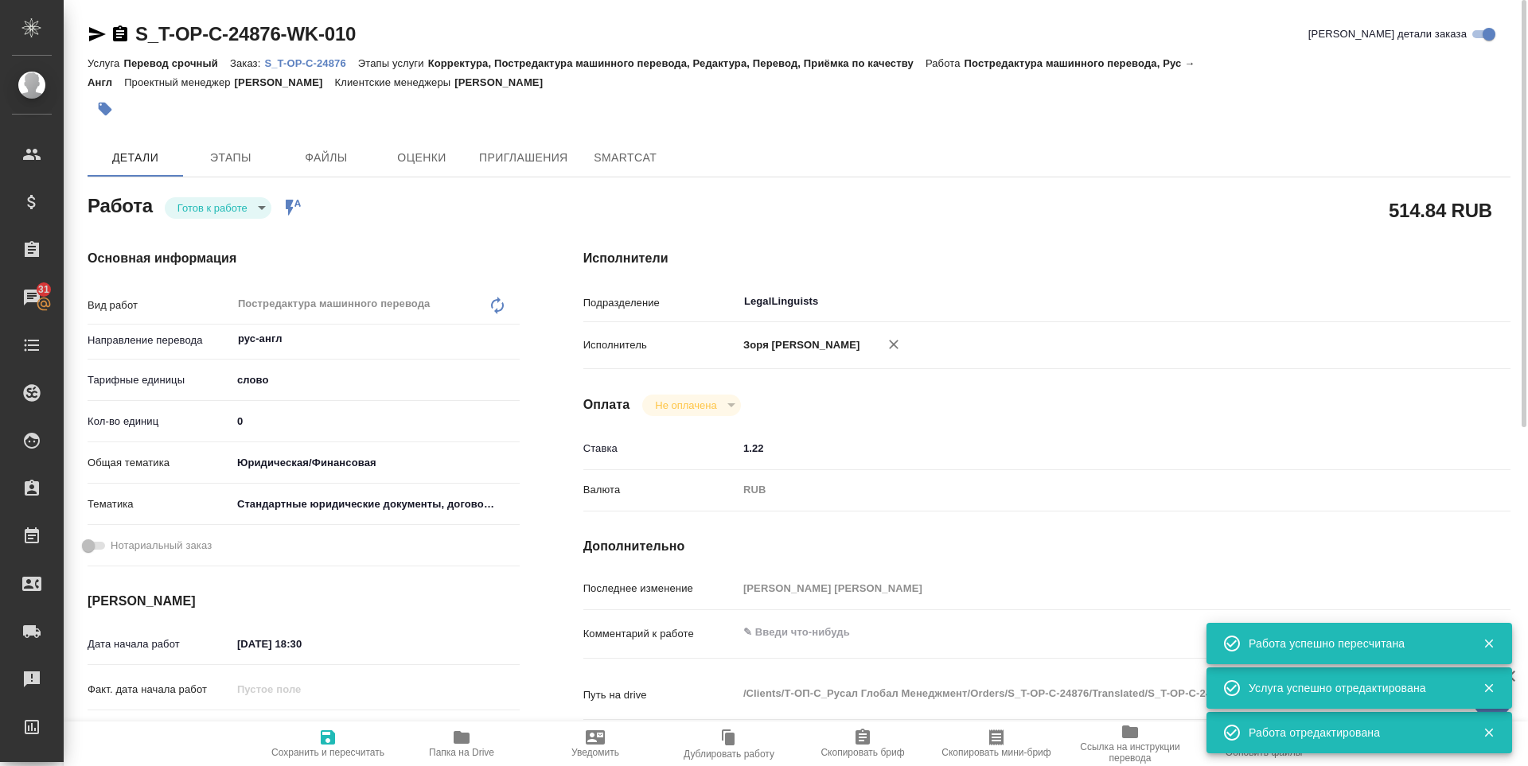
type input "422"
type input "yr-fn"
type input "5f647205b73bc97568ca66bf"
type input "21.08.2025 18:30"
type input "22.08.2025 13:00"
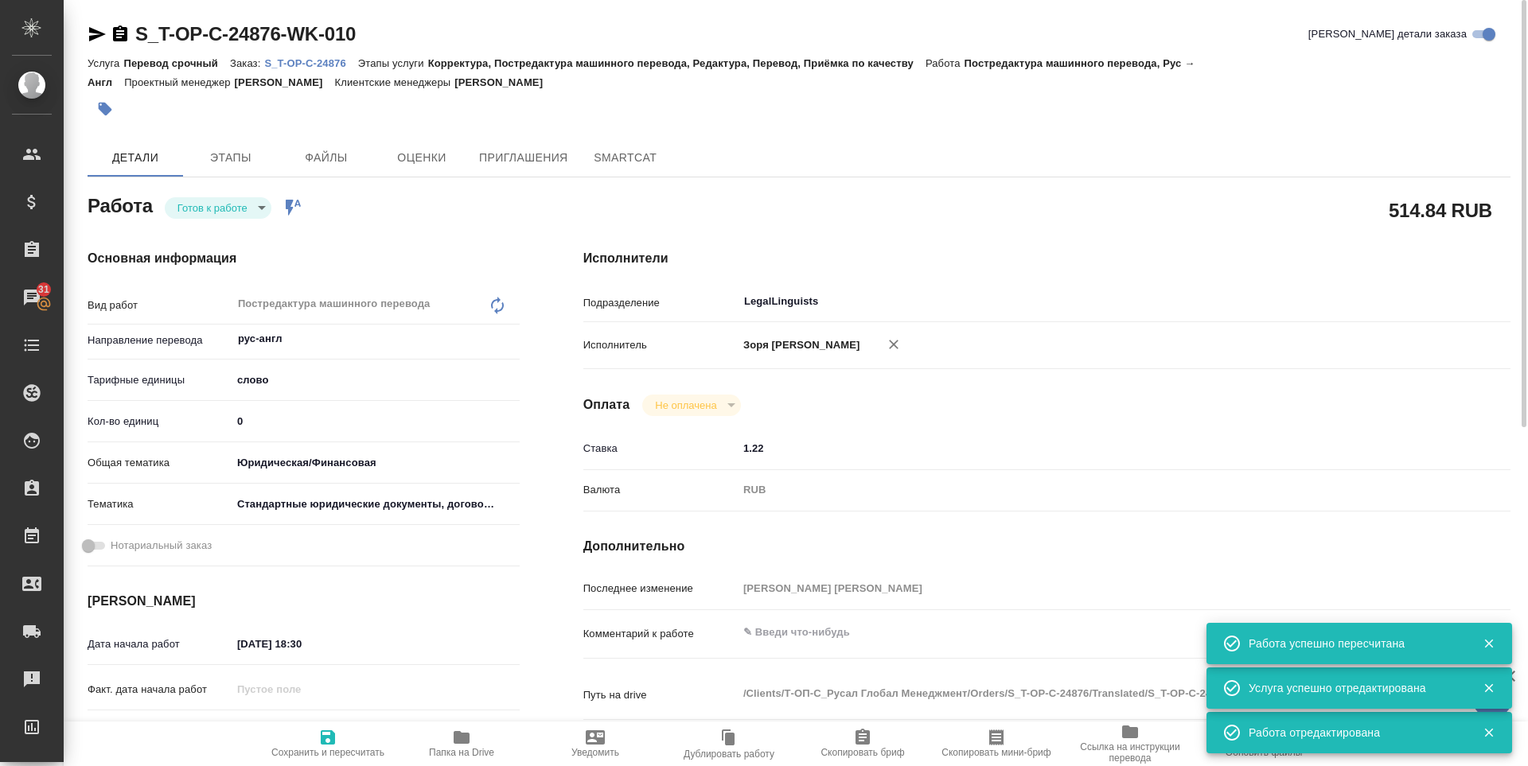
type input "22.08.2025 14:00"
type input "LegalLinguists"
type input "notPayed"
type input "1.22"
type input "RUB"
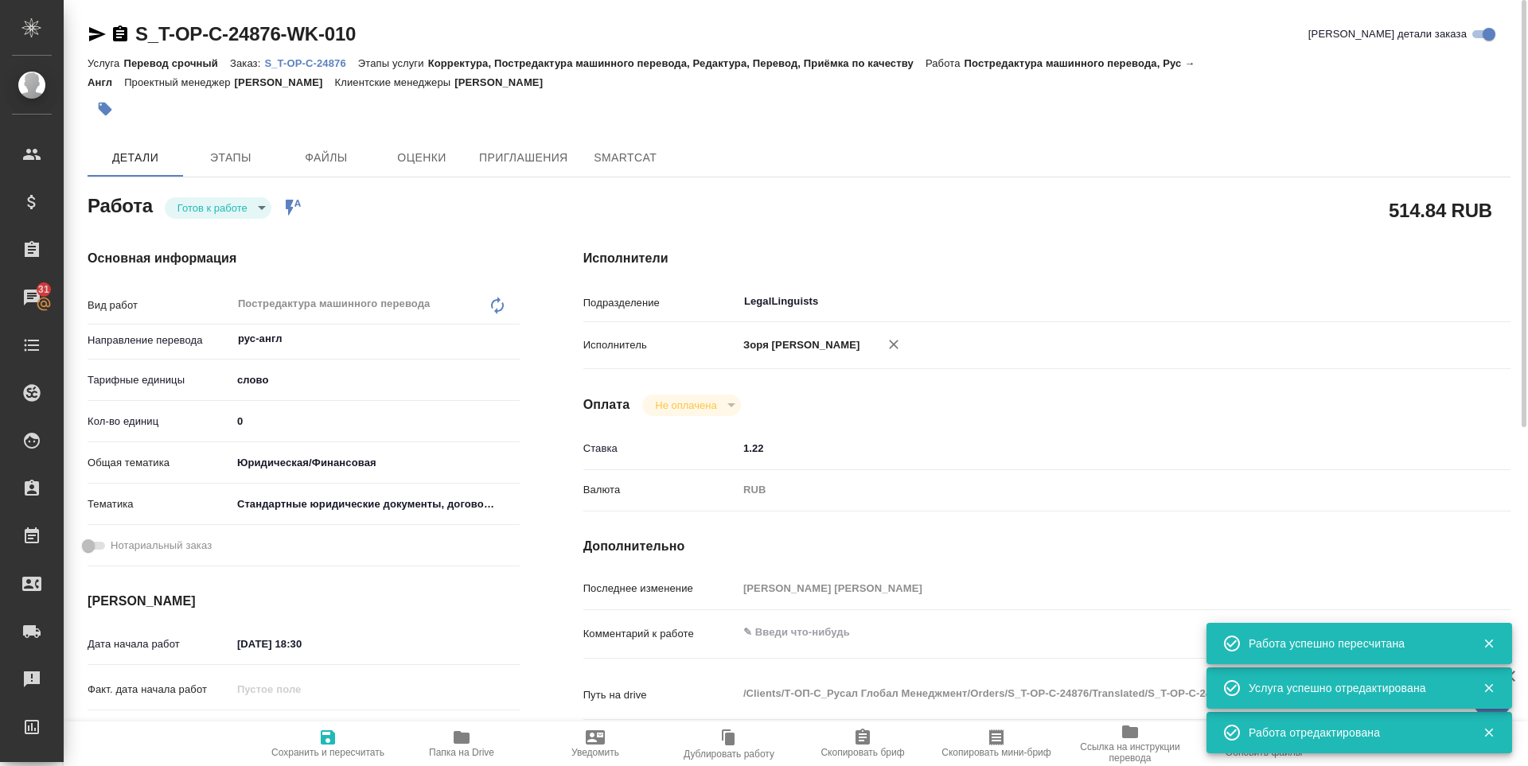
type input "[PERSON_NAME] [PERSON_NAME]"
type textarea "x"
type textarea "/Clients/Т-ОП-С_Русал Глобал Менеджмент/Orders/S_T-OP-C-24876/Translated/S_T-OP…"
type textarea "x"
type input "S_T-OP-C-24876"
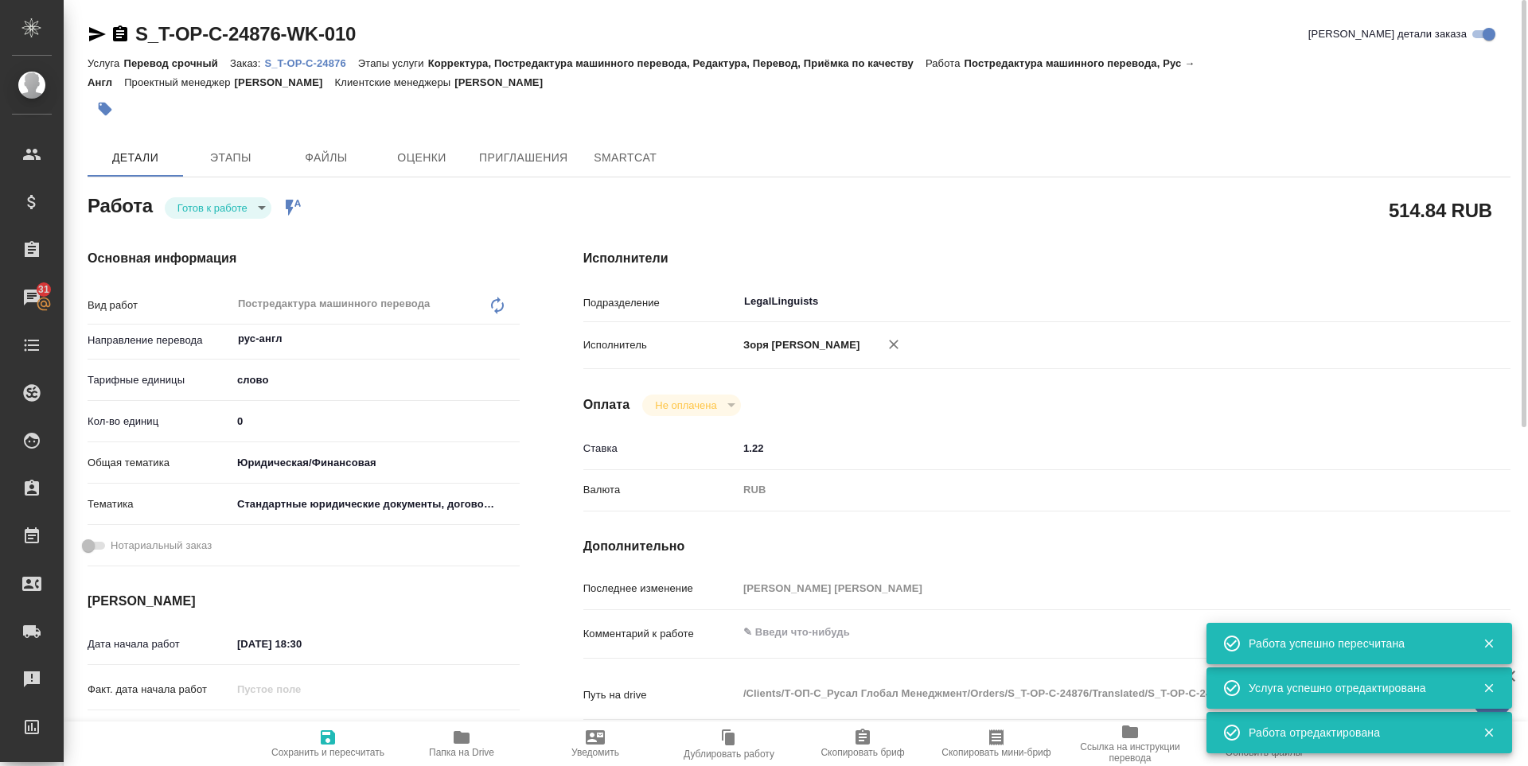
type input "Т-ОП-С-46504"
type input "Перевод срочный"
type input "Корректура, Постредактура машинного перевода, Редактура, Перевод, Приёмка по ка…"
type input "Меньшикова Александра"
type input "/Clients/Т-ОП-С_Русал Глобал Менеджмент/Orders/S_T-OP-C-24876"
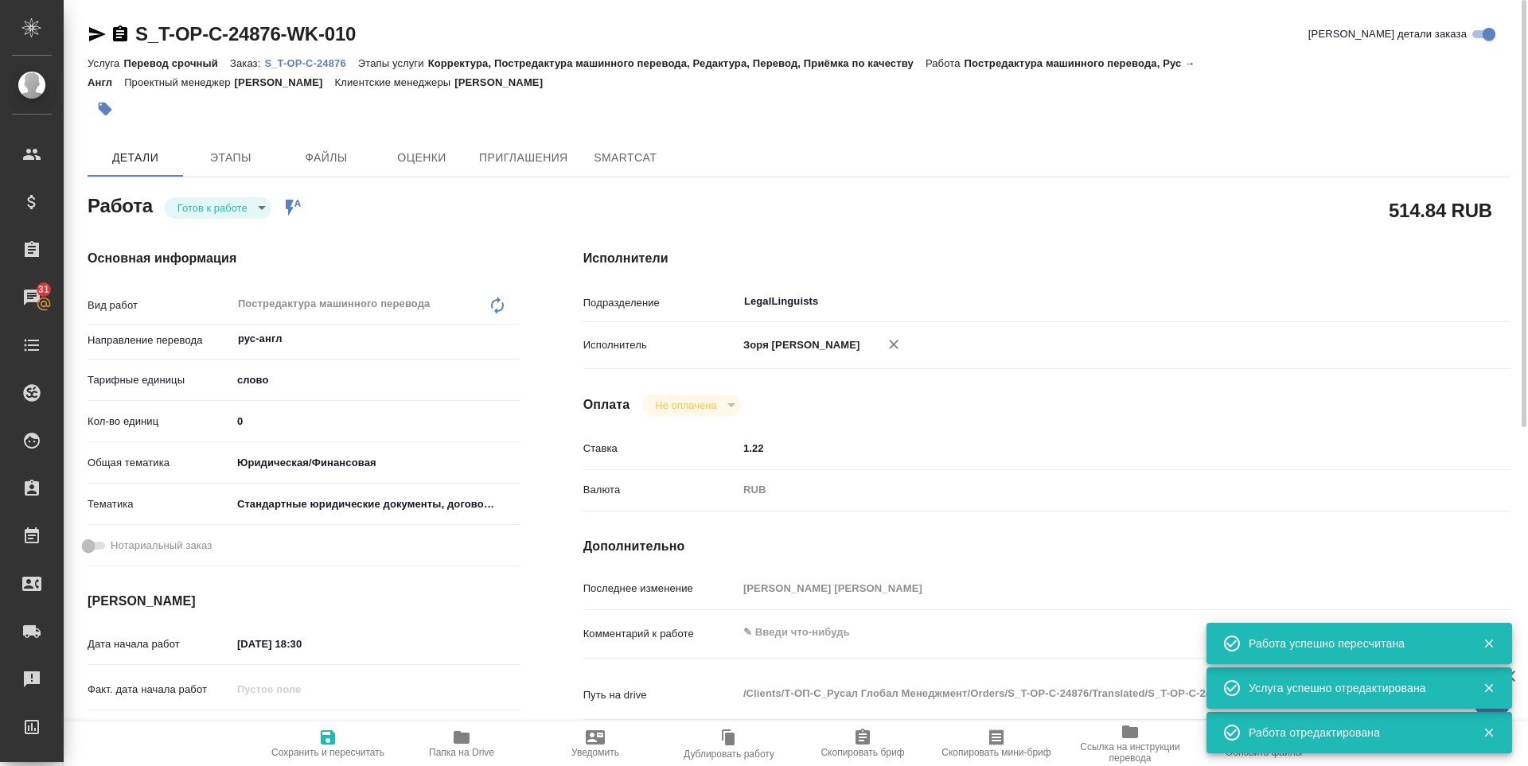
type textarea "x"
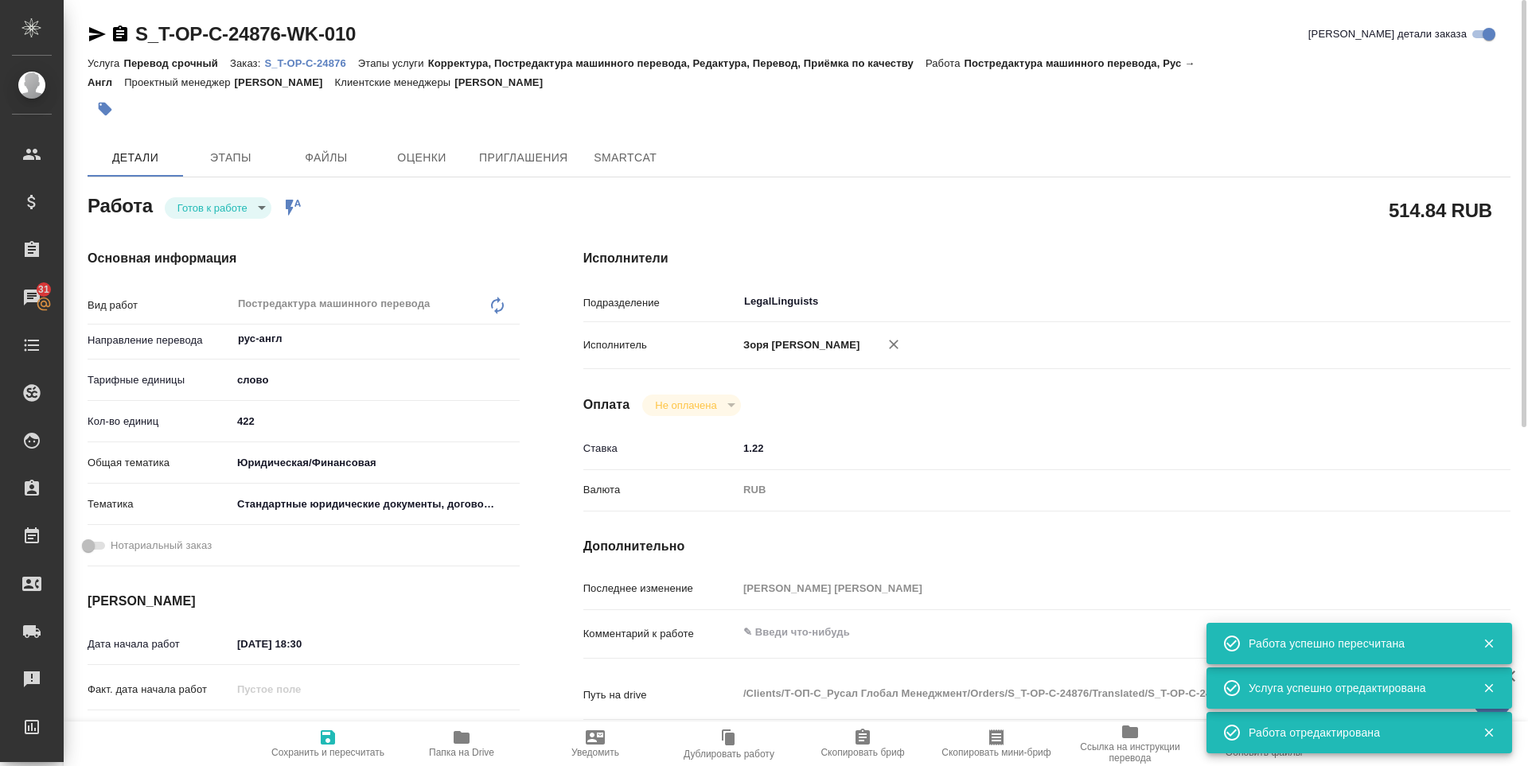
type textarea "x"
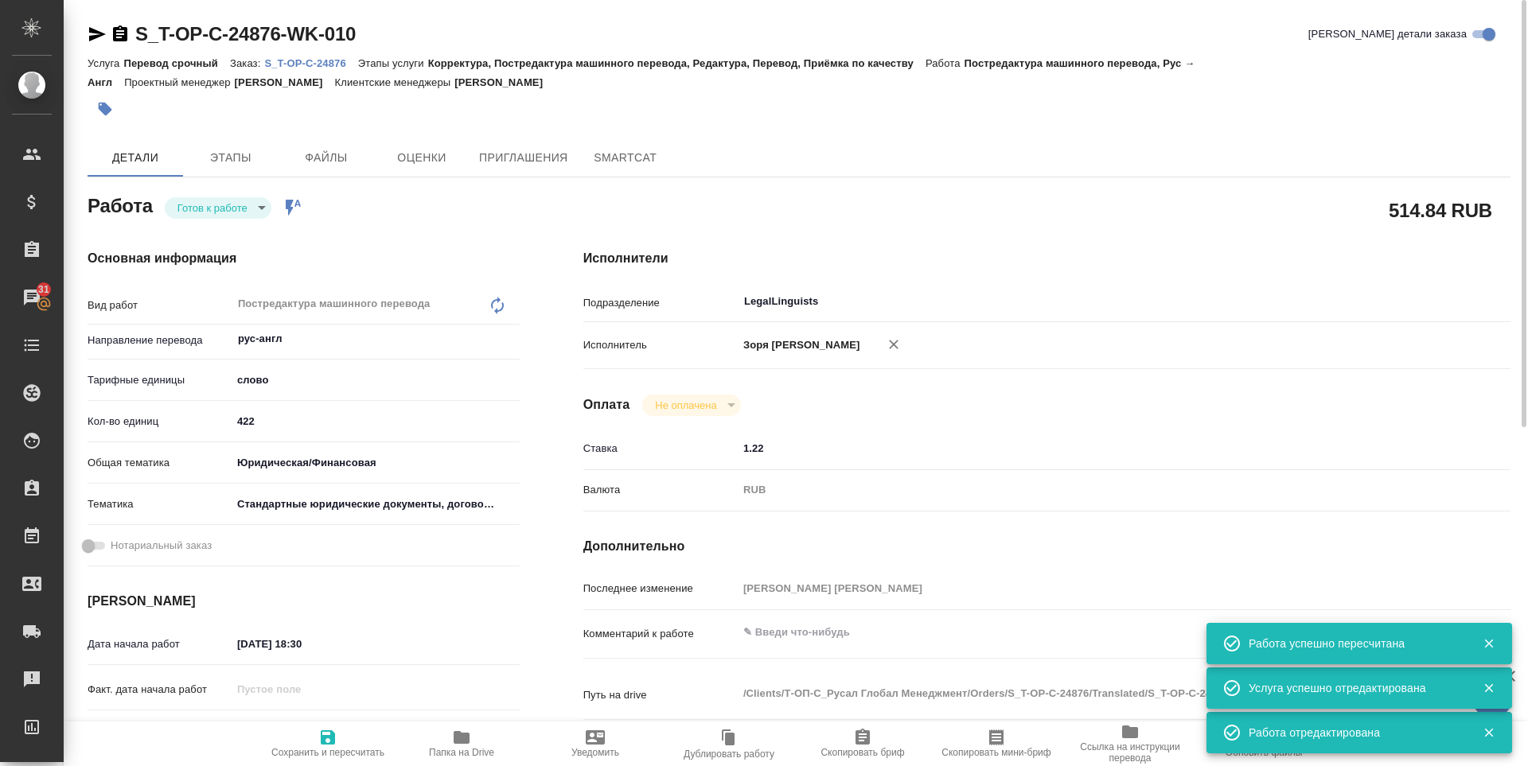
type textarea "x"
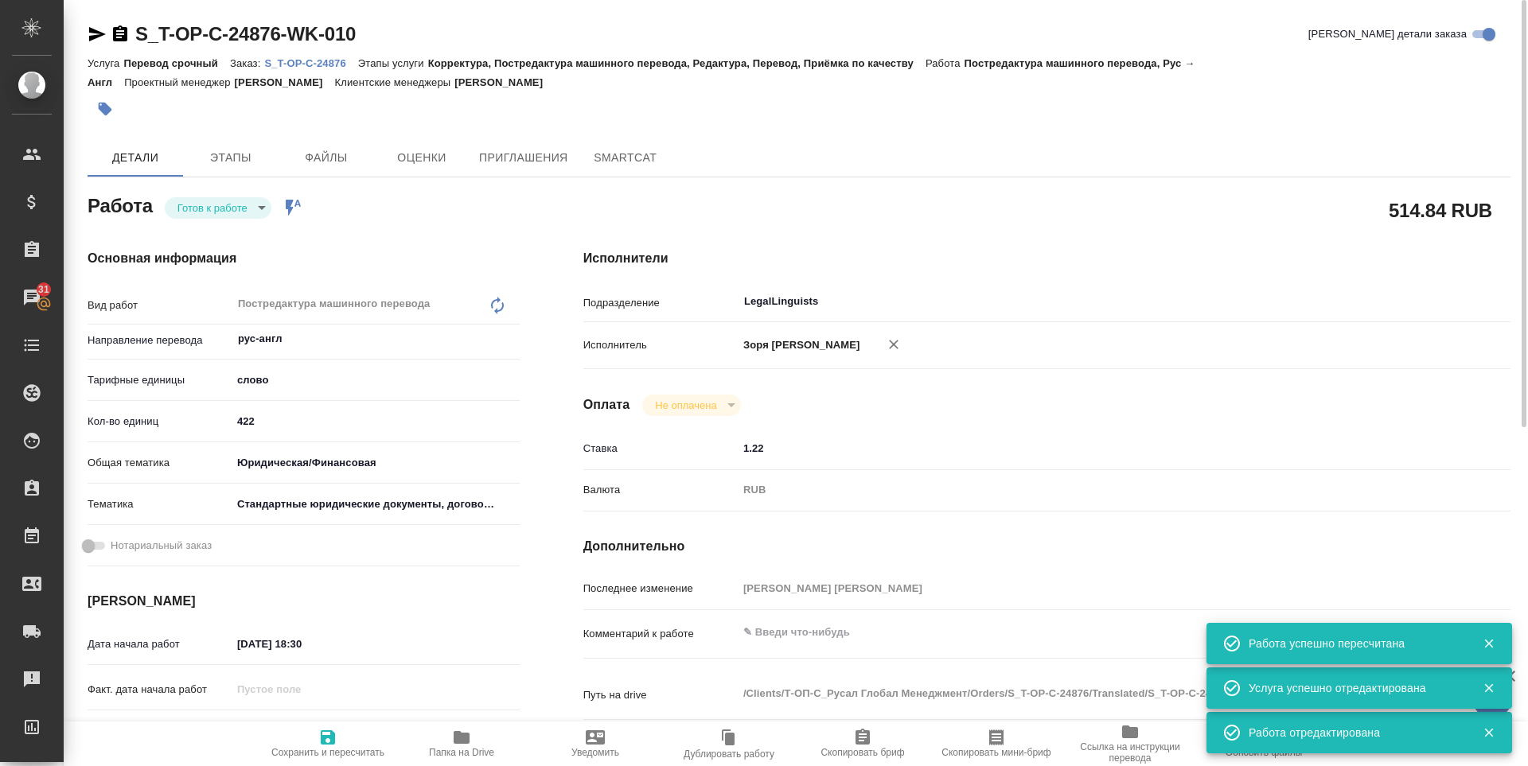
type textarea "x"
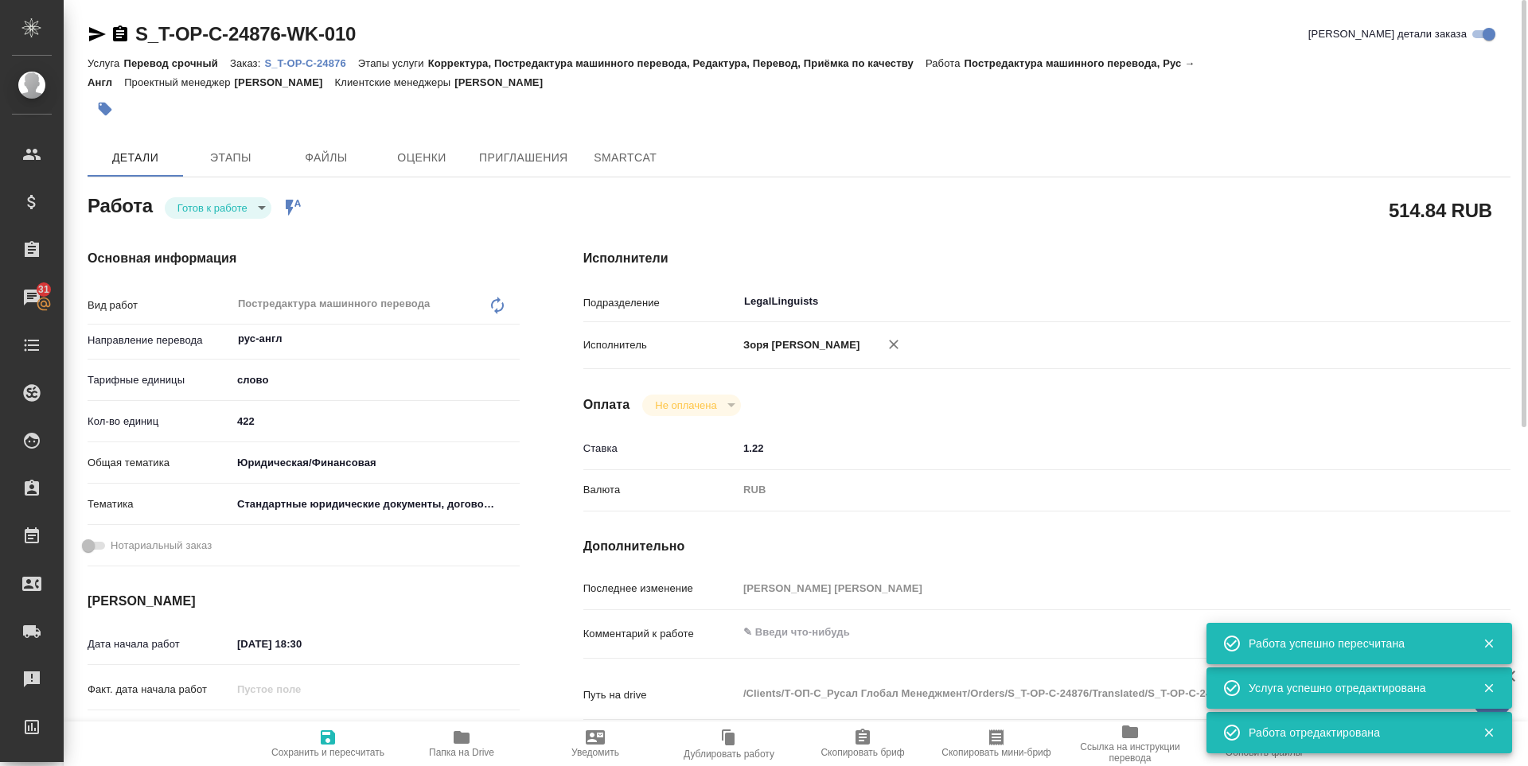
type textarea "x"
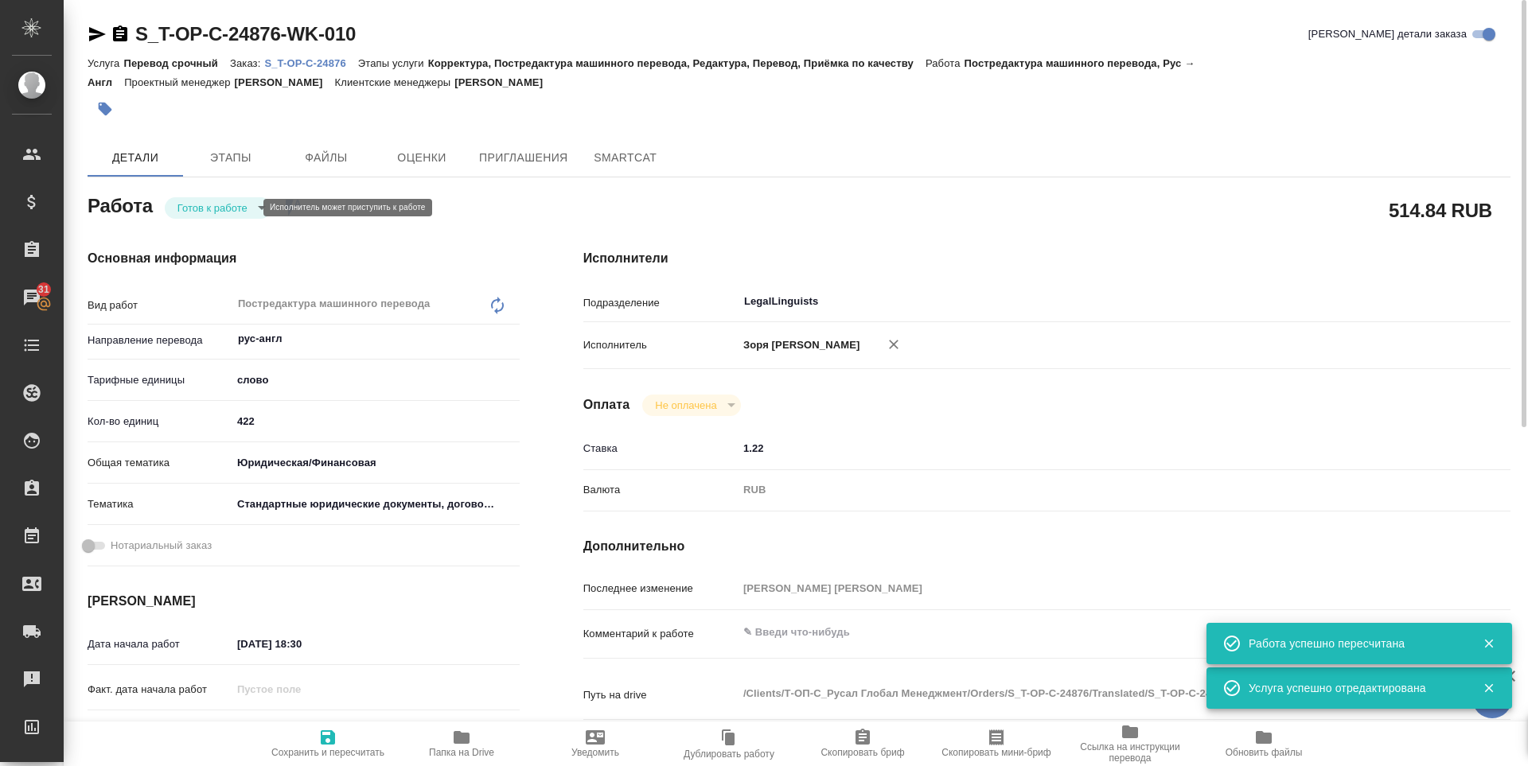
click at [218, 202] on body "🙏 .cls-1 fill:#fff; AWATERA Zoria Tatiana Клиенты Спецификации Заказы 31 Чаты T…" at bounding box center [764, 383] width 1528 height 766
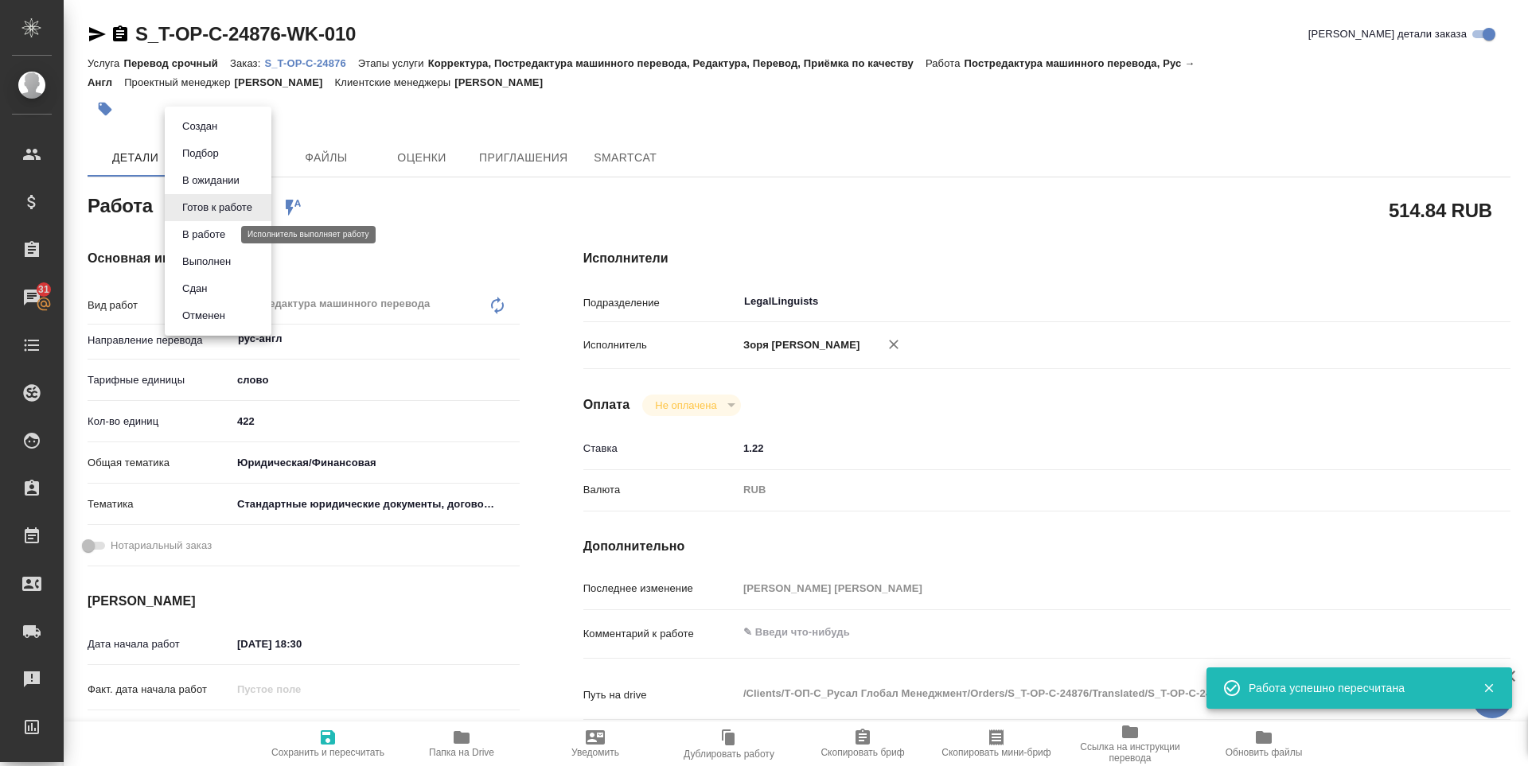
click at [218, 230] on button "В работе" at bounding box center [203, 235] width 53 height 18
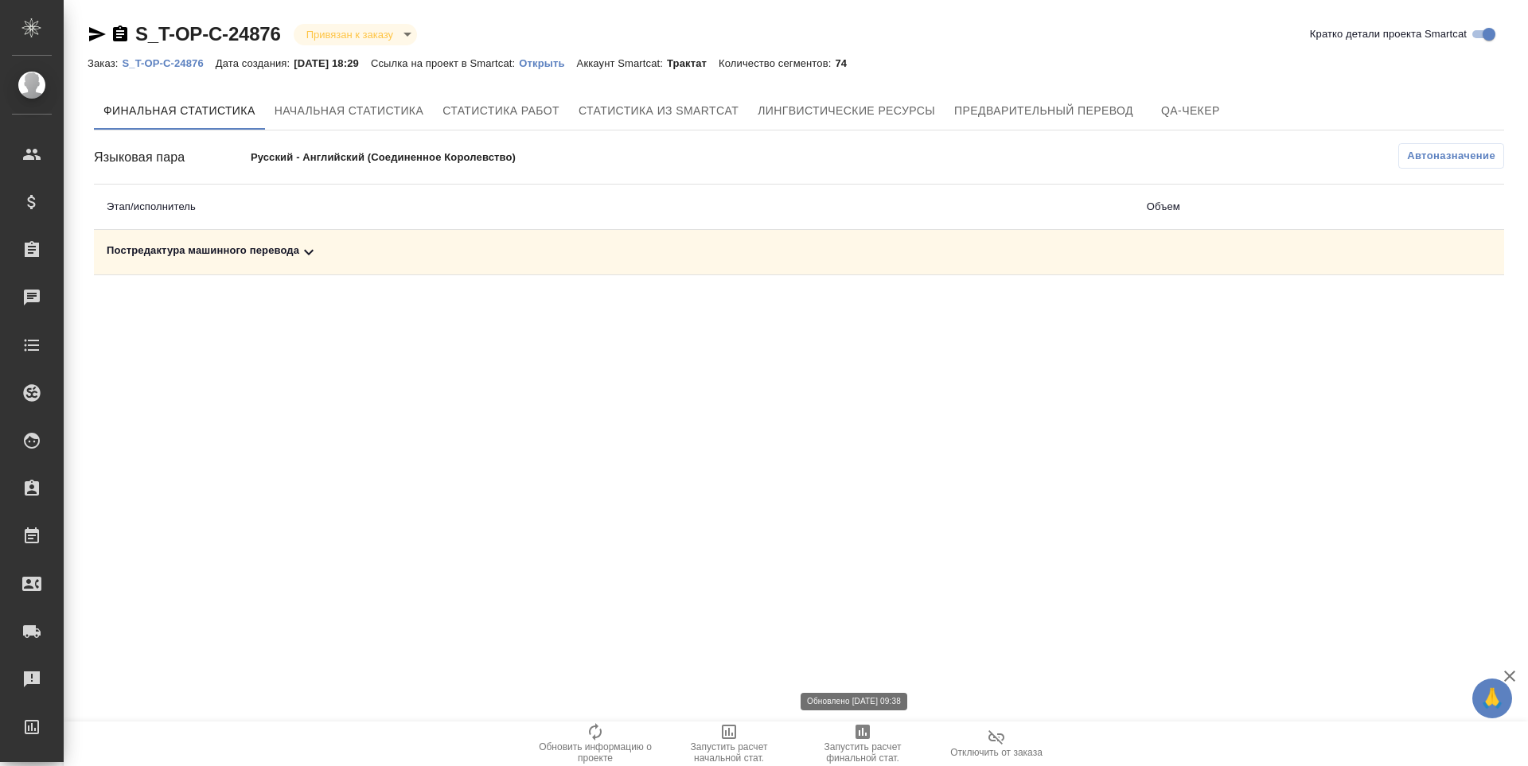
click at [866, 745] on span "Запустить расчет финальной стат." at bounding box center [862, 753] width 115 height 22
click at [269, 253] on div "Постредактура машинного перевода" at bounding box center [614, 252] width 1014 height 19
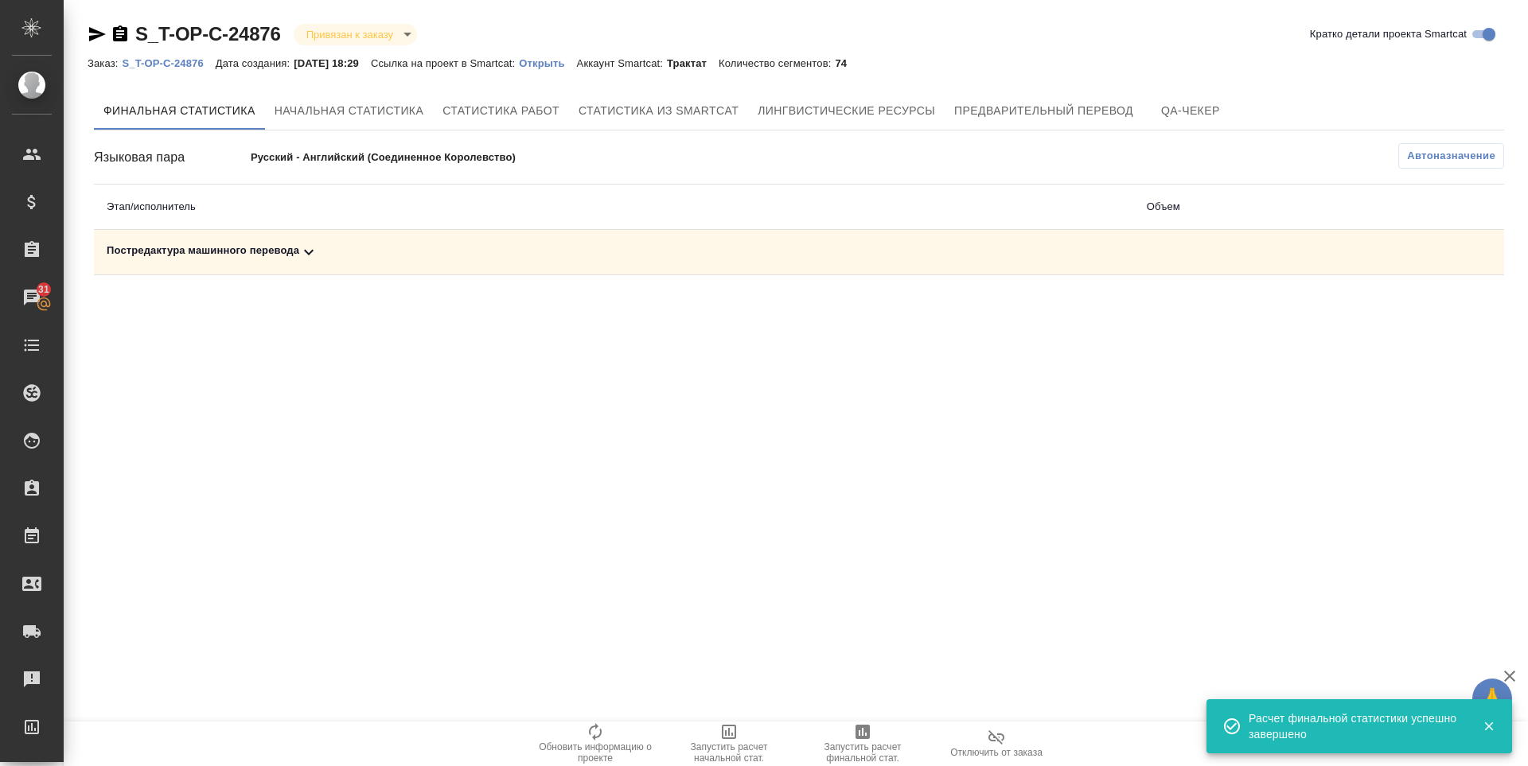
click at [204, 248] on div "Постредактура машинного перевода" at bounding box center [614, 252] width 1014 height 19
click at [1434, 309] on icon "button" at bounding box center [1435, 308] width 16 height 14
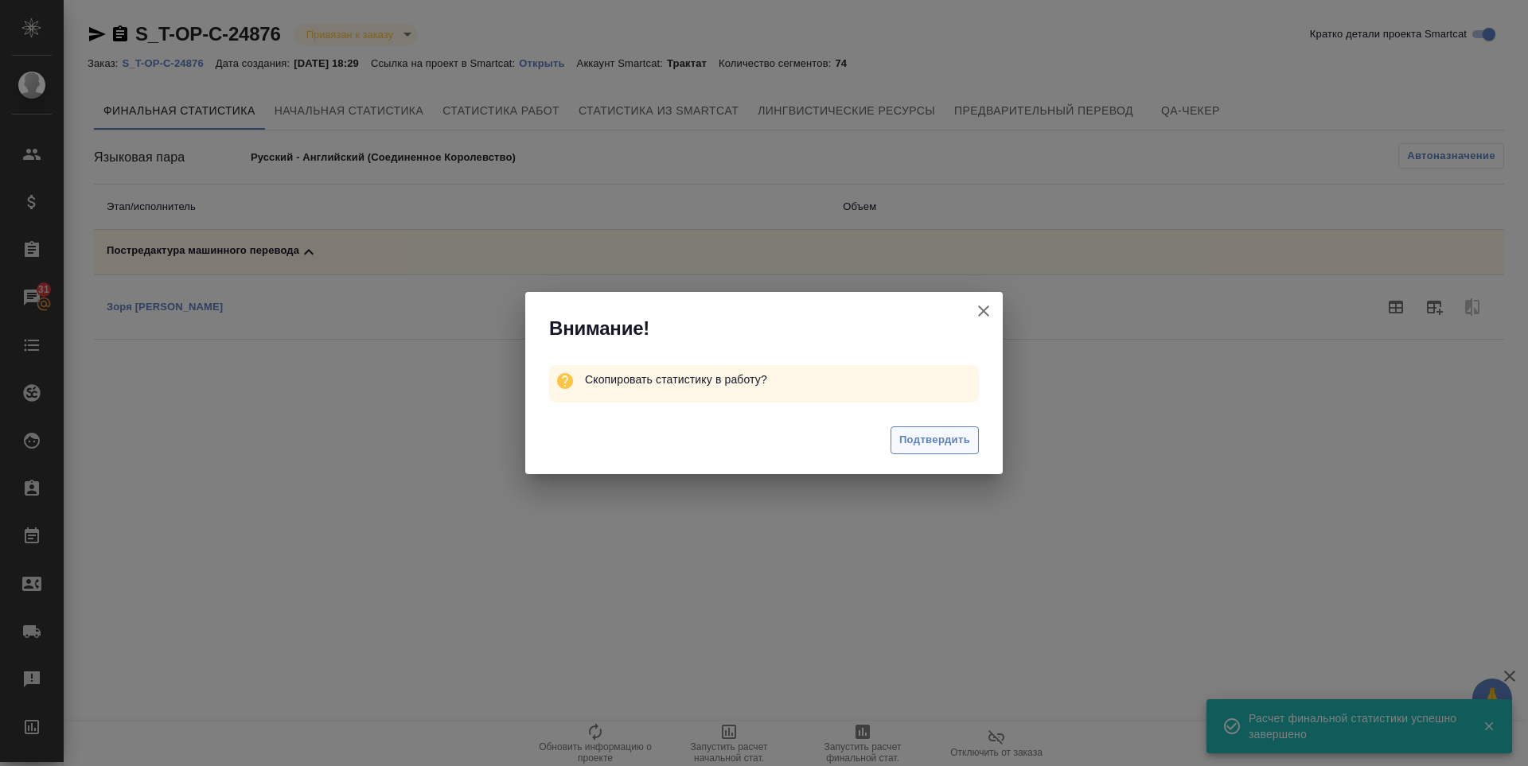
click at [927, 445] on span "Подтвердить" at bounding box center [934, 440] width 71 height 18
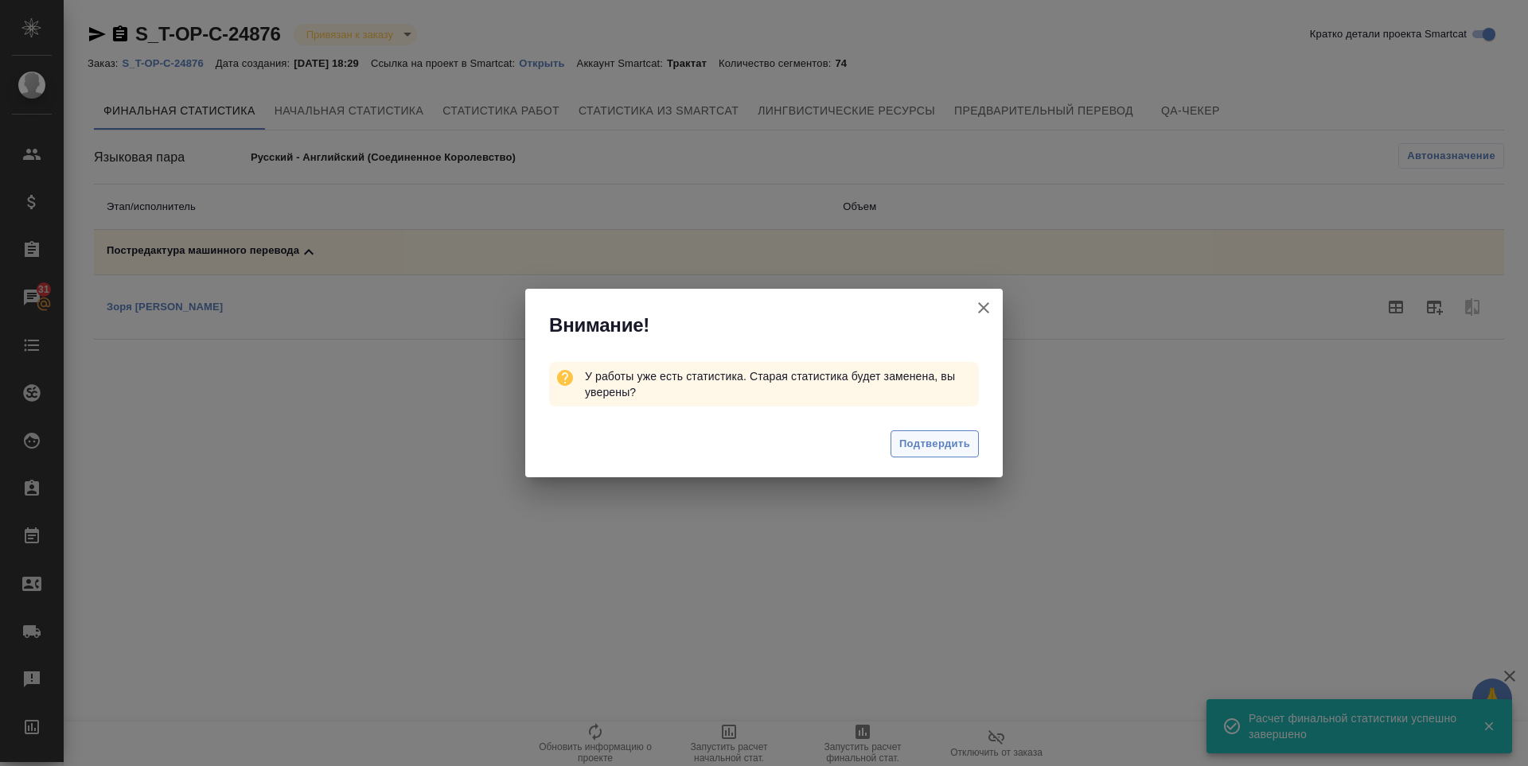
click at [927, 444] on span "Подтвердить" at bounding box center [934, 444] width 71 height 18
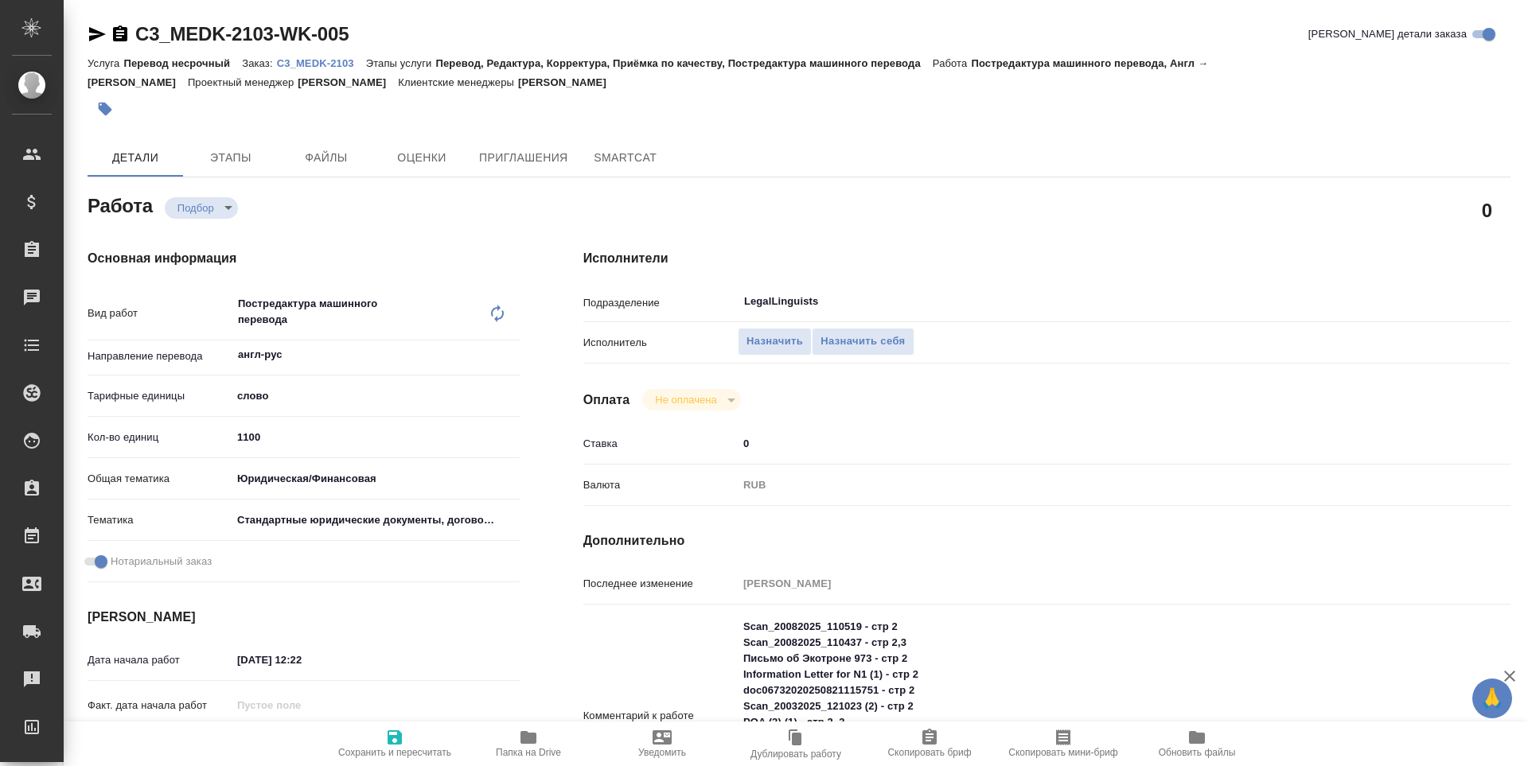
type textarea "x"
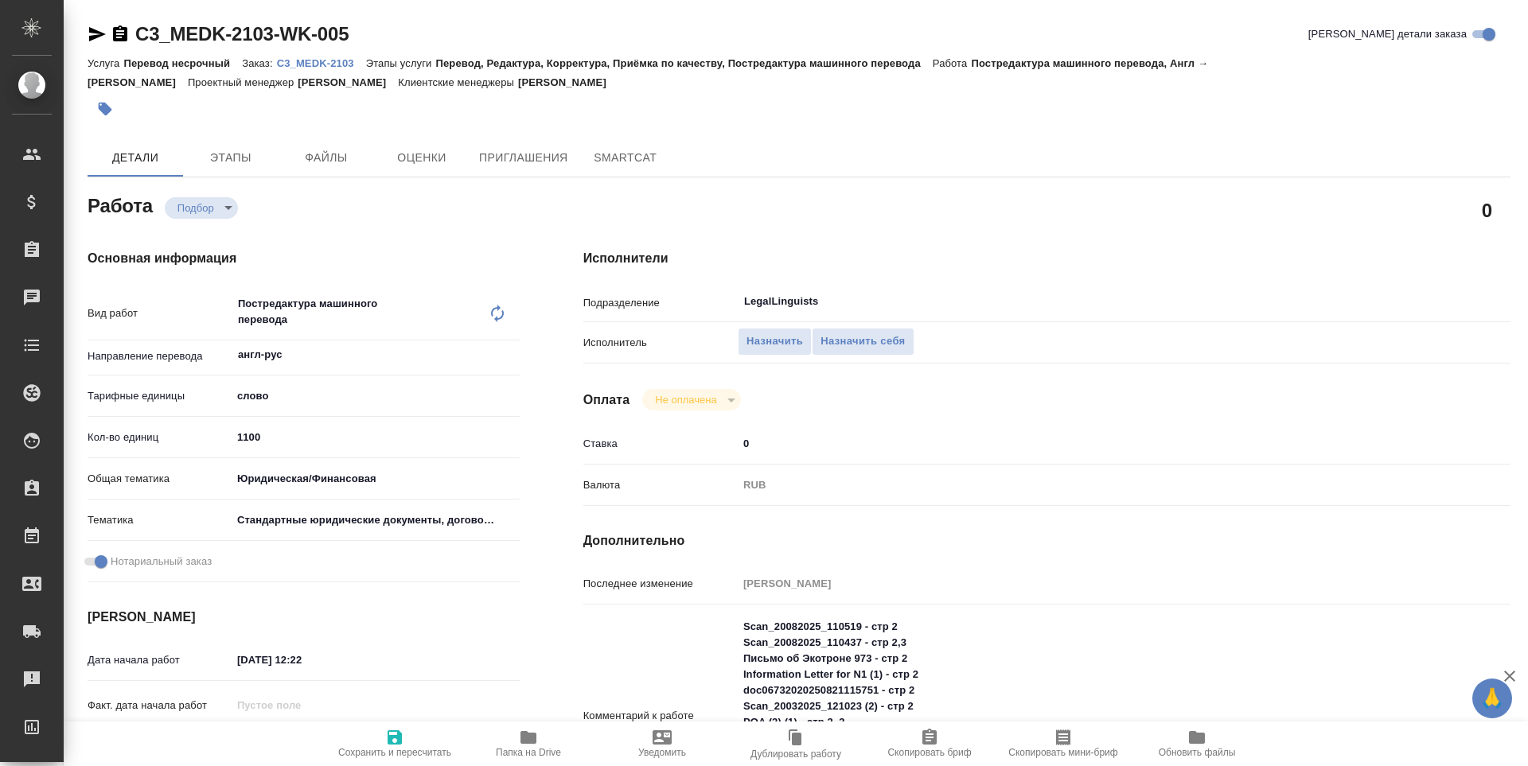
type textarea "x"
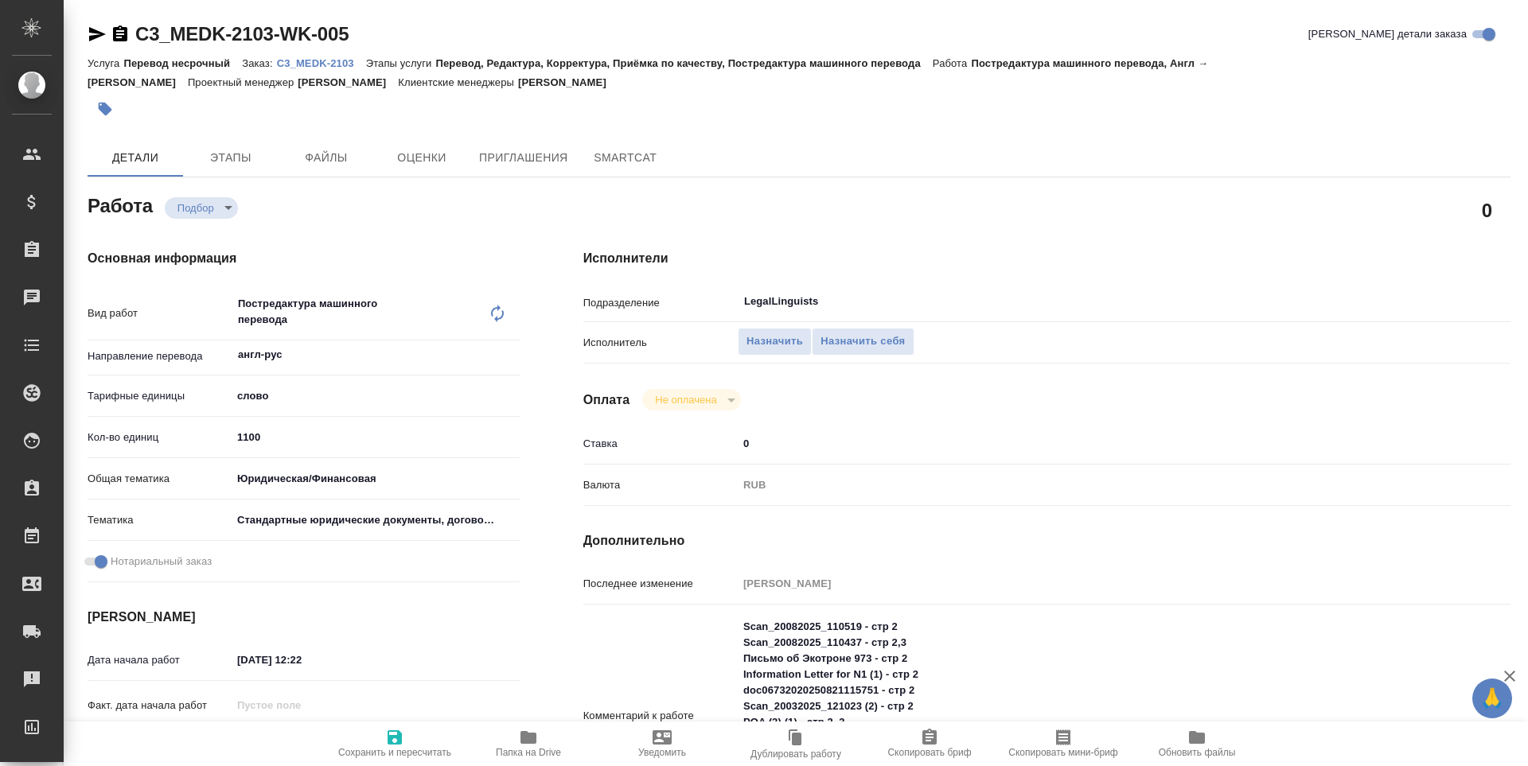
type textarea "x"
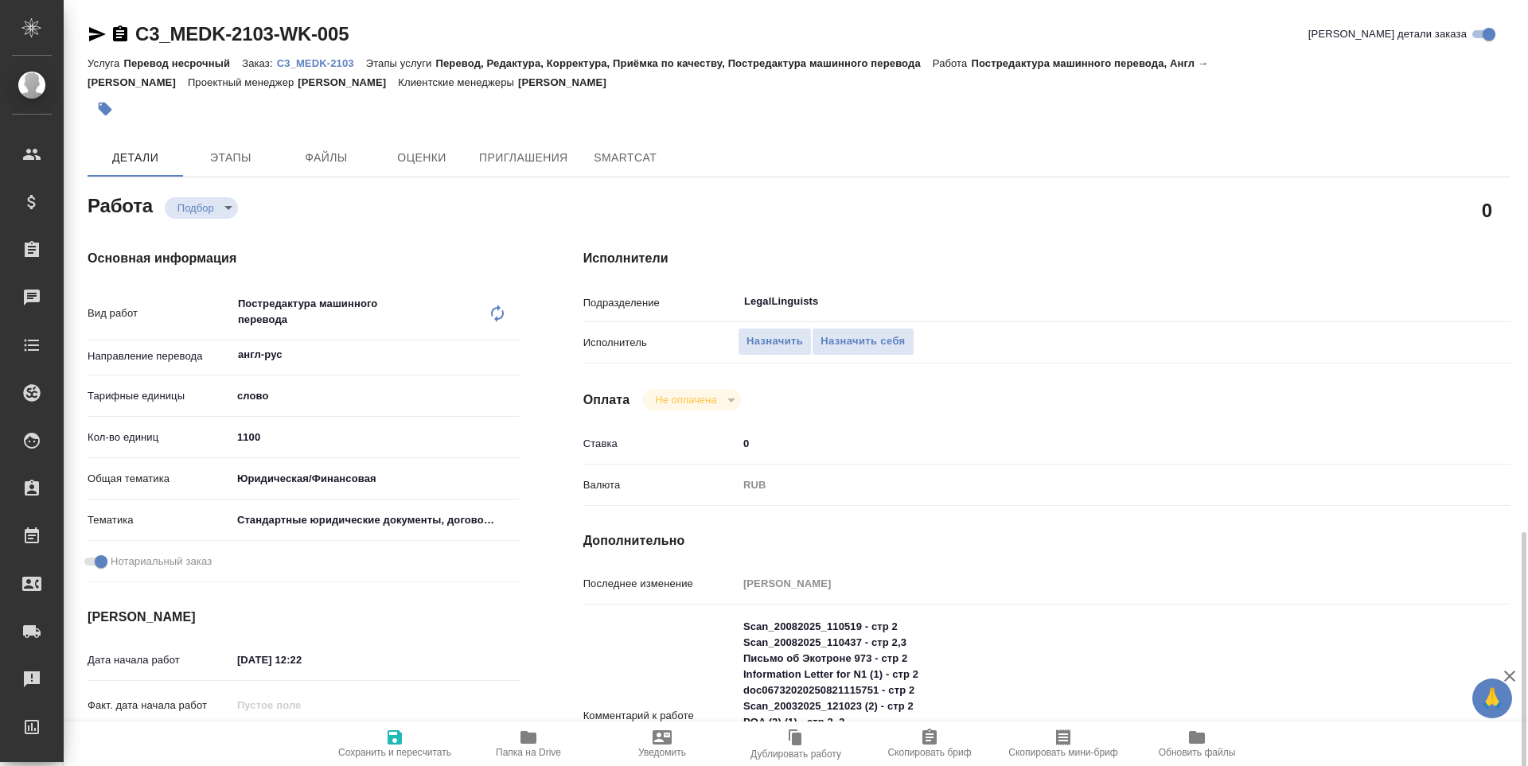
type textarea "x"
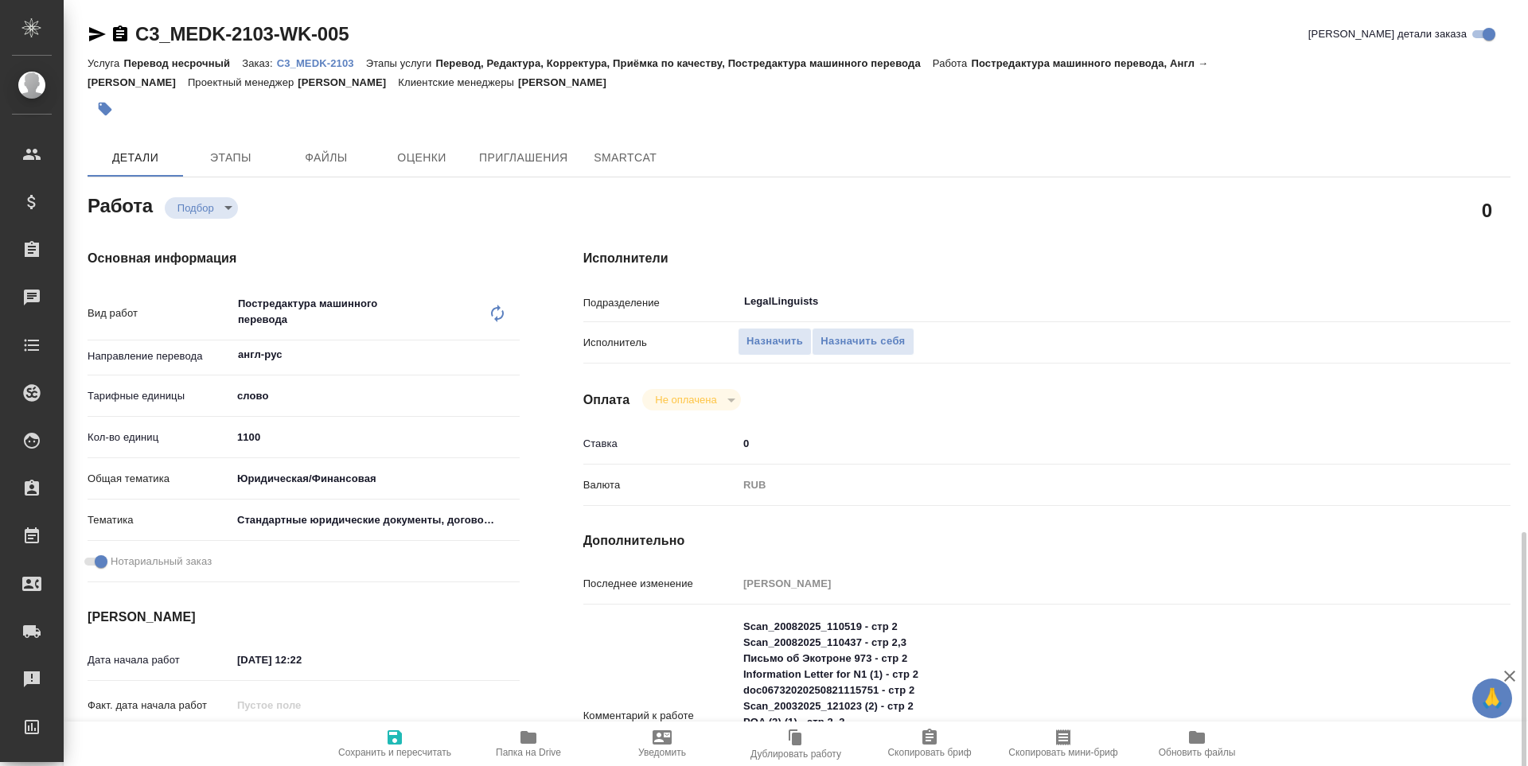
scroll to position [344, 0]
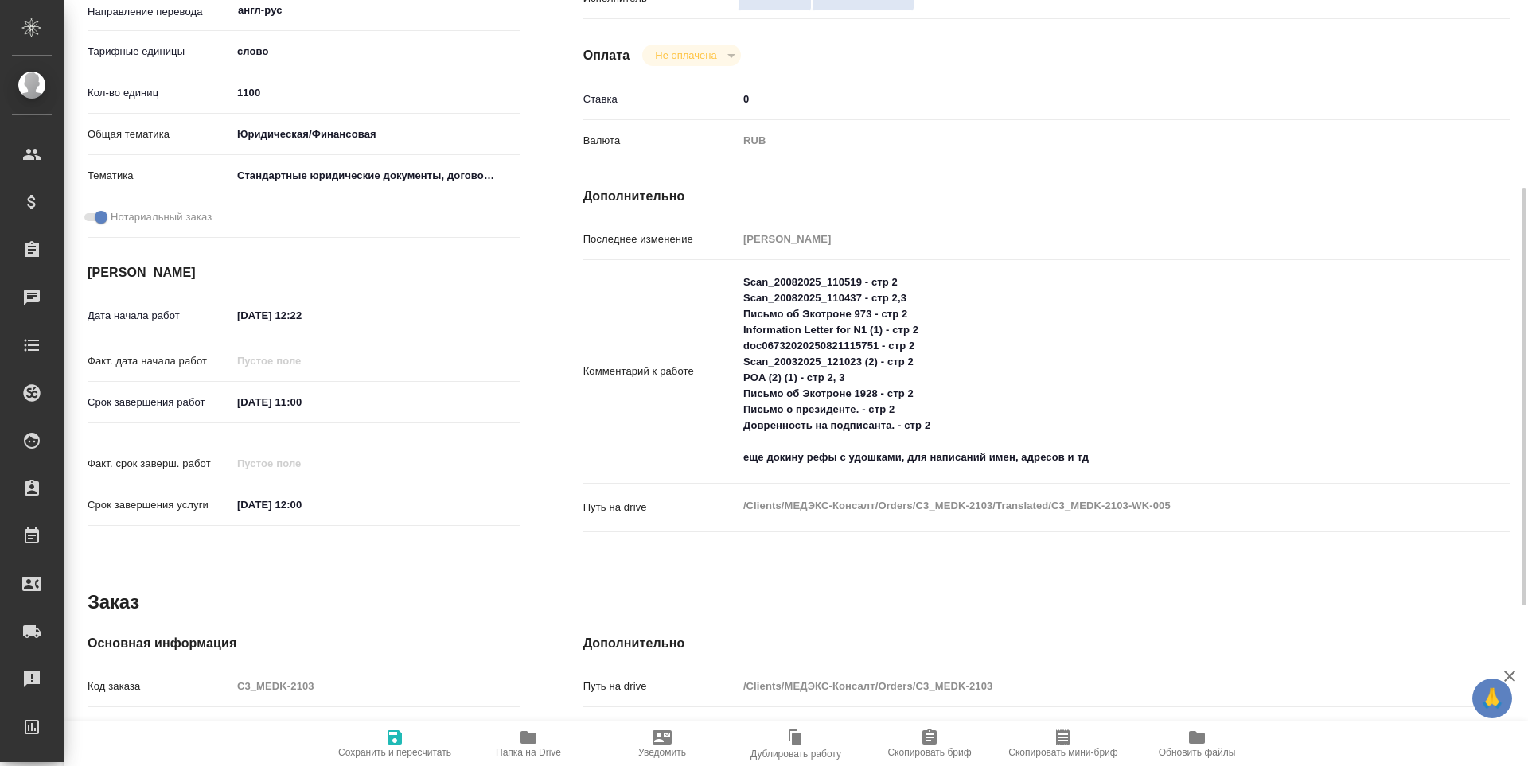
type textarea "x"
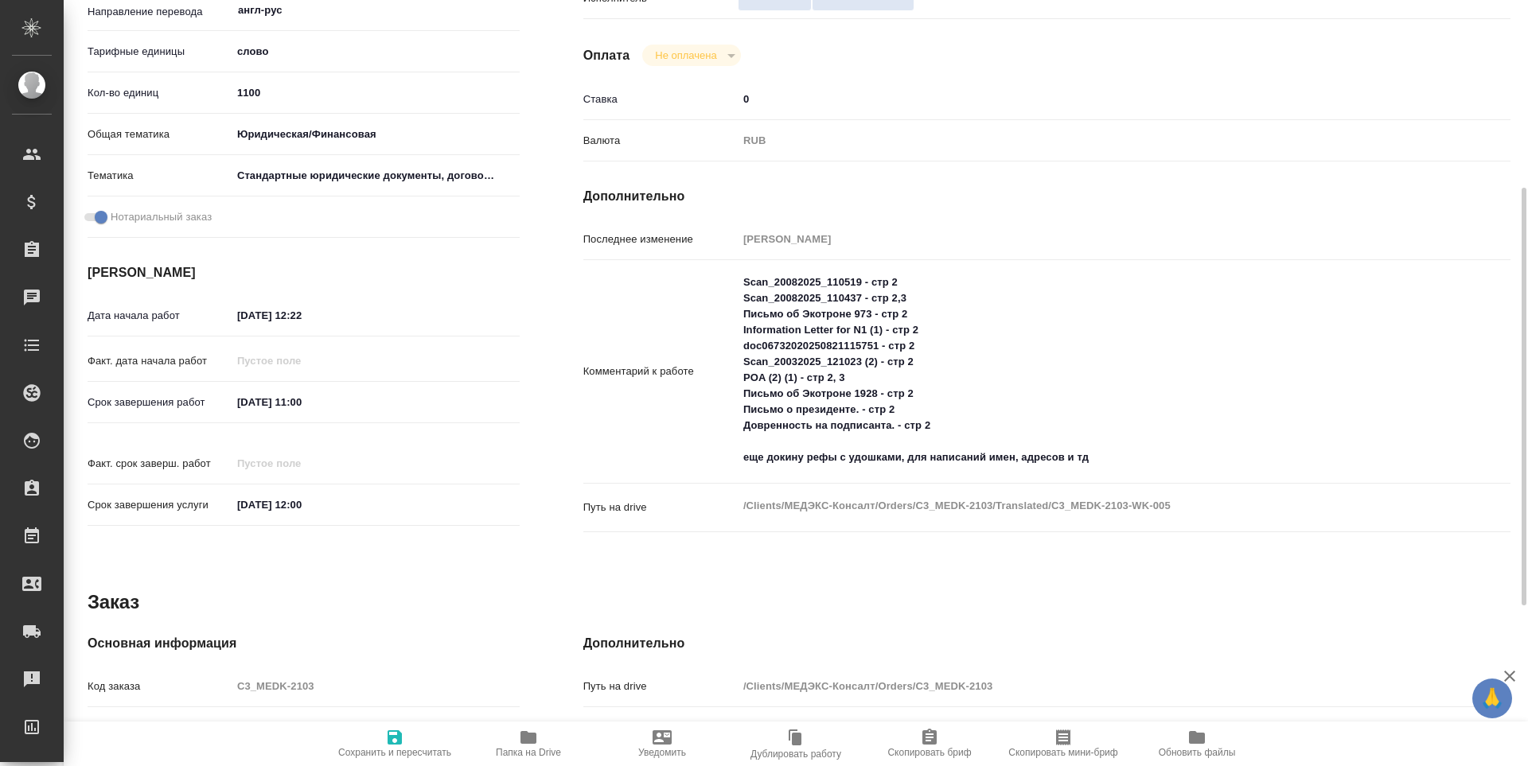
click at [526, 739] on icon "button" at bounding box center [528, 737] width 16 height 13
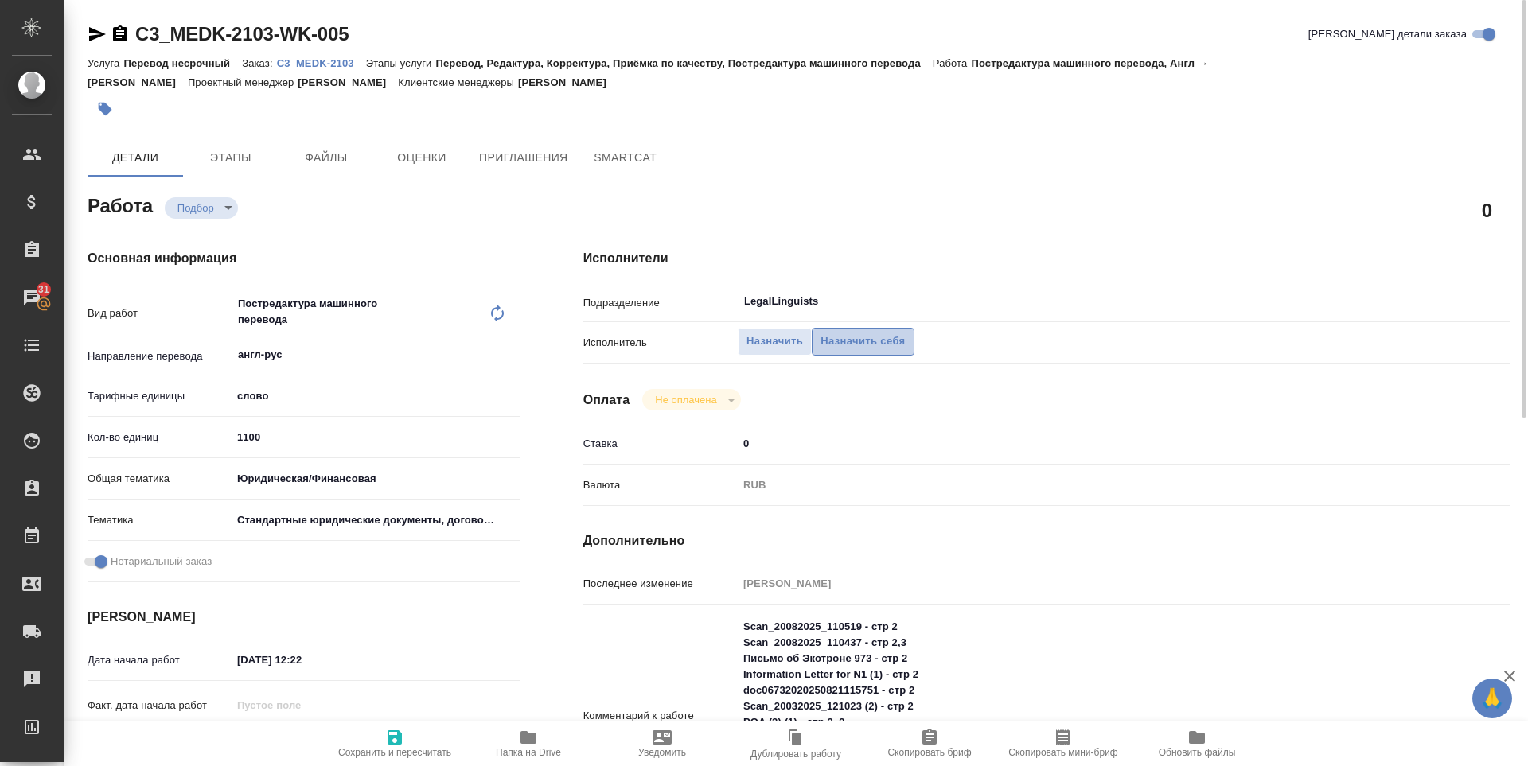
click at [874, 338] on span "Назначить себя" at bounding box center [862, 342] width 84 height 18
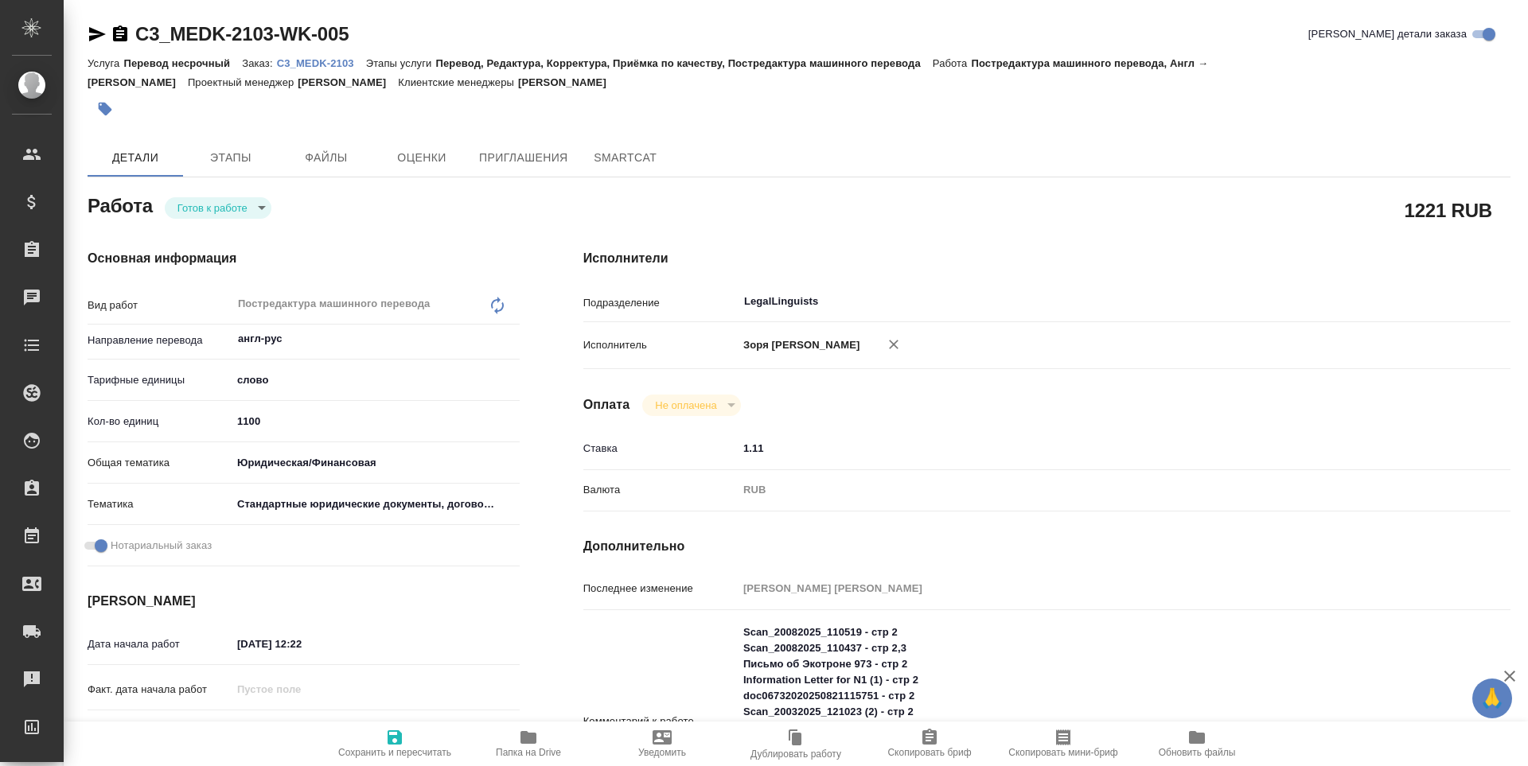
type textarea "x"
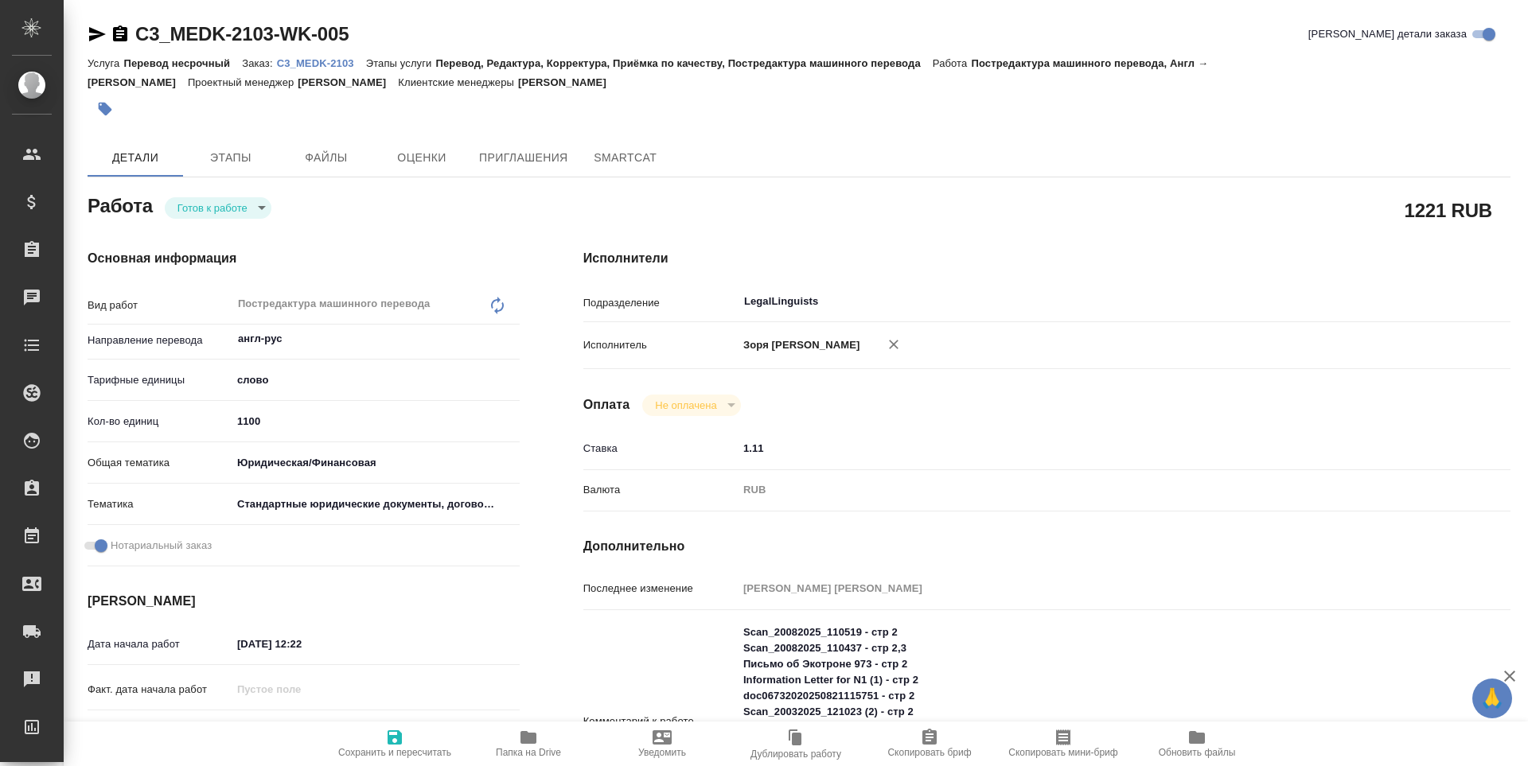
type textarea "x"
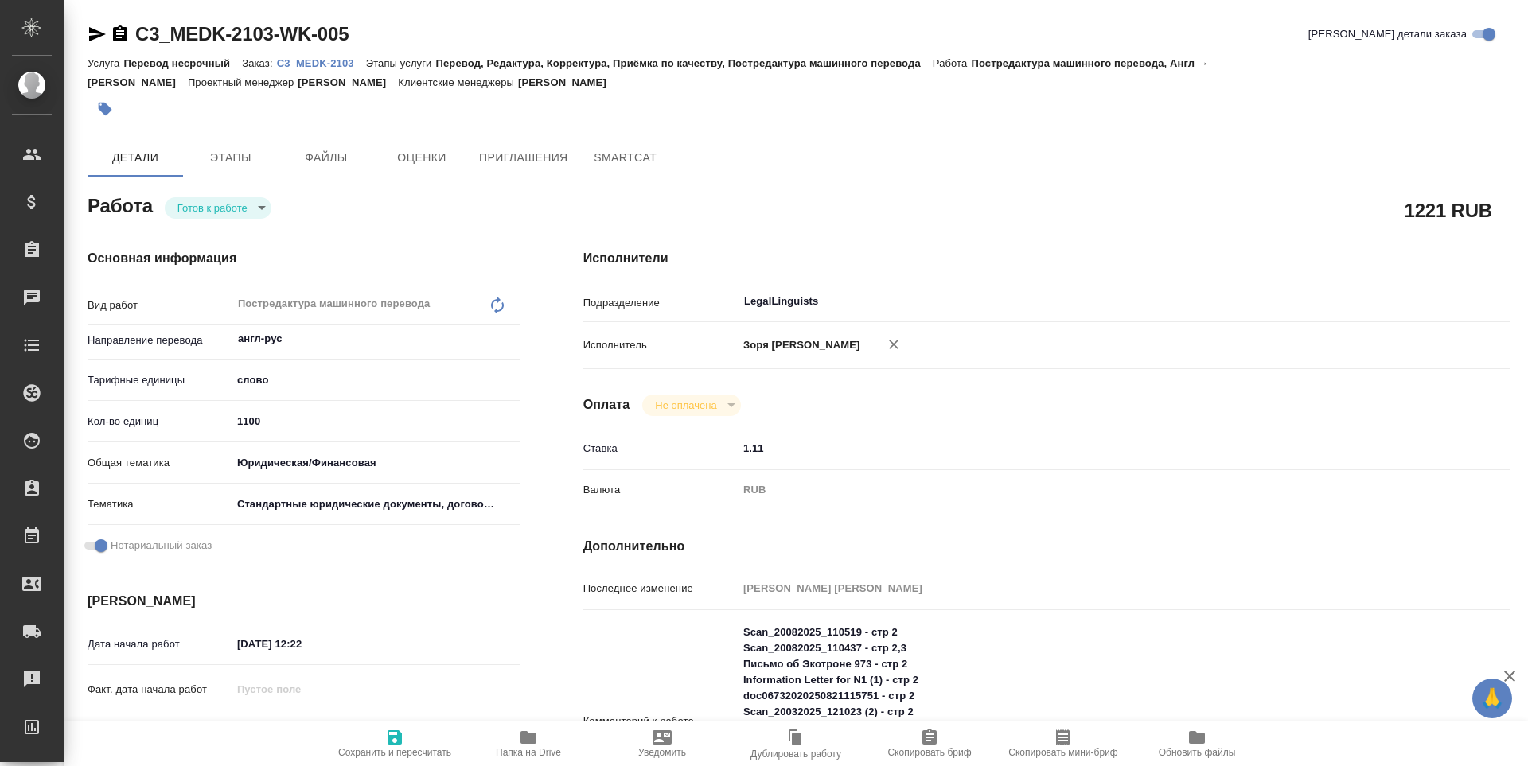
type textarea "x"
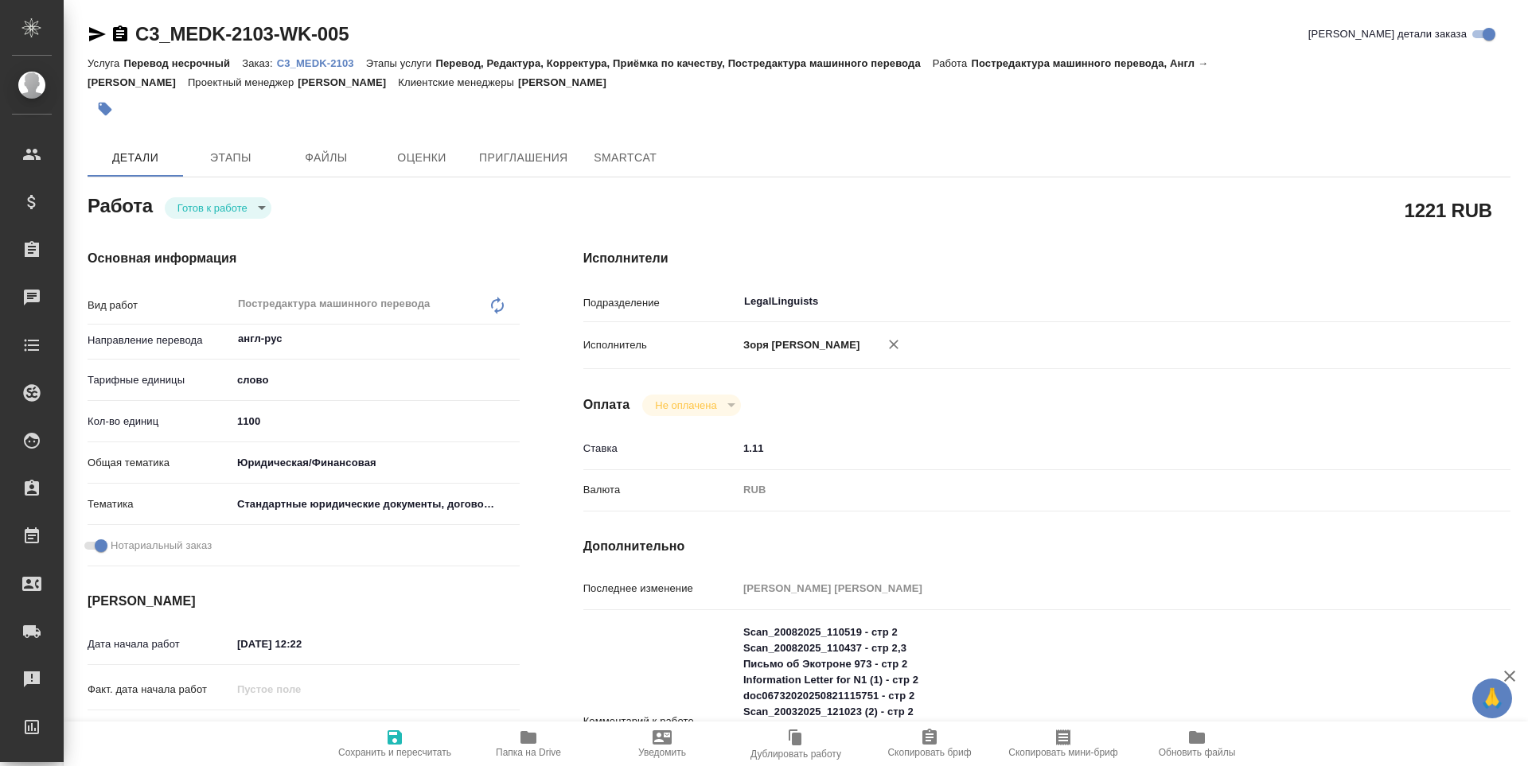
type textarea "x"
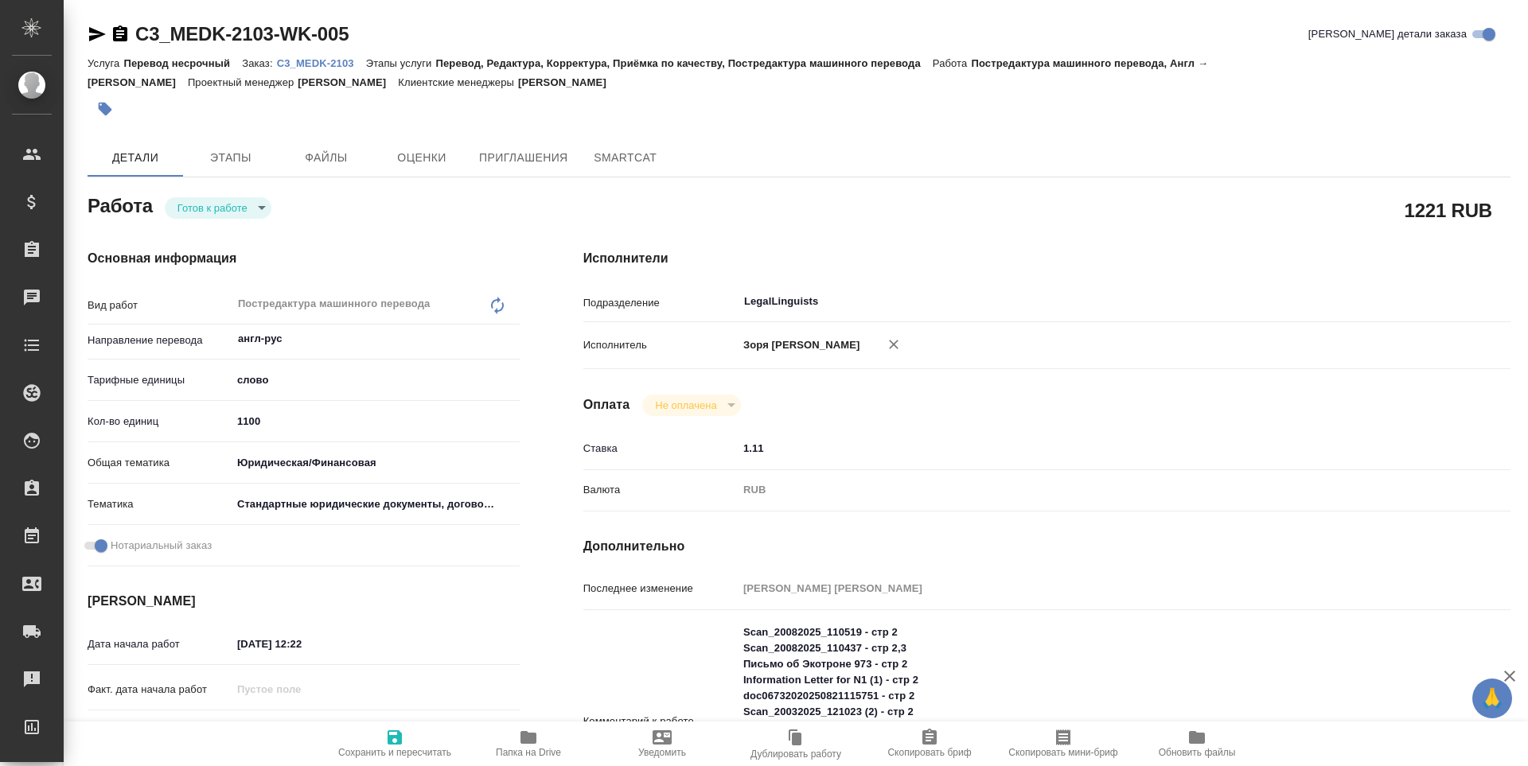
type textarea "x"
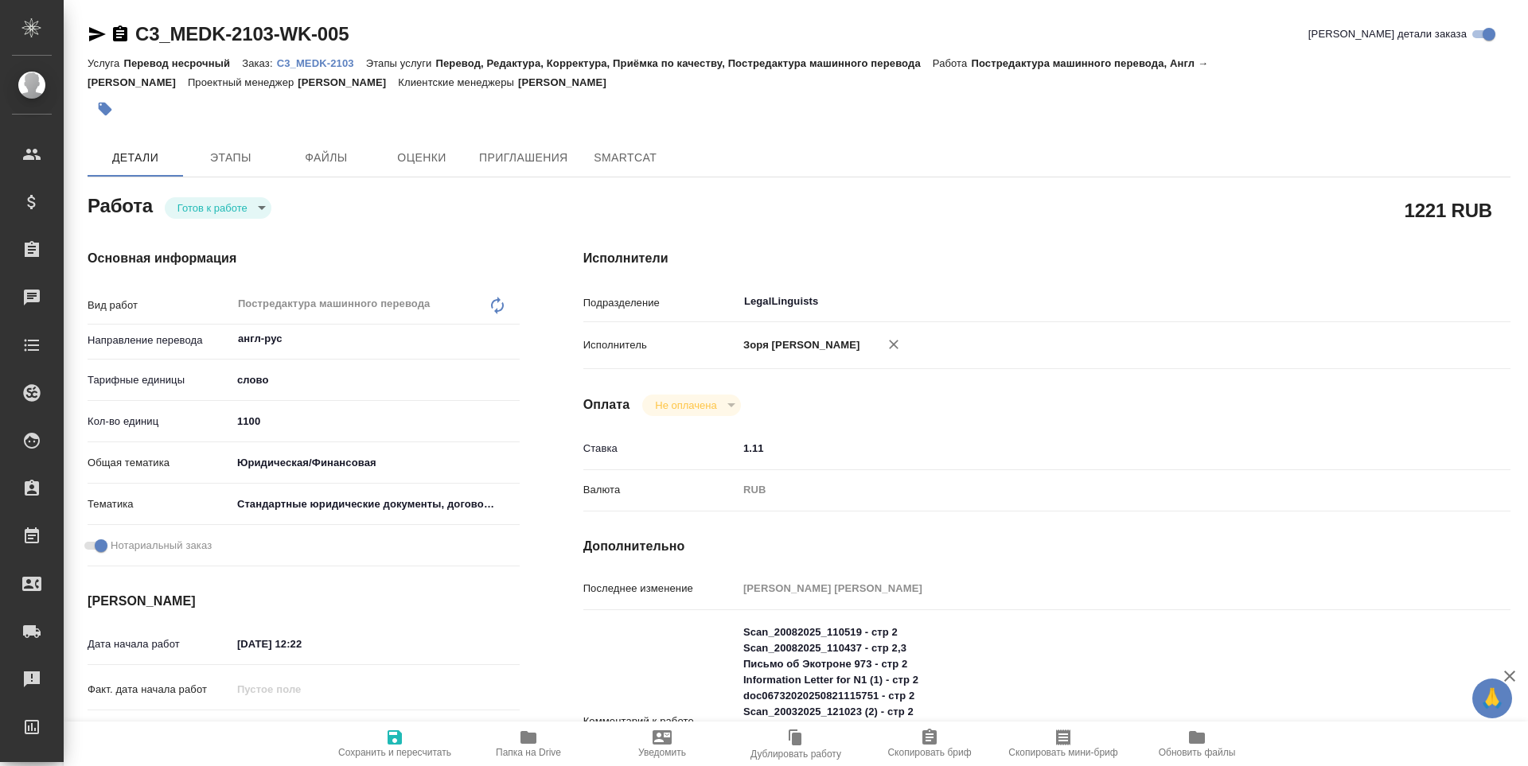
type textarea "x"
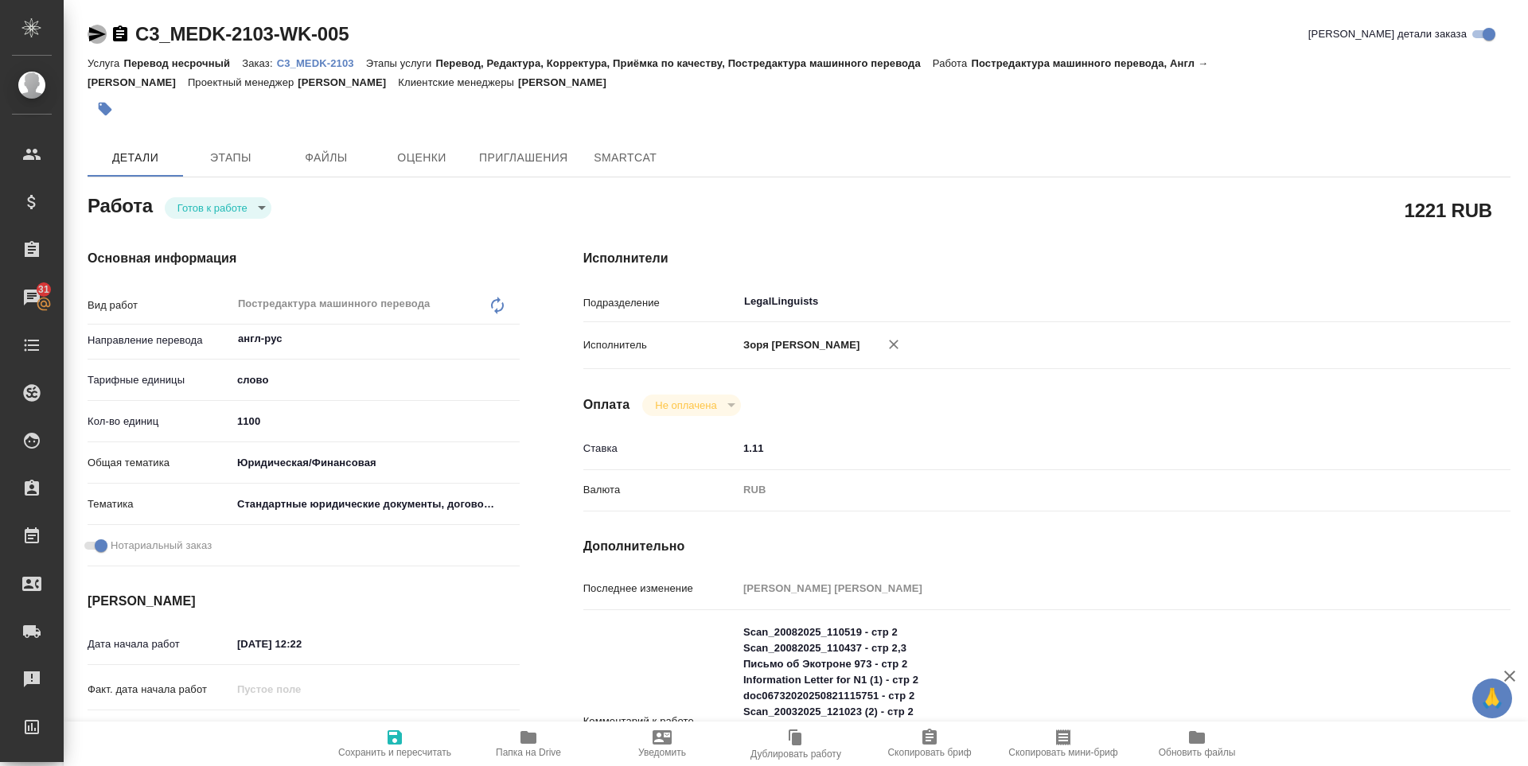
click at [91, 33] on icon "button" at bounding box center [97, 34] width 17 height 14
type textarea "x"
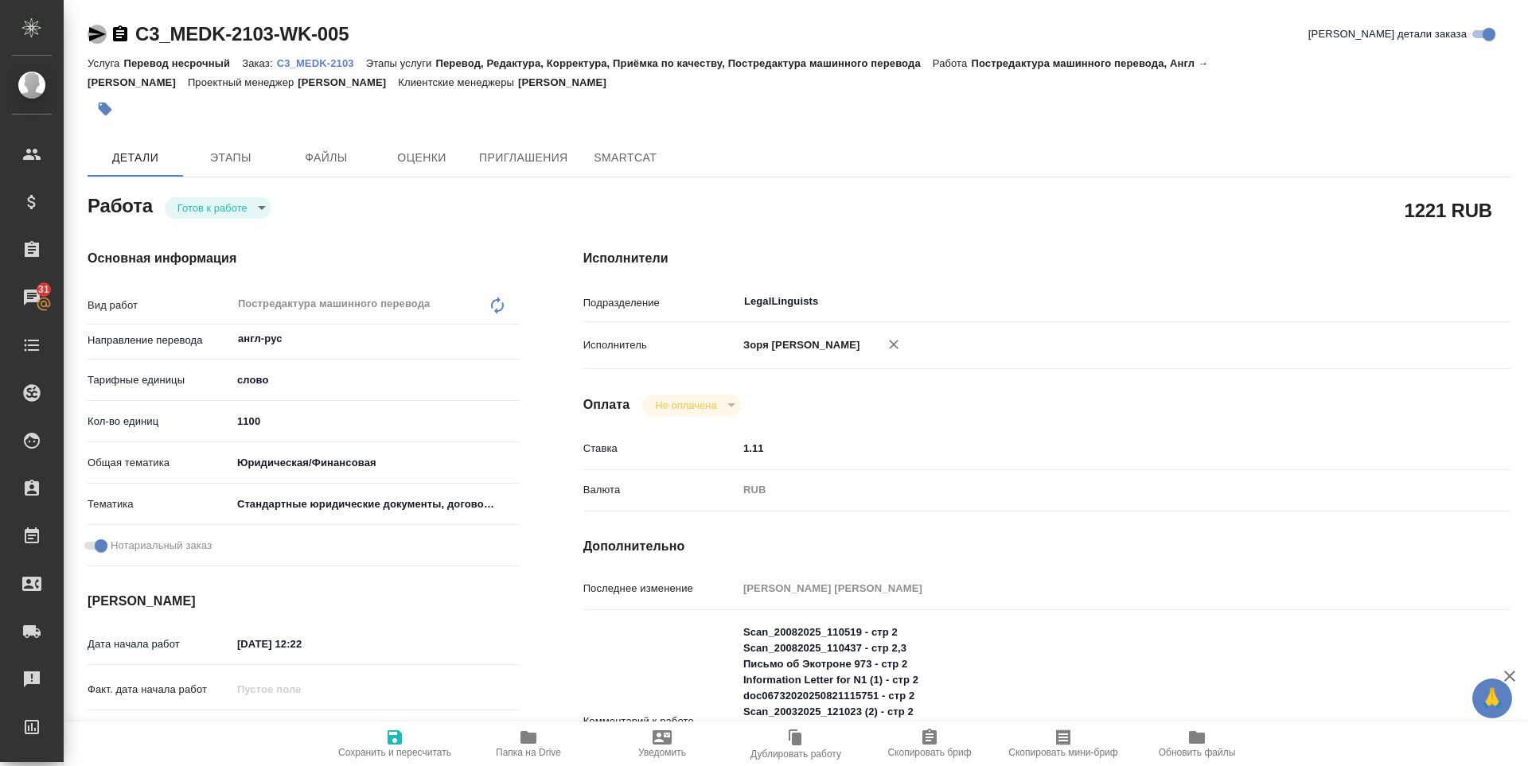
type textarea "x"
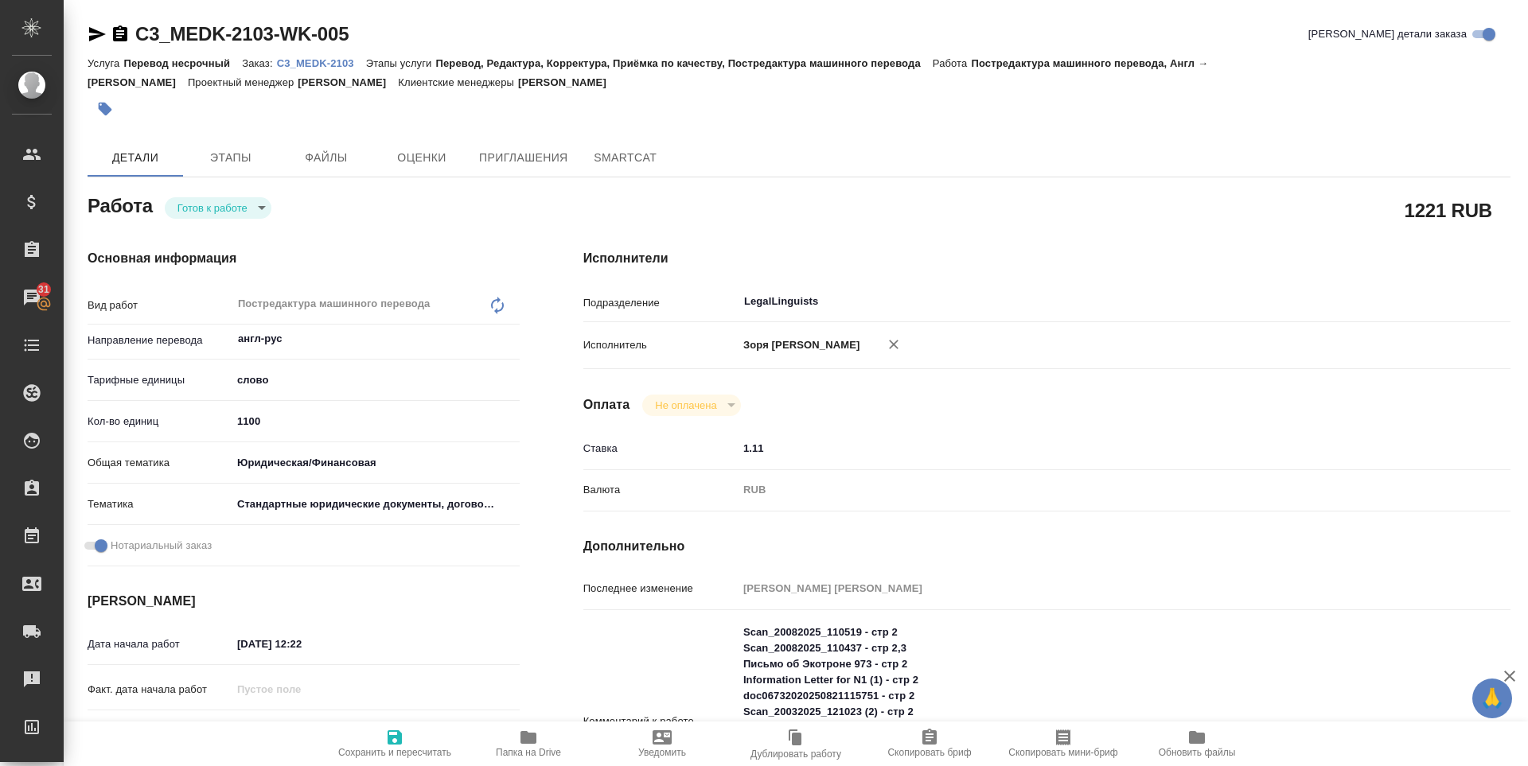
type textarea "x"
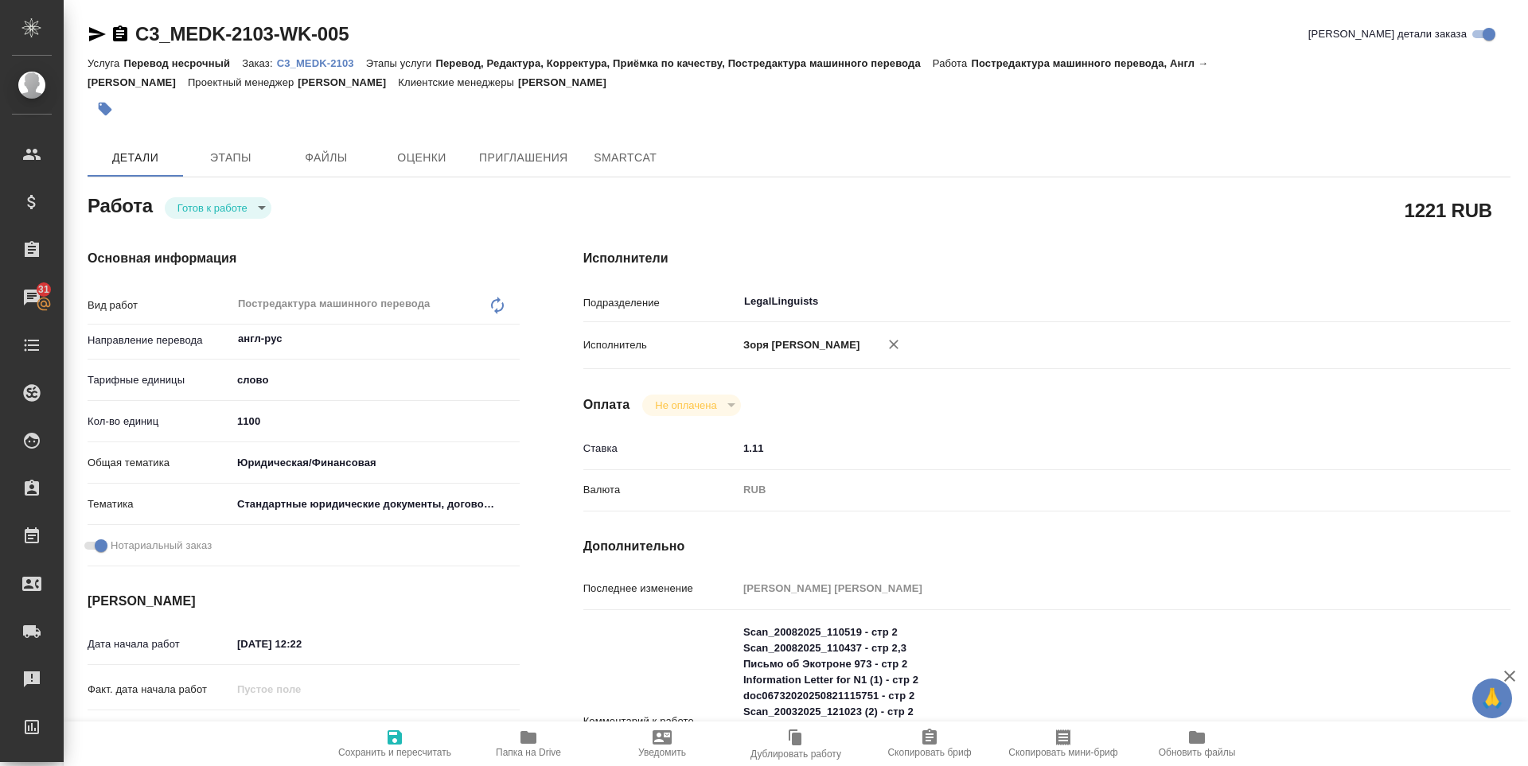
type textarea "x"
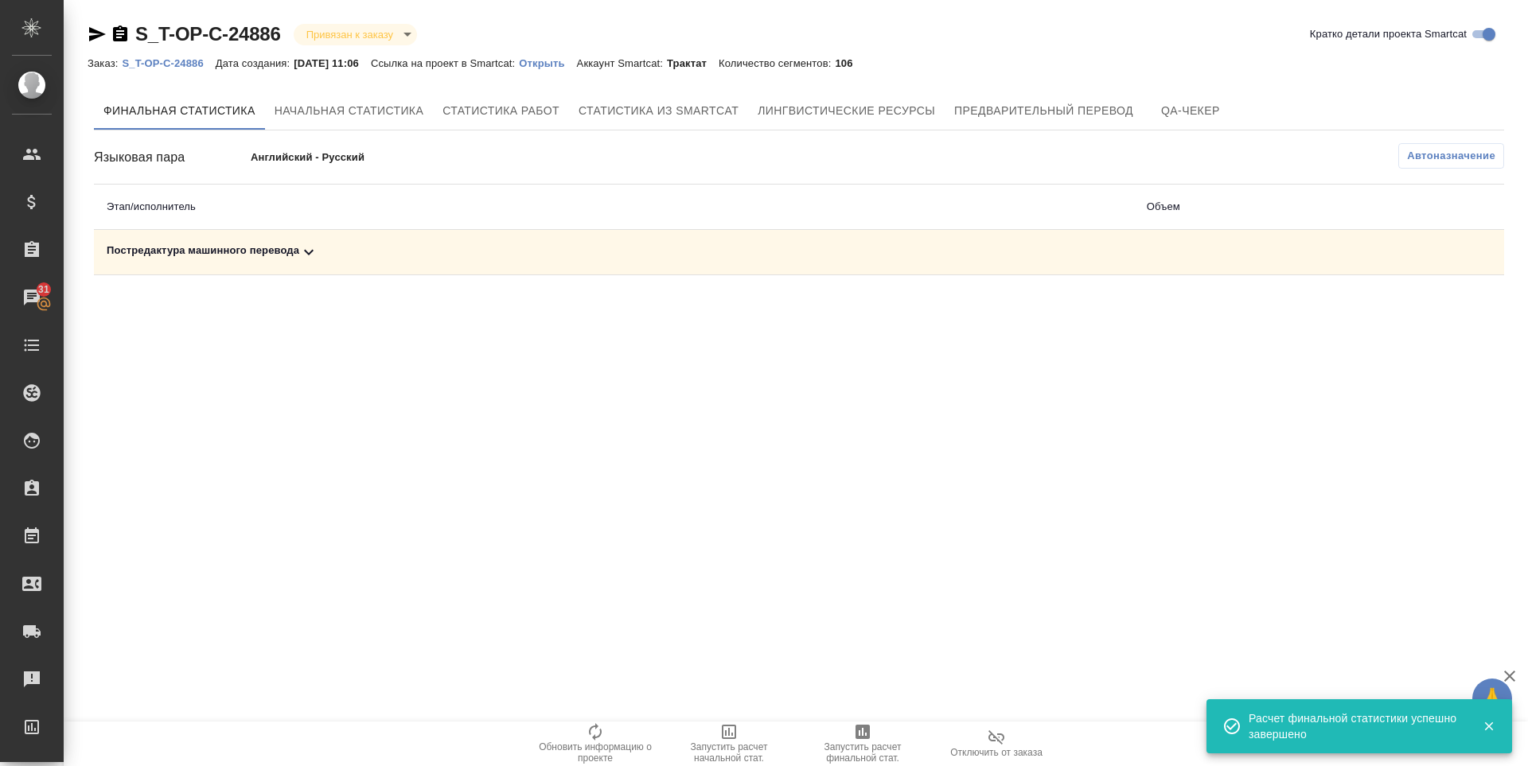
click at [259, 237] on td "Постредактура машинного перевода" at bounding box center [614, 252] width 1040 height 45
click at [260, 256] on div "Постредактура машинного перевода" at bounding box center [614, 252] width 1014 height 19
click at [1441, 302] on icon "button" at bounding box center [1435, 308] width 16 height 14
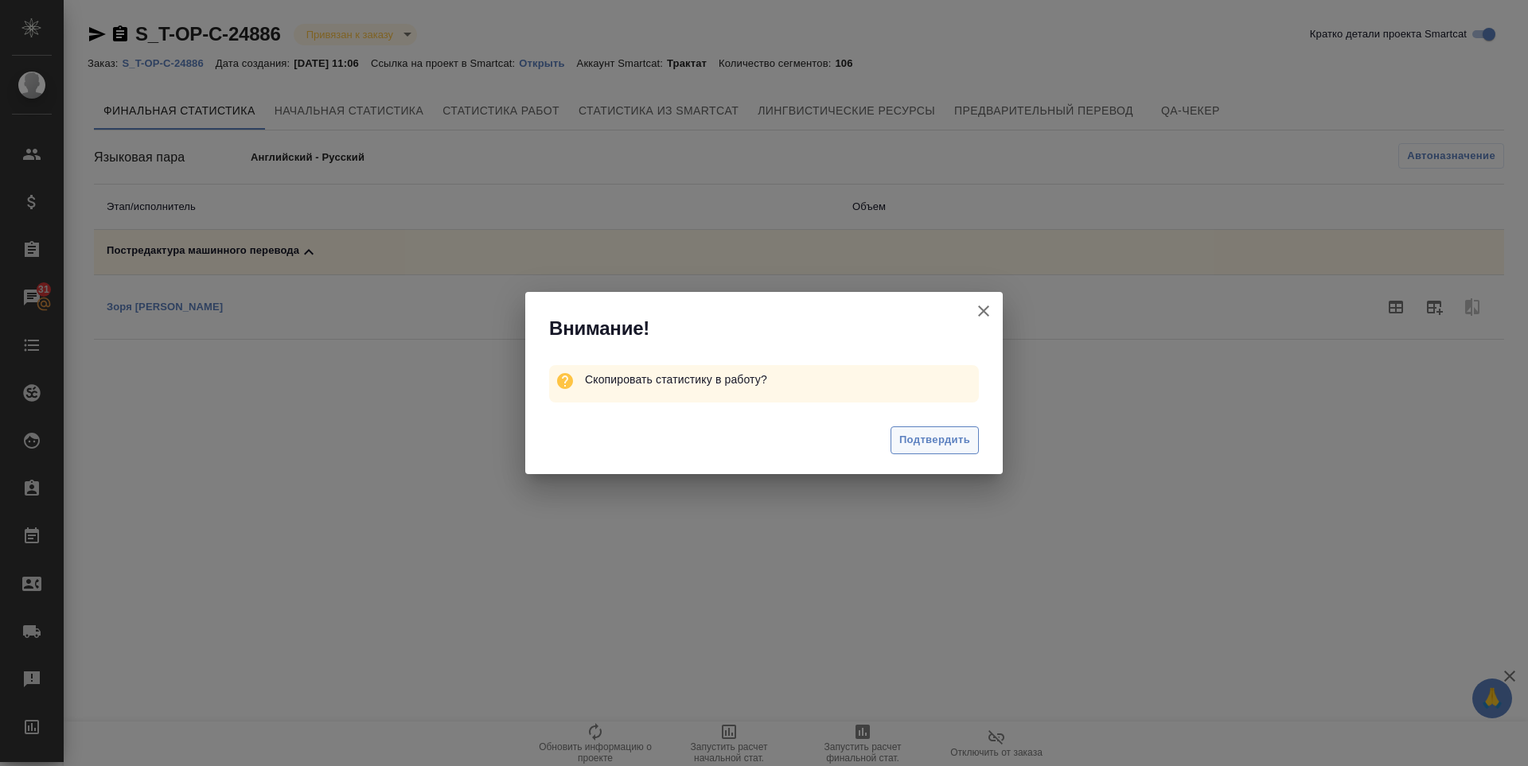
click at [920, 449] on span "Подтвердить" at bounding box center [934, 440] width 71 height 18
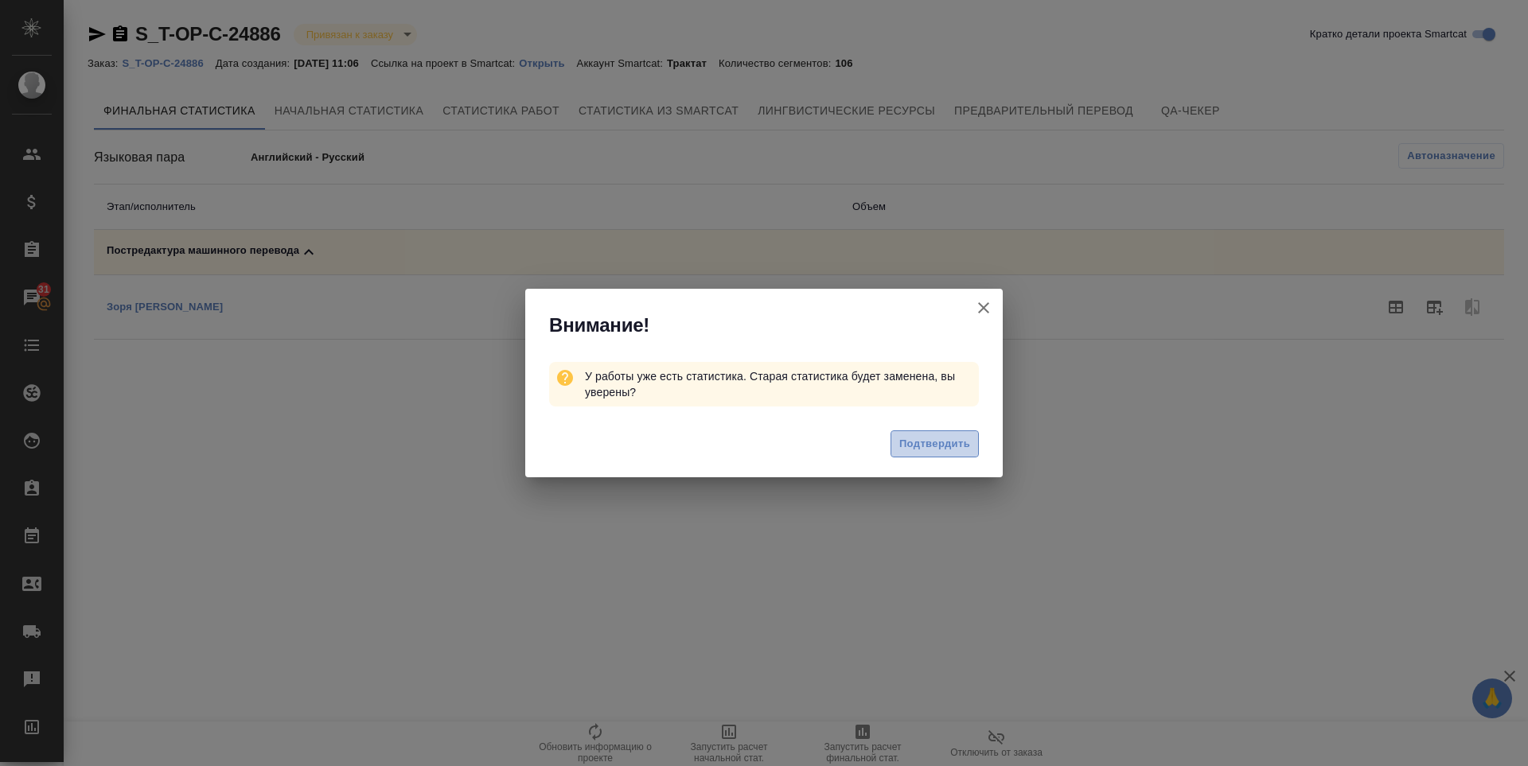
click at [921, 444] on span "Подтвердить" at bounding box center [934, 444] width 71 height 18
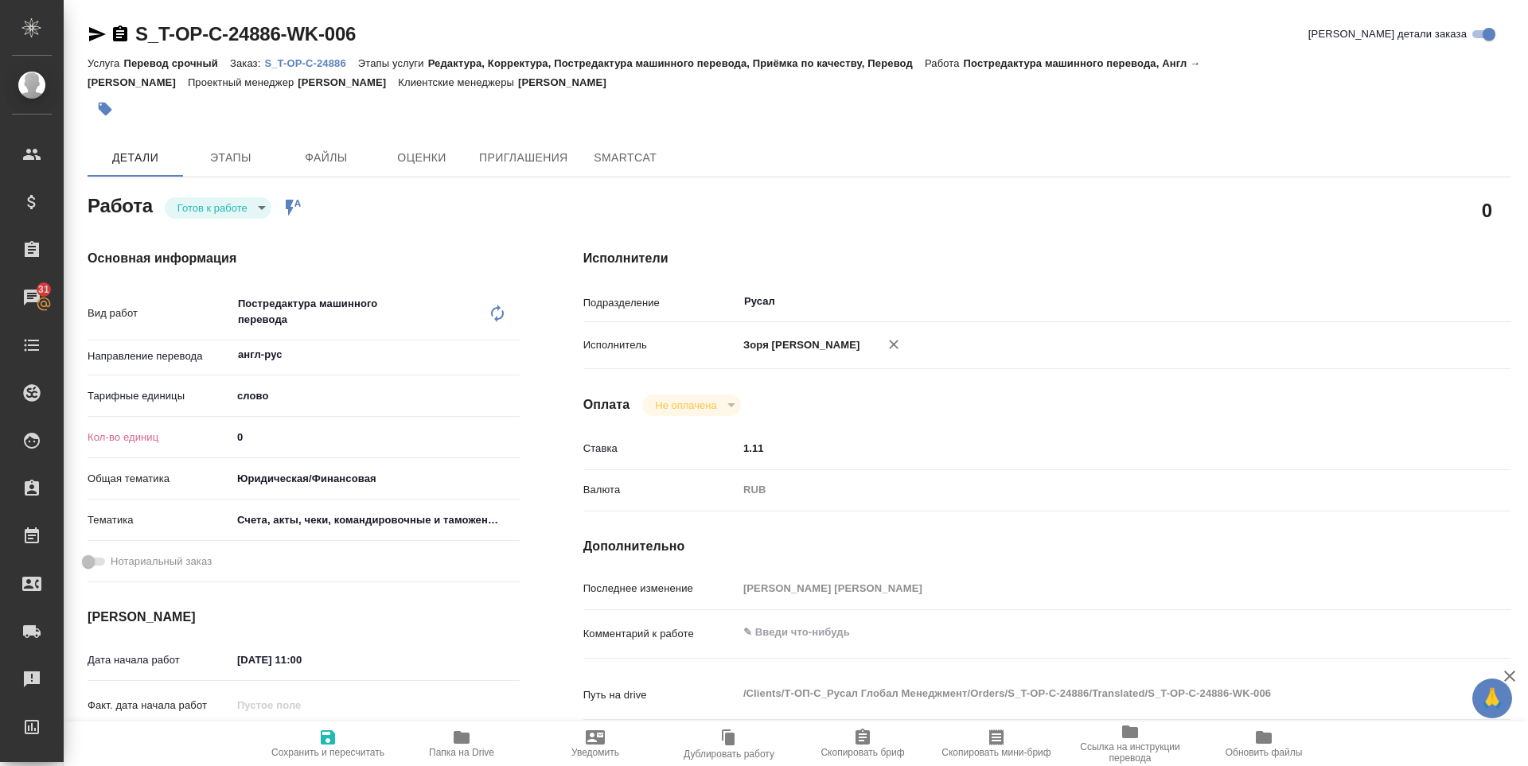
click at [340, 742] on span "Сохранить и пересчитать" at bounding box center [328, 743] width 115 height 30
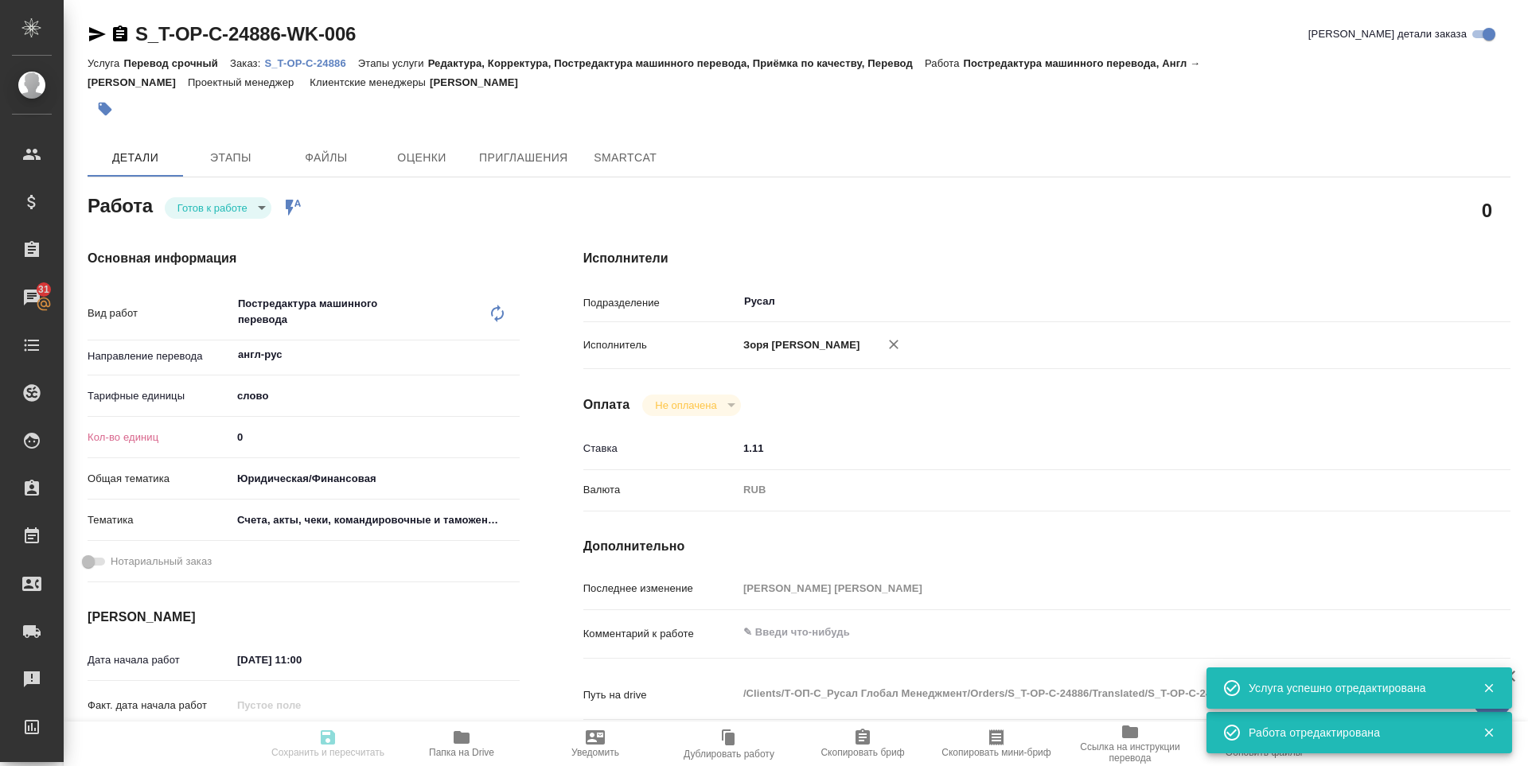
type input "readyForWork"
type input "англ-рус"
type input "5a8b1489cc6b4906c91bfd90"
type input "0"
type input "yr-fn"
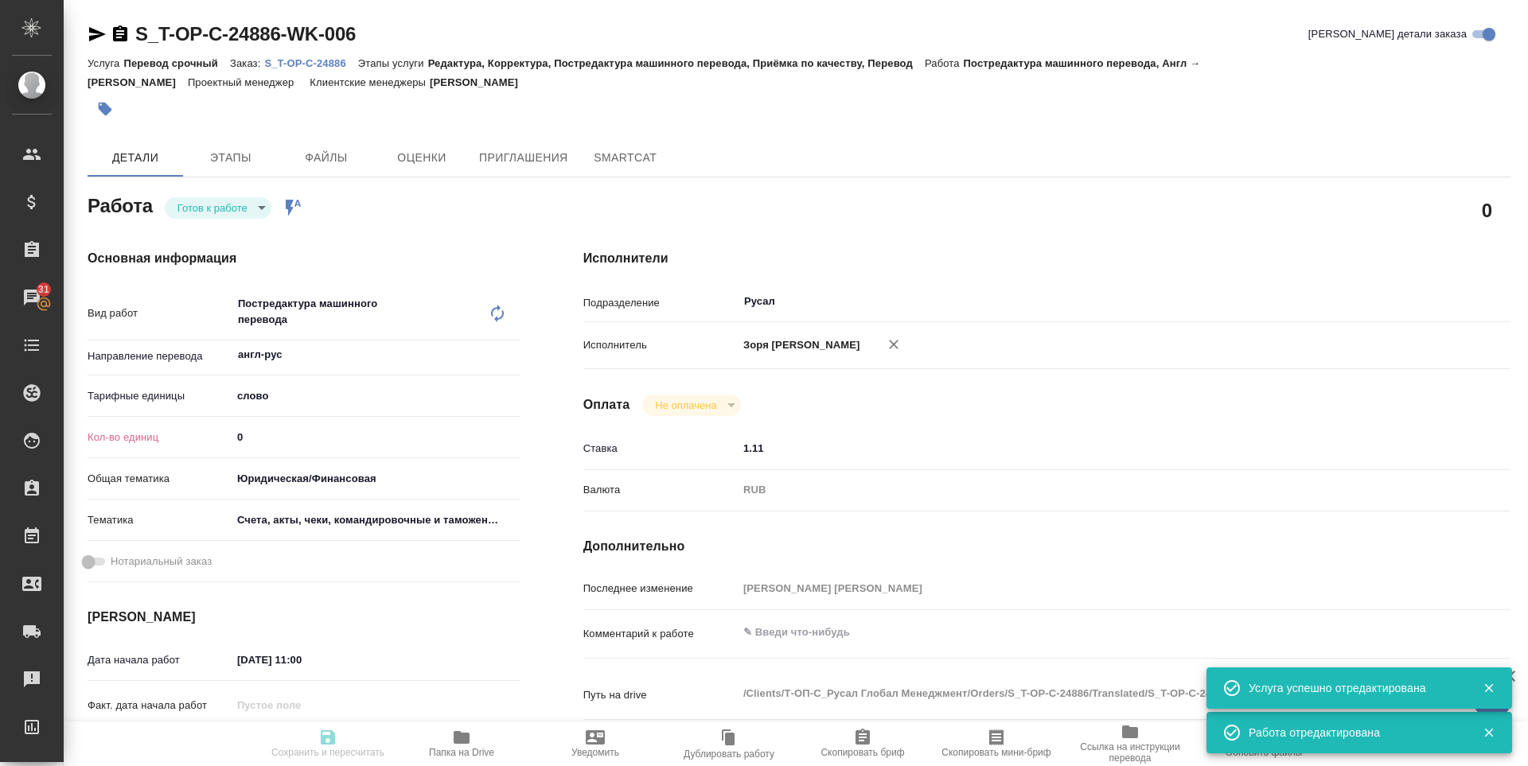
type input "5f647205b73bc97568ca66c0"
type input "22.08.2025 11:00"
type input "22.08.2025 14:00"
type input "22.08.2025 14:30"
type input "Русал"
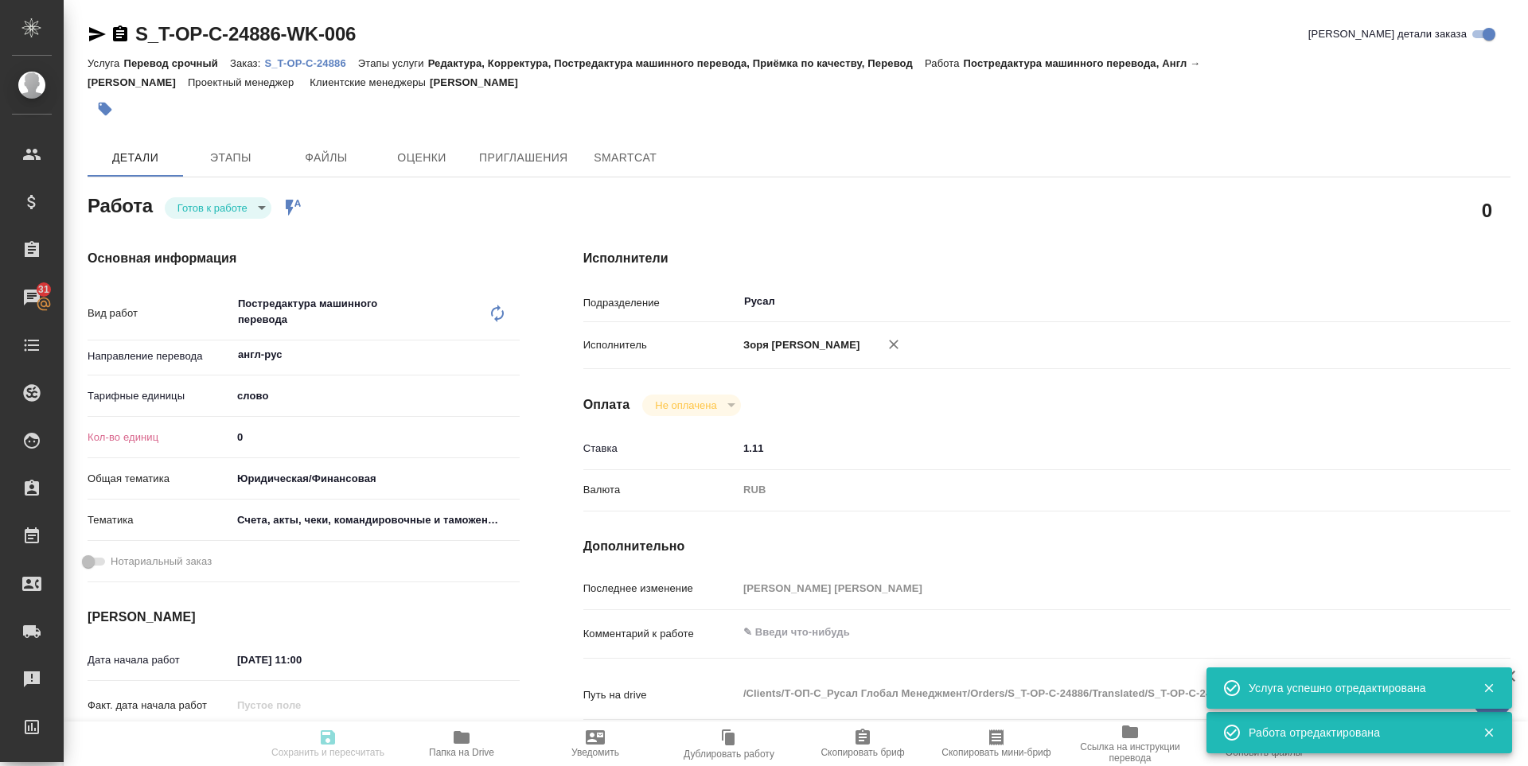
type input "notPayed"
type input "1.11"
type input "RUB"
type input "[PERSON_NAME] [PERSON_NAME]"
type input "S_T-OP-C-24886"
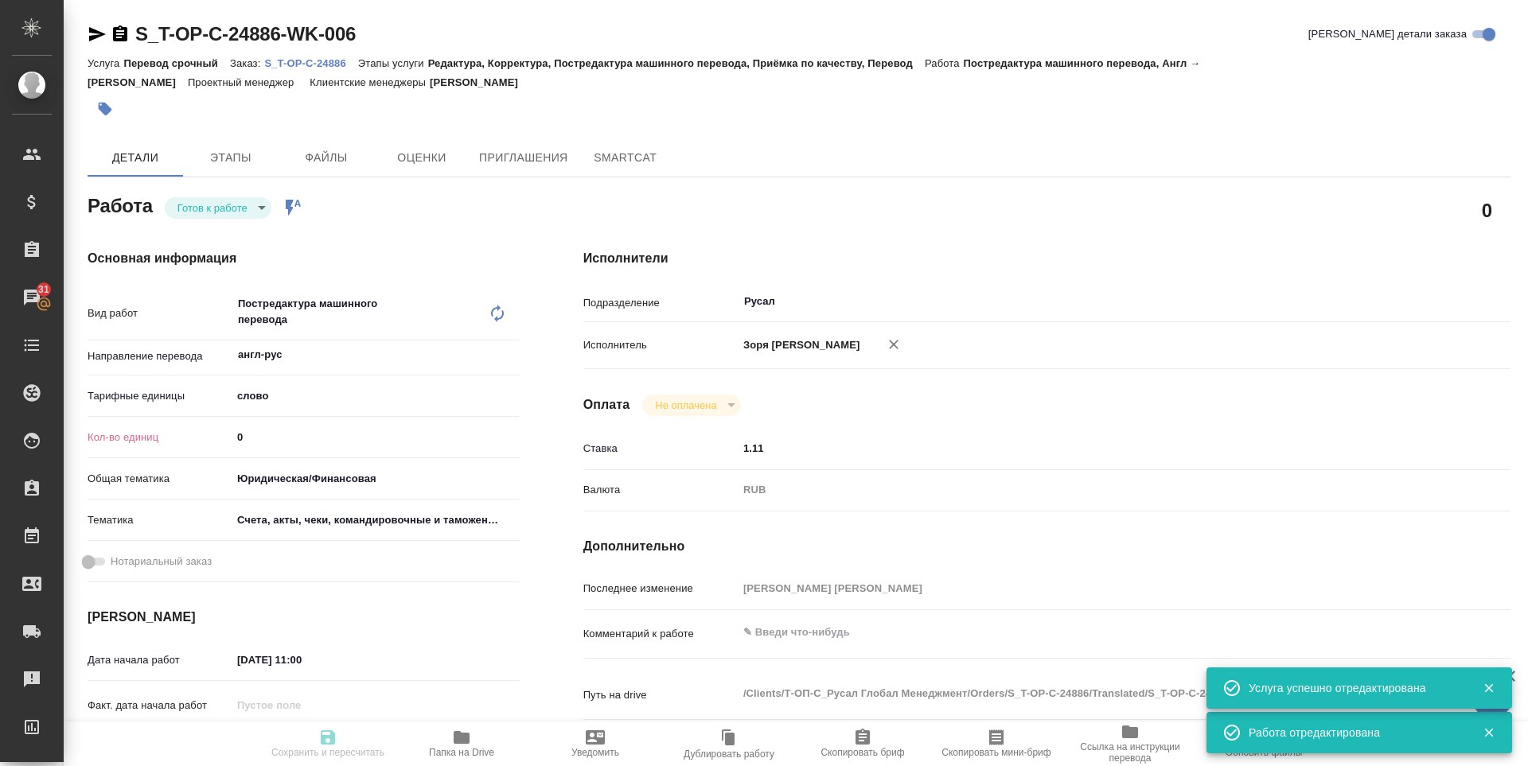
type input "Т-ОП-С-46513"
type input "Перевод срочный"
type input "Редактура, Корректура, Постредактура машинного перевода, Приёмка по качеству, П…"
type input "[PERSON_NAME]"
type input "/Clients/Т-ОП-С_Русал Глобал Менеджмент/Orders/S_T-OP-C-24886"
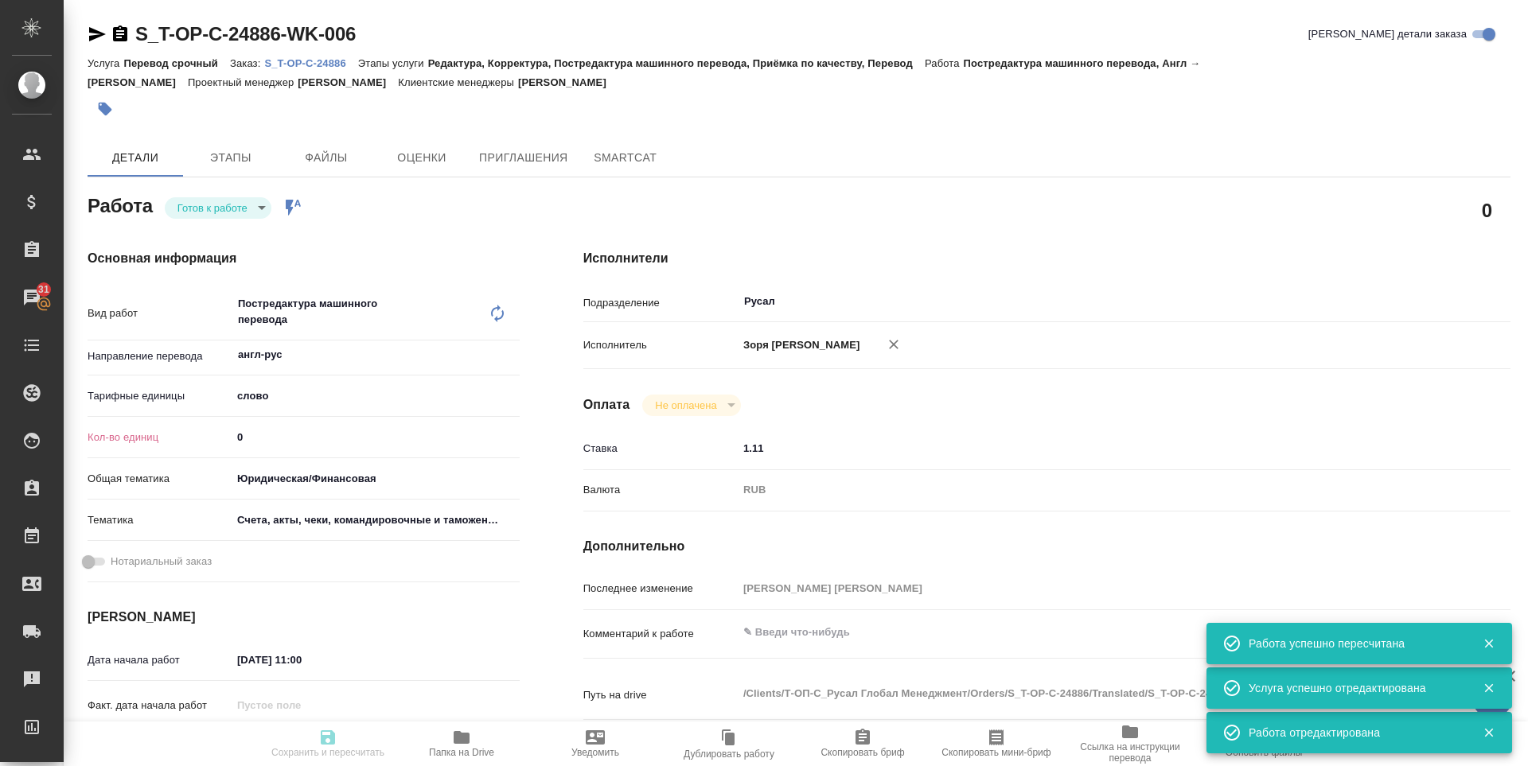
type input "readyForWork"
type input "англ-рус"
type input "5a8b1489cc6b4906c91bfd90"
type input "130.65"
type input "yr-fn"
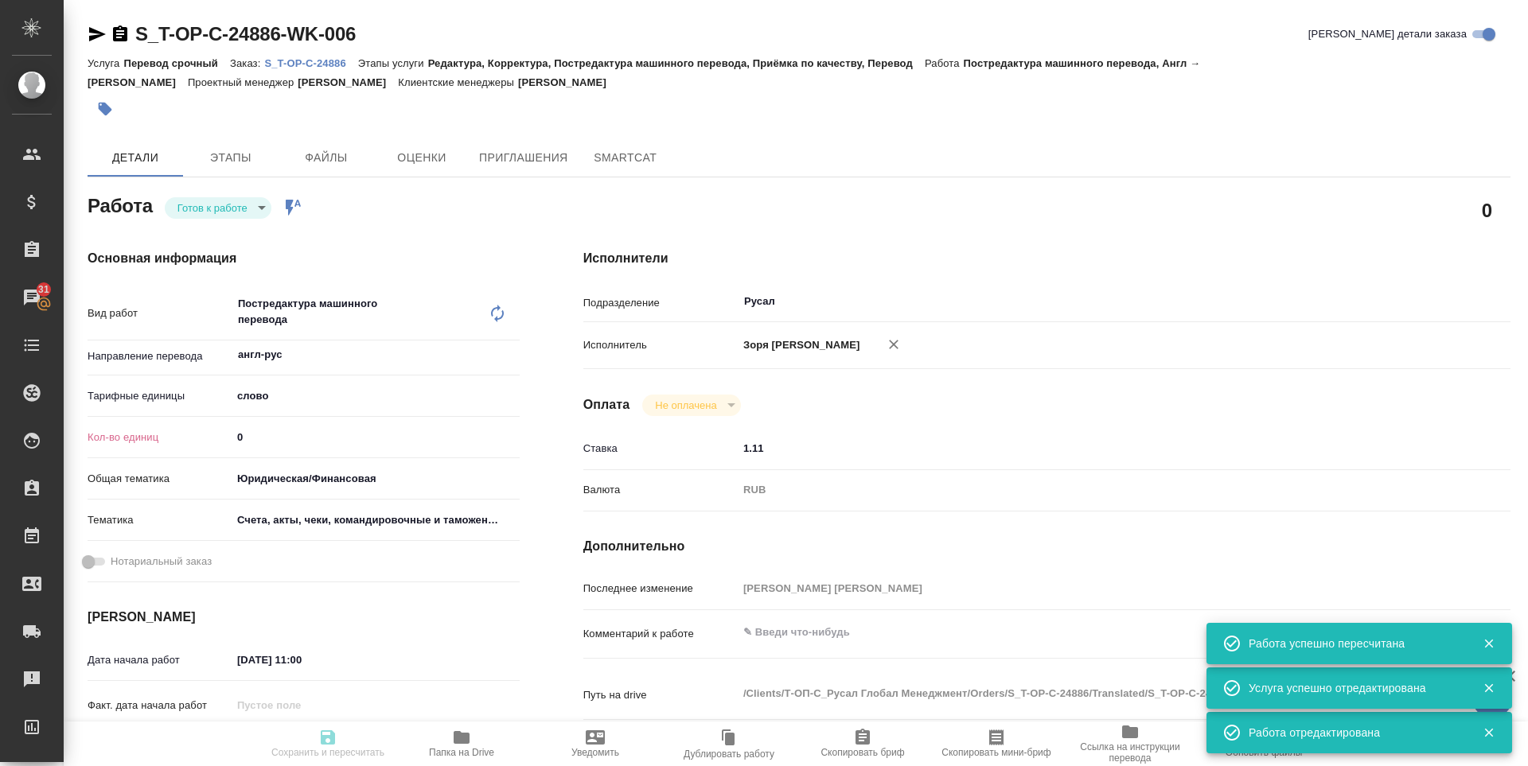
type input "5f647205b73bc97568ca66c0"
type input "22.08.2025 11:00"
type input "22.08.2025 14:00"
type input "22.08.2025 14:30"
type input "Русал"
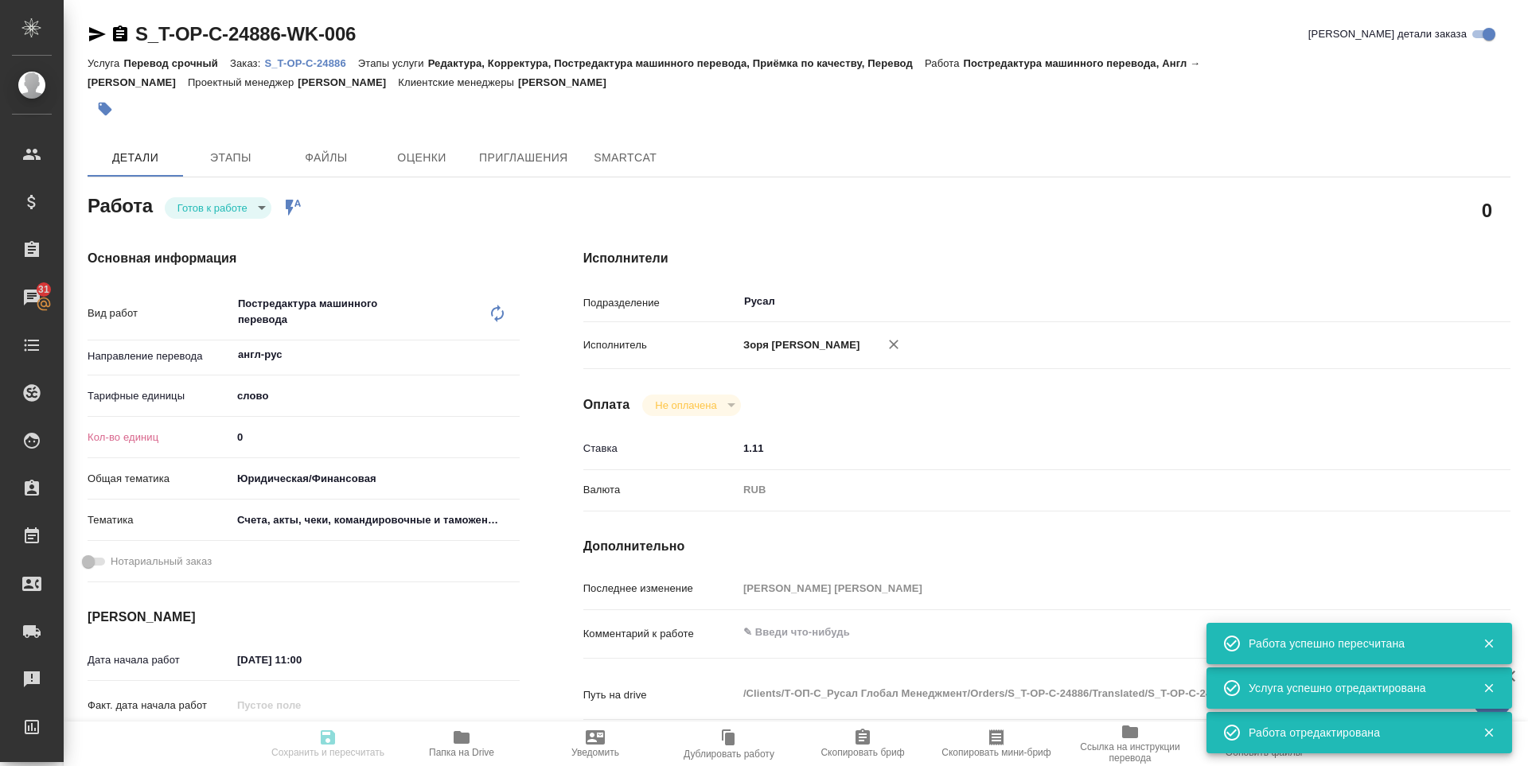
type input "notPayed"
type input "1.11"
type input "RUB"
type input "[PERSON_NAME] [PERSON_NAME]"
type input "S_T-OP-C-24886"
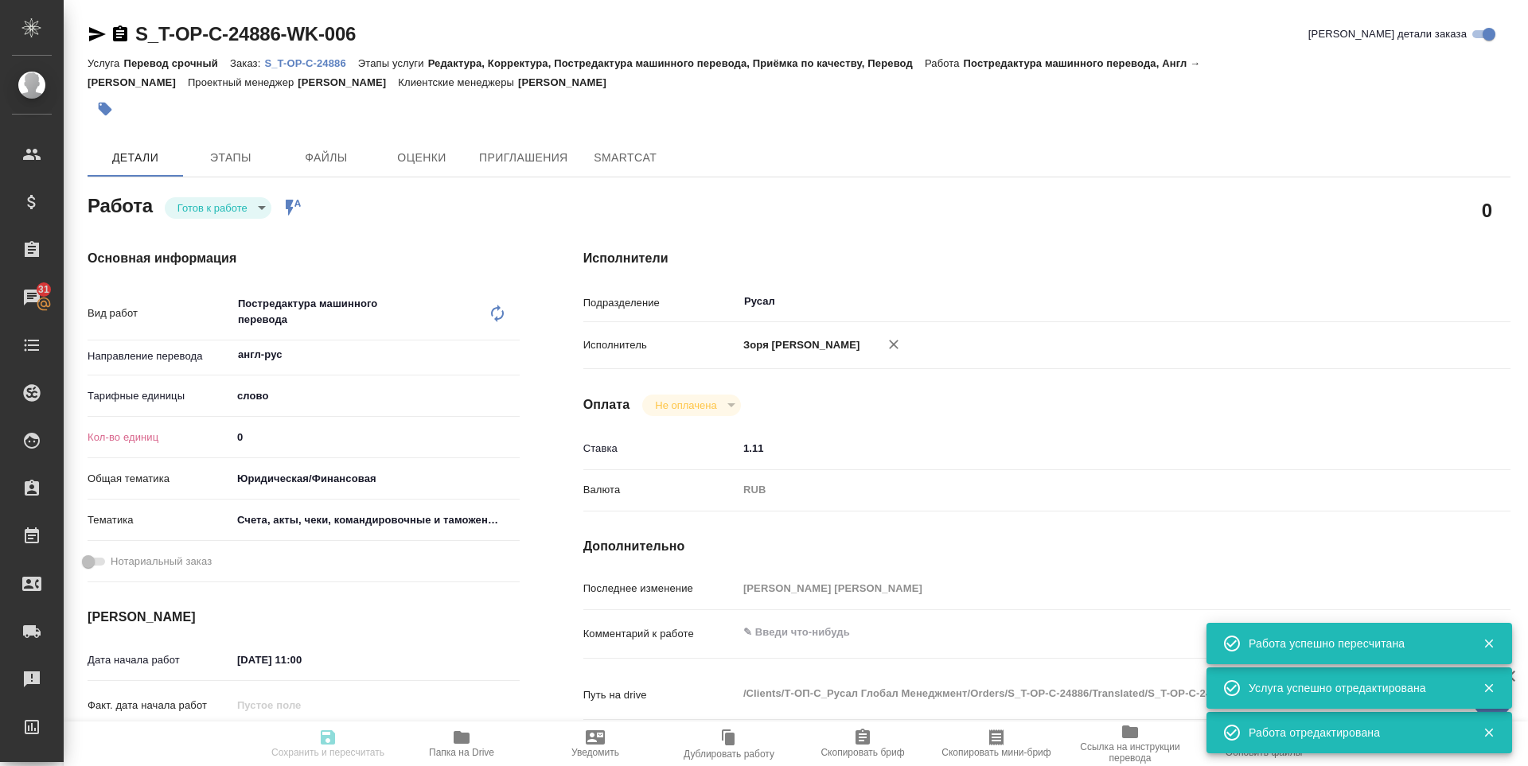
type input "Т-ОП-С-46513"
type input "Перевод срочный"
type input "Редактура, Корректура, Постредактура машинного перевода, Приёмка по качеству, П…"
type input "[PERSON_NAME]"
type input "/Clients/Т-ОП-С_Русал Глобал Менеджмент/Orders/S_T-OP-C-24886"
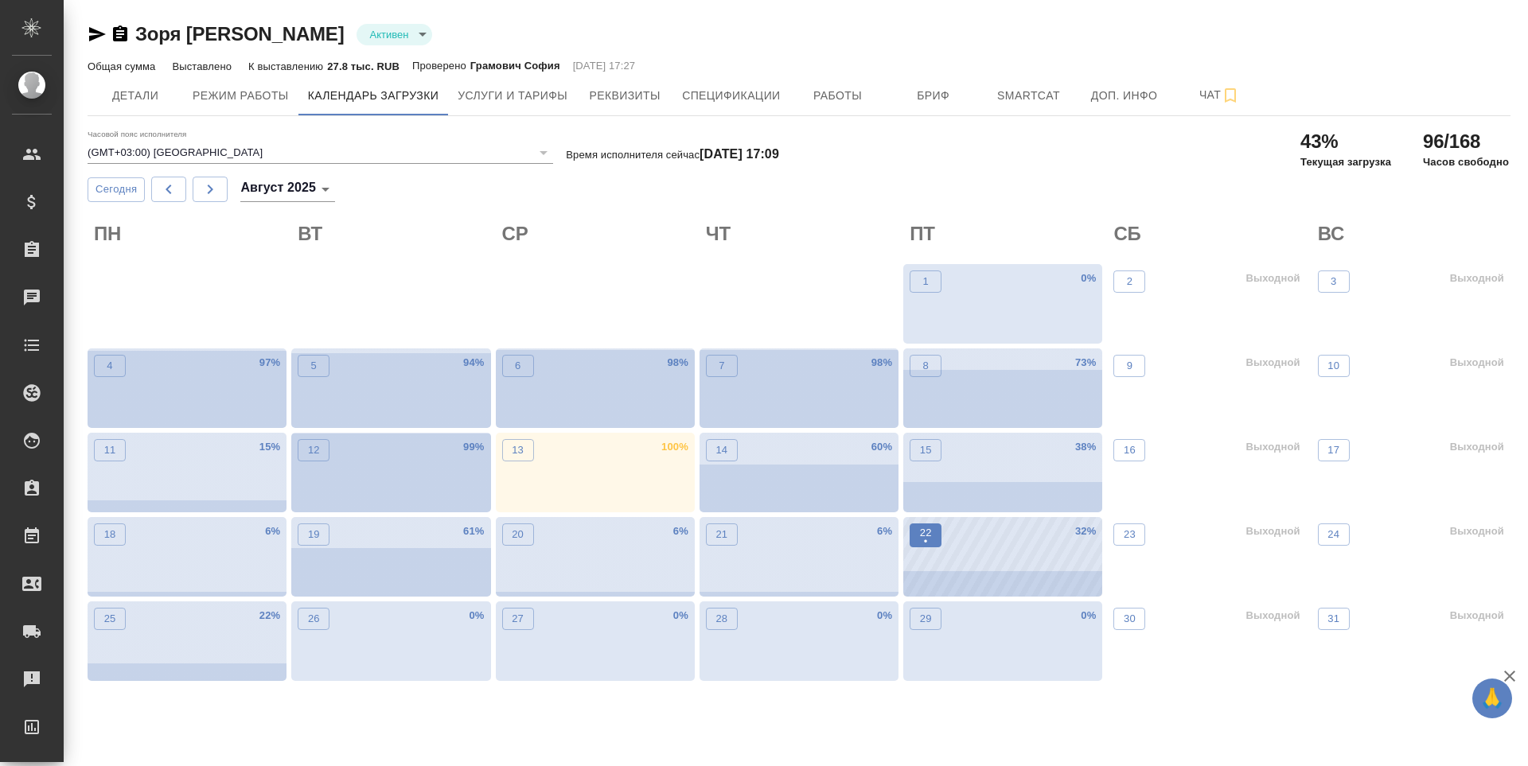
click at [924, 534] on p "•" at bounding box center [926, 542] width 12 height 16
